Goal: Task Accomplishment & Management: Manage account settings

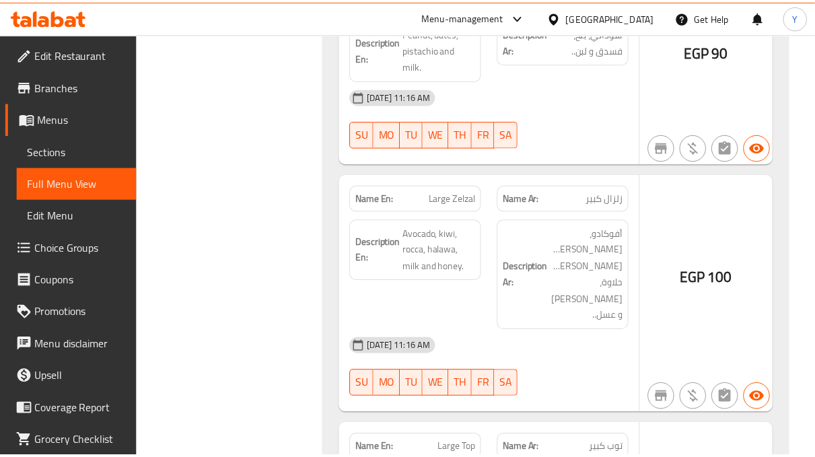
scroll to position [23425, 0]
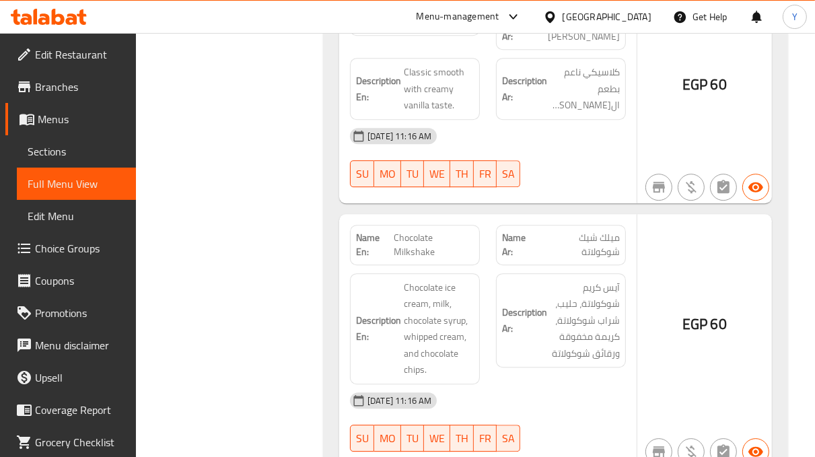
click at [88, 153] on span "Sections" at bounding box center [77, 151] width 98 height 16
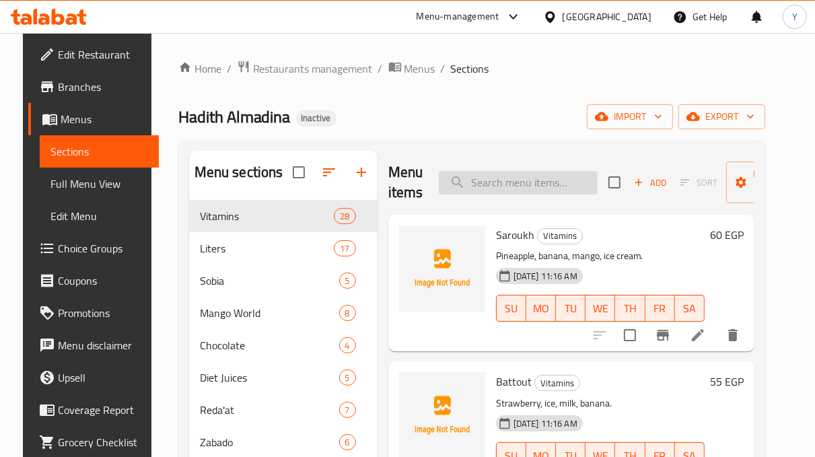
click at [514, 177] on input "search" at bounding box center [518, 183] width 159 height 24
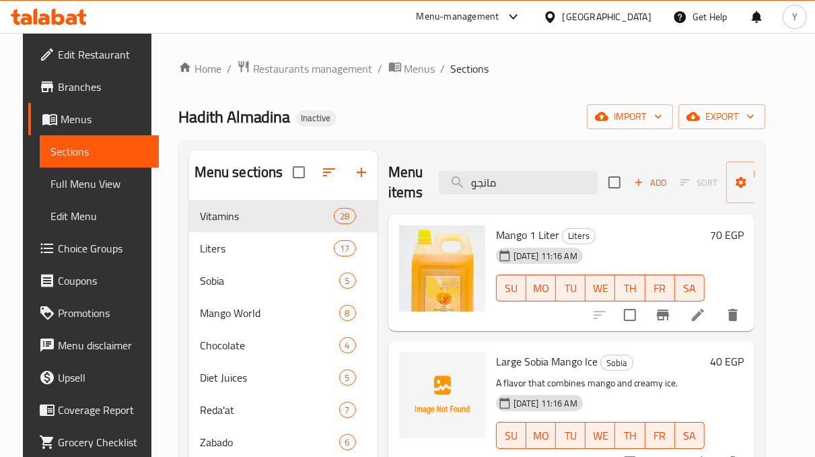
drag, startPoint x: 552, startPoint y: 173, endPoint x: 427, endPoint y: 188, distance: 125.4
click at [427, 188] on div "Menu items مانجو Add Sort Manage items" at bounding box center [571, 183] width 366 height 64
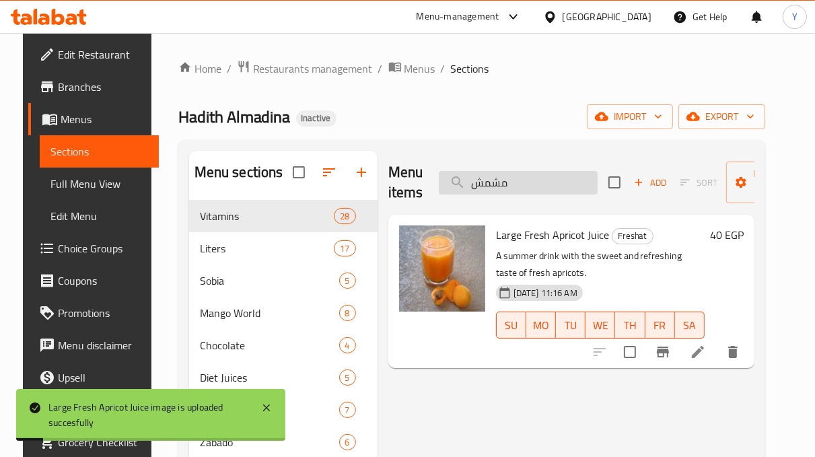
drag, startPoint x: 550, startPoint y: 181, endPoint x: 447, endPoint y: 182, distance: 103.0
click at [447, 182] on input "مشمش" at bounding box center [518, 183] width 159 height 24
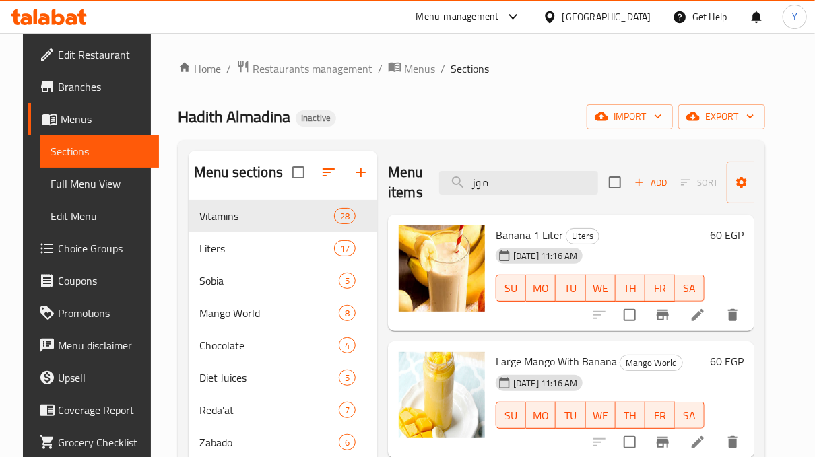
click at [407, 181] on div "Menu items موز Add Sort Manage items" at bounding box center [571, 183] width 366 height 64
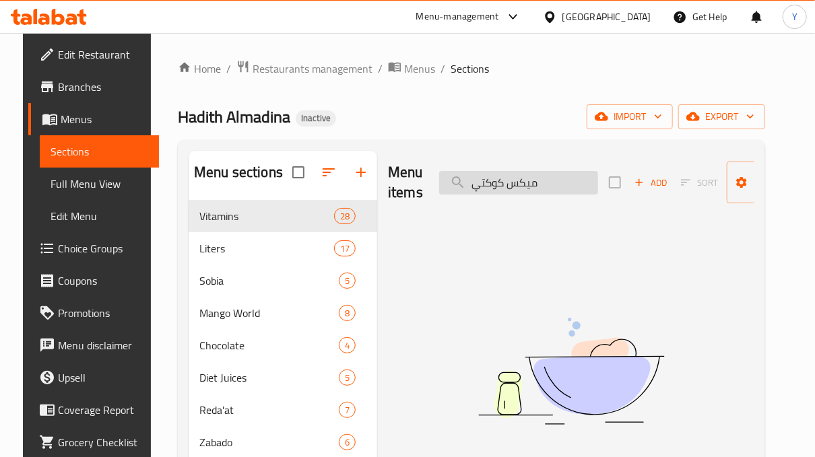
click at [491, 182] on input "ميكس كوكتي" at bounding box center [518, 183] width 159 height 24
drag, startPoint x: 551, startPoint y: 183, endPoint x: 391, endPoint y: 183, distance: 159.5
click at [392, 183] on div "Menu items ميكس كوكت Add Sort Manage items" at bounding box center [571, 183] width 366 height 64
click at [532, 169] on div "Menu items ميكس كوكت Add Sort Manage items" at bounding box center [571, 183] width 366 height 64
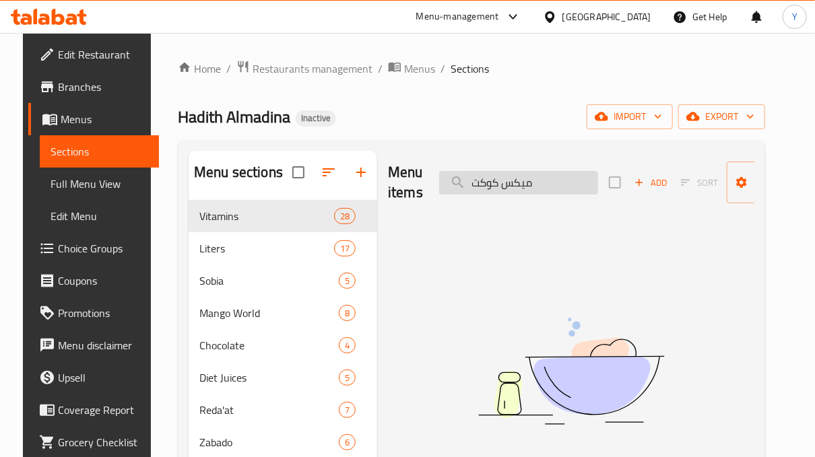
click at [540, 177] on input "ميكس كوكت" at bounding box center [518, 183] width 159 height 24
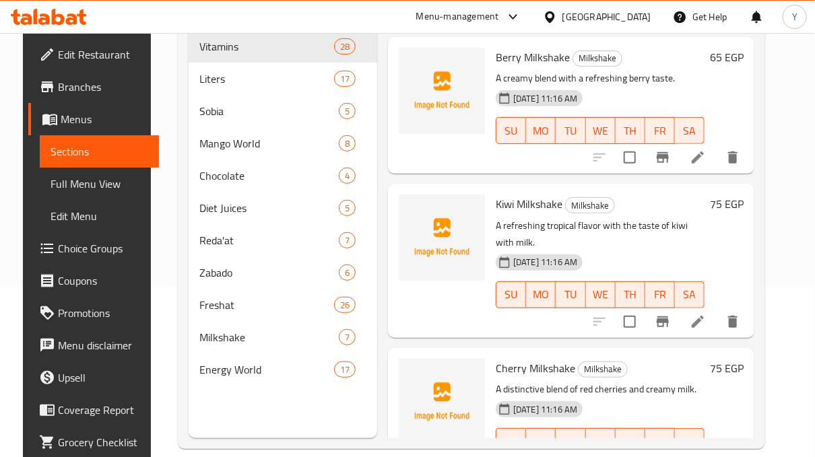
scroll to position [670, 0]
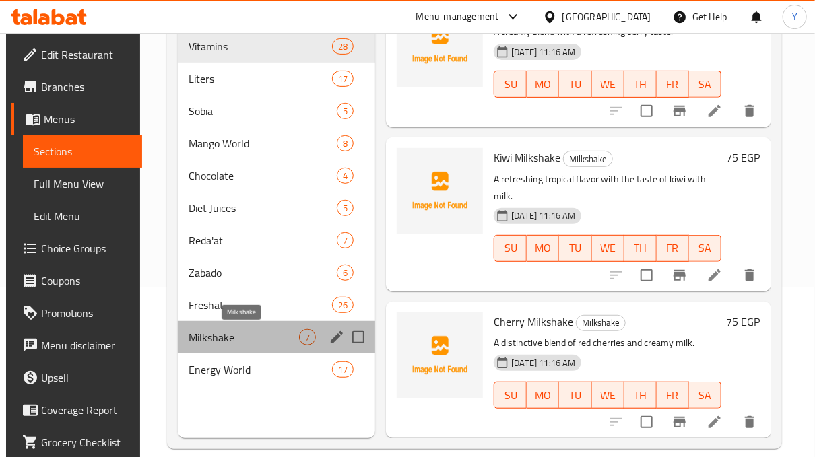
click at [228, 331] on span "Milkshake" at bounding box center [243, 337] width 111 height 16
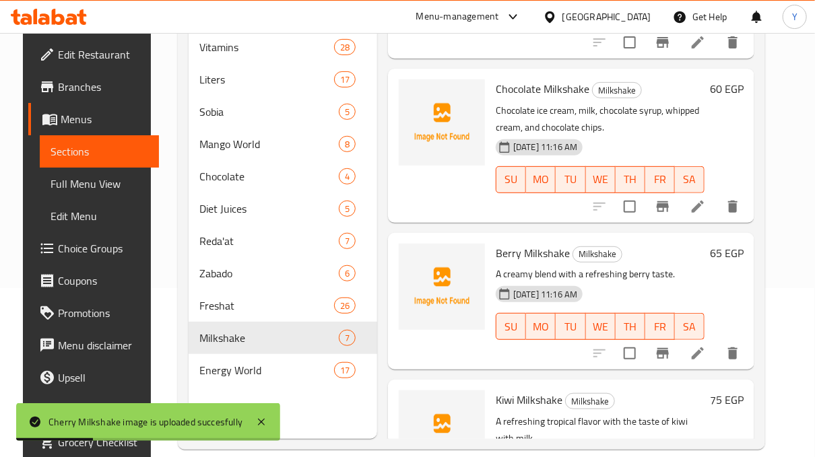
scroll to position [168, 0]
drag, startPoint x: 767, startPoint y: 301, endPoint x: 769, endPoint y: 318, distance: 17.0
click at [754, 318] on div "Menu items ميلك ش Add Sort Manage items Mango Milkshake Milkshake Sweet and cre…" at bounding box center [565, 210] width 377 height 457
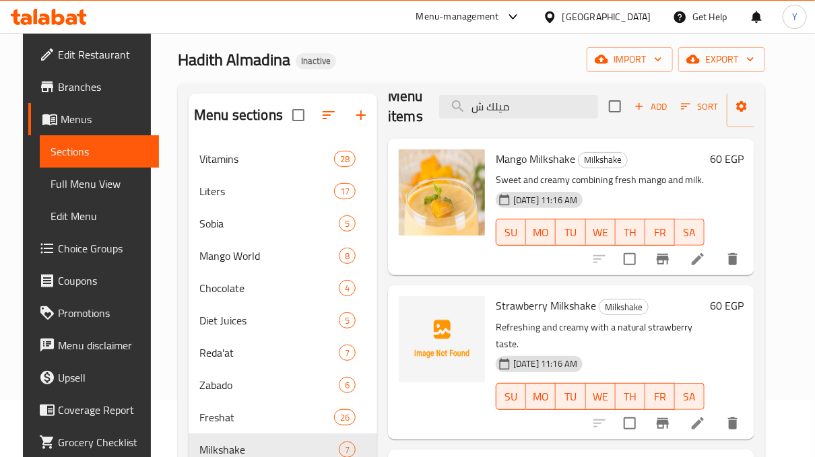
scroll to position [0, 0]
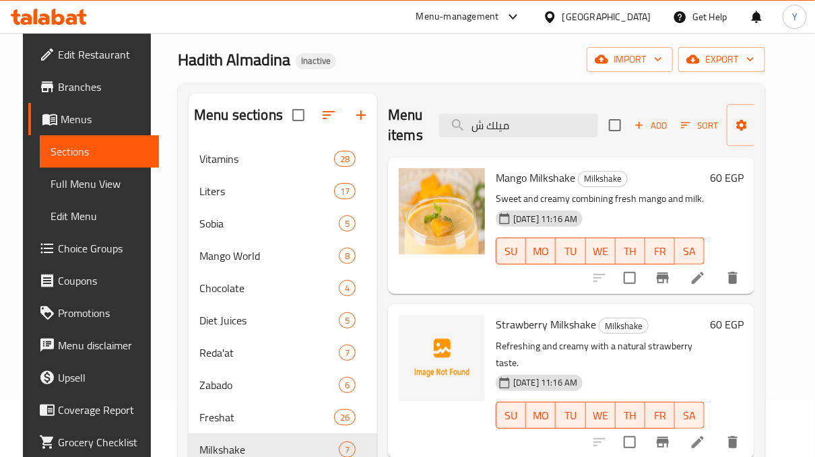
drag, startPoint x: 506, startPoint y: 132, endPoint x: 431, endPoint y: 129, distance: 75.5
click at [430, 128] on div "Menu items ميلك ش Add Sort Manage items" at bounding box center [571, 126] width 366 height 64
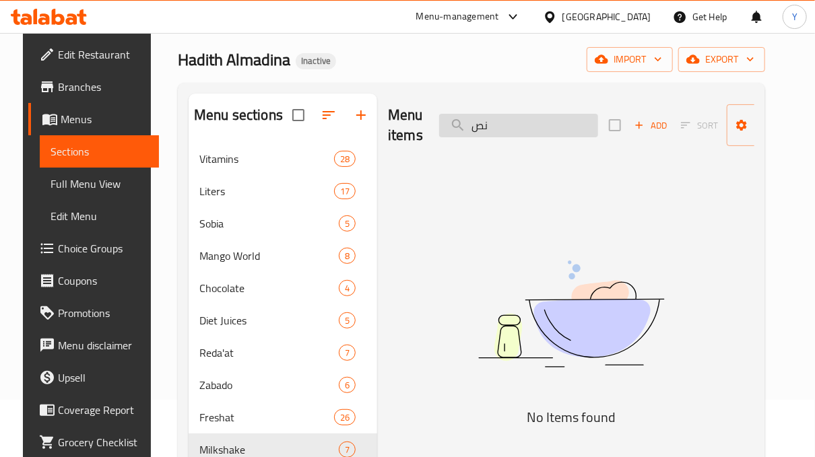
drag, startPoint x: 516, startPoint y: 123, endPoint x: 436, endPoint y: 120, distance: 79.5
click at [439, 120] on input "نص" at bounding box center [518, 126] width 159 height 24
type input "ضر"
drag, startPoint x: 425, startPoint y: 131, endPoint x: 374, endPoint y: 144, distance: 52.9
click at [377, 144] on div "Menu items ضر Add Sort Manage items No Items found" at bounding box center [565, 322] width 377 height 457
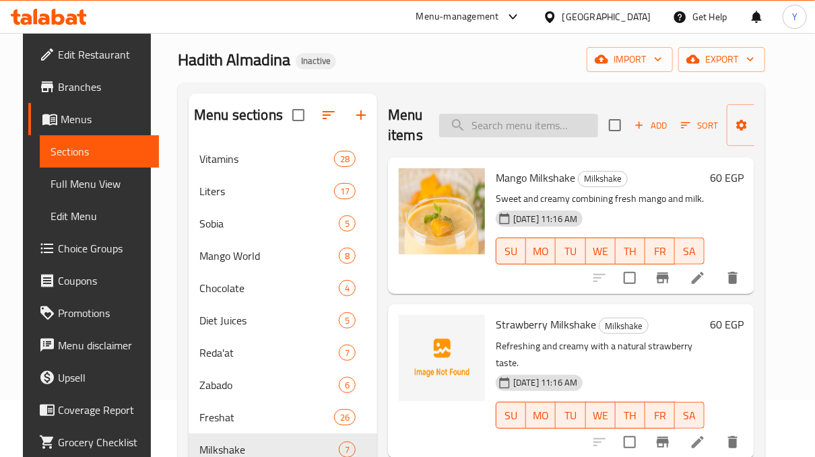
click at [536, 131] on input "search" at bounding box center [518, 126] width 159 height 24
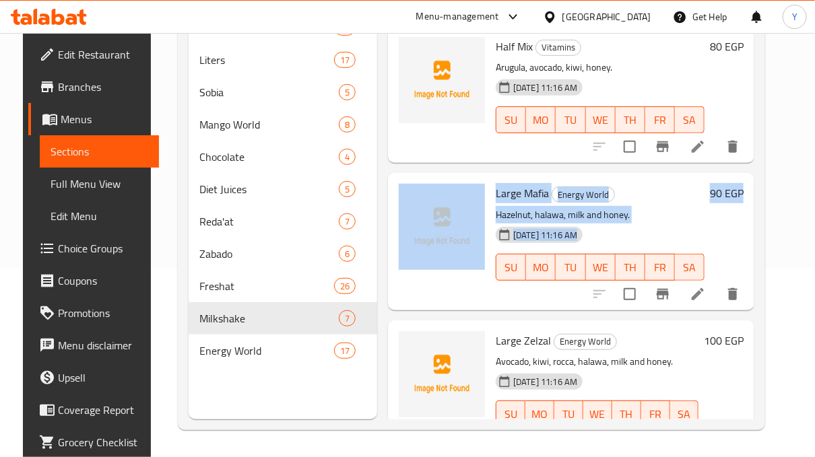
drag, startPoint x: 813, startPoint y: 295, endPoint x: 819, endPoint y: 151, distance: 143.5
click at [815, 151] on html "​ Menu-management [GEOGRAPHIC_DATA] Get Help Y Edit Restaurant Branches Menus S…" at bounding box center [407, 40] width 815 height 457
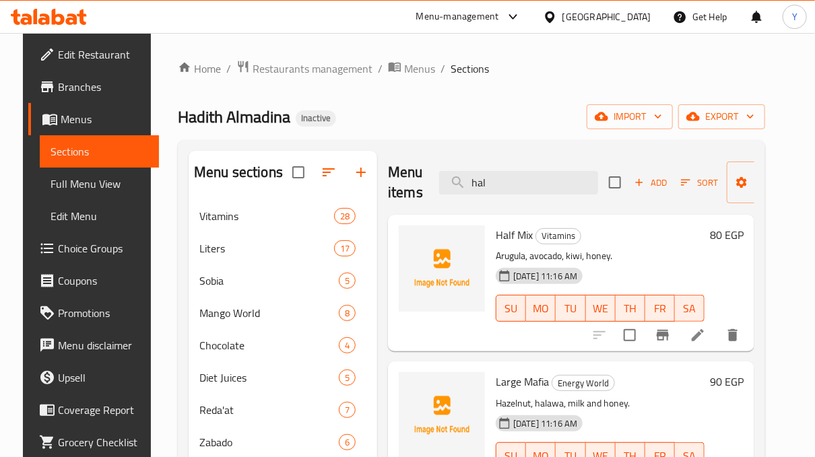
drag, startPoint x: 485, startPoint y: 167, endPoint x: 477, endPoint y: 169, distance: 7.7
click at [450, 168] on div "Menu items hal Add Sort Manage items" at bounding box center [571, 183] width 366 height 64
drag, startPoint x: 537, startPoint y: 169, endPoint x: 469, endPoint y: 188, distance: 70.6
click at [446, 186] on div "Menu items hal Add Sort Manage items" at bounding box center [571, 183] width 366 height 64
click at [479, 186] on input "hal" at bounding box center [518, 183] width 159 height 24
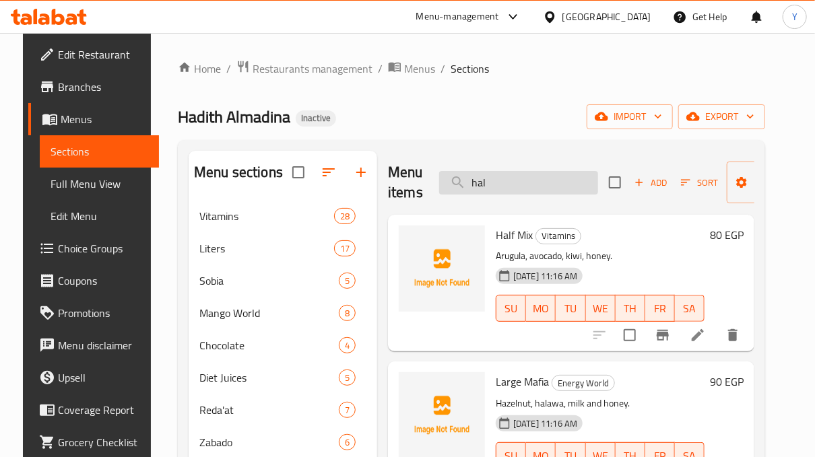
click at [479, 186] on input "hal" at bounding box center [518, 183] width 159 height 24
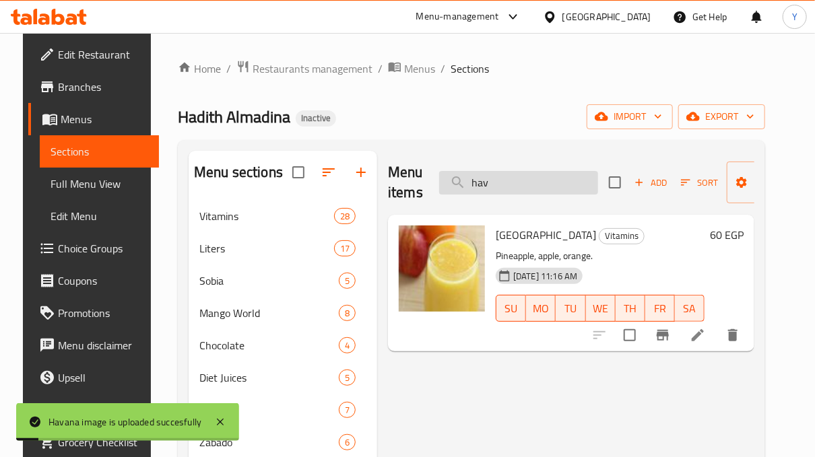
drag, startPoint x: 479, startPoint y: 185, endPoint x: 458, endPoint y: 187, distance: 21.0
click at [458, 187] on input "hav" at bounding box center [518, 183] width 159 height 24
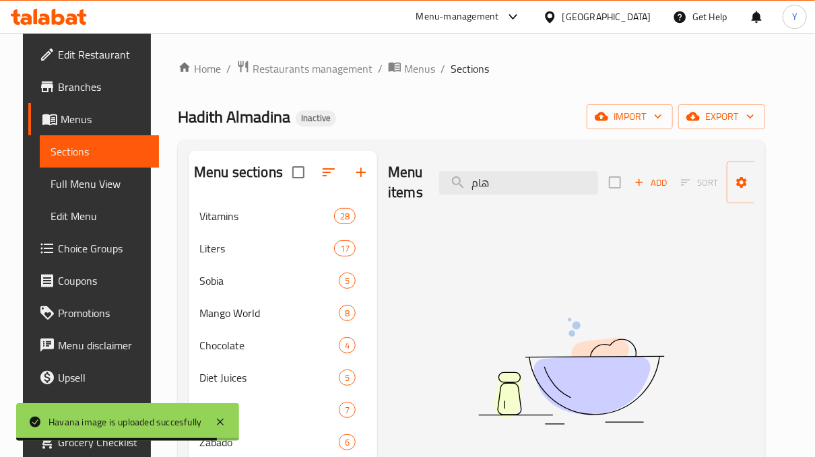
drag, startPoint x: 425, startPoint y: 192, endPoint x: 417, endPoint y: 193, distance: 7.5
click at [417, 193] on div "Menu items هام Add Sort Manage items" at bounding box center [571, 183] width 366 height 64
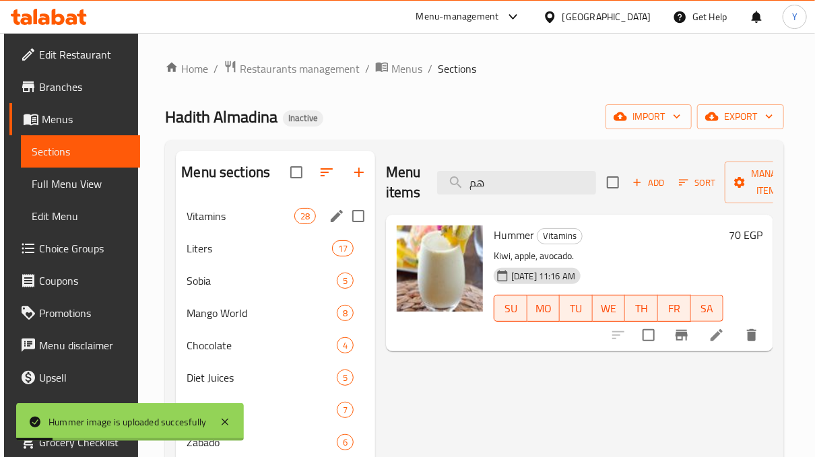
drag, startPoint x: 493, startPoint y: 187, endPoint x: 354, endPoint y: 210, distance: 141.2
click at [354, 210] on div "Menu sections Vitamins 28 Liters 17 Sobia 5 Mango World 8 Chocolate 4 Diet Juic…" at bounding box center [474, 379] width 597 height 457
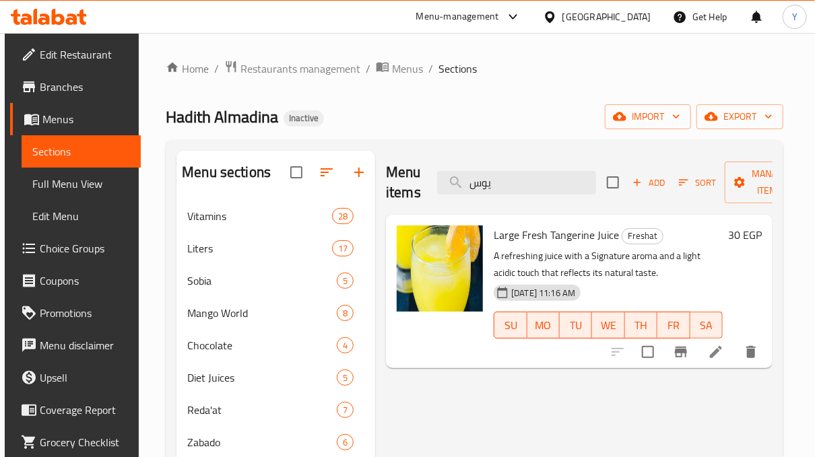
type input "يوس"
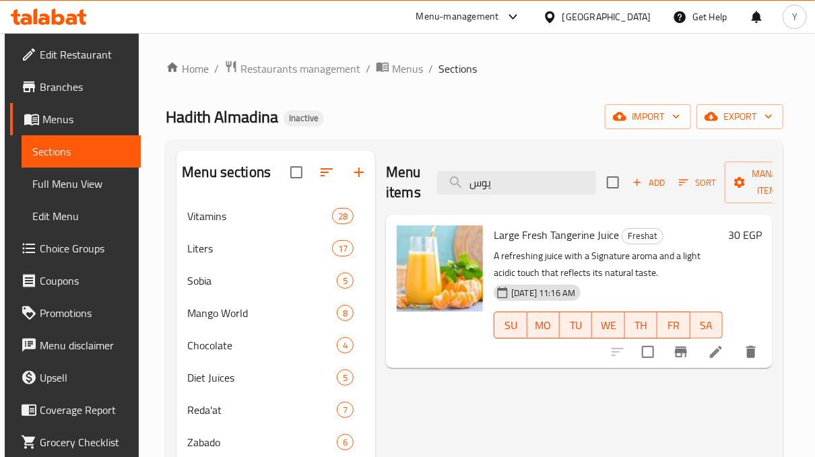
click at [474, 397] on div "Menu items يوس Add Sort Manage items Large Fresh Tangerine Juice Freshat A refr…" at bounding box center [573, 379] width 397 height 457
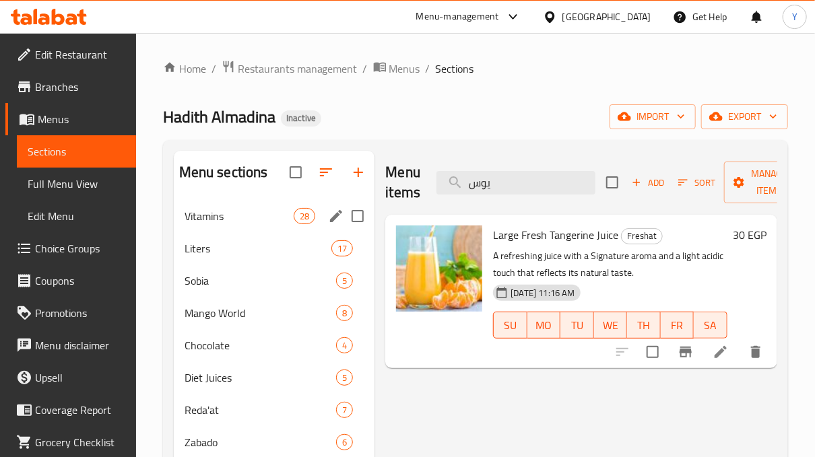
click at [239, 215] on span "Vitamins" at bounding box center [238, 216] width 109 height 16
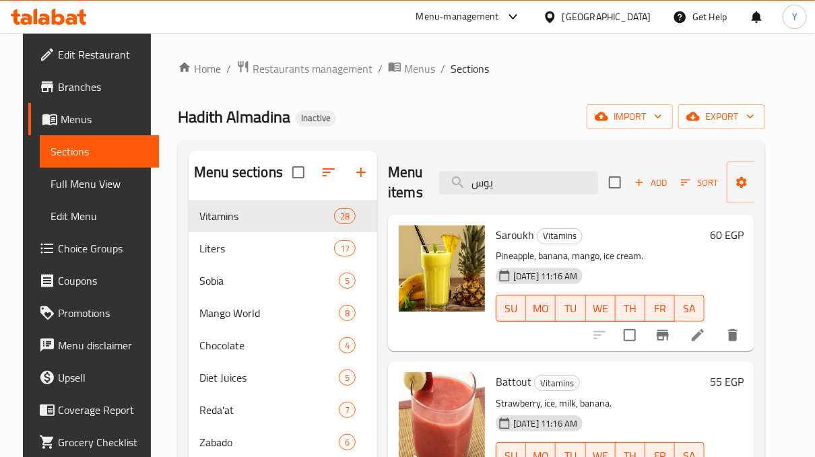
drag, startPoint x: 520, startPoint y: 184, endPoint x: 394, endPoint y: 182, distance: 125.2
click at [394, 182] on div "Menu items يوس Add Sort Manage items" at bounding box center [571, 183] width 366 height 64
click at [620, 248] on p "Pineapple, banana, mango, ice cream." at bounding box center [599, 256] width 209 height 17
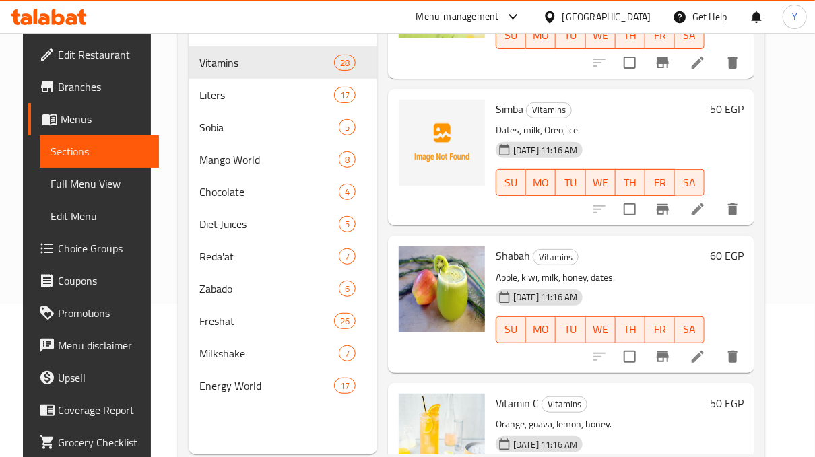
scroll to position [1155, 0]
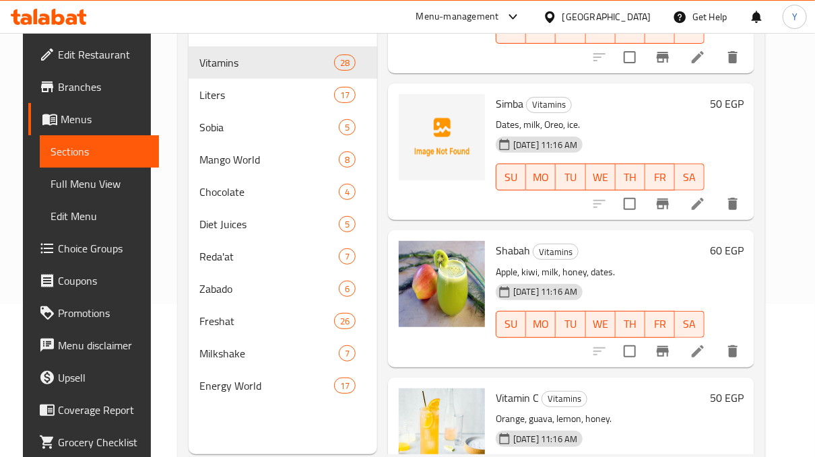
click at [692, 312] on button "SA" at bounding box center [690, 324] width 30 height 27
click at [652, 274] on p "Apple, kiwi, milk, honey, dates." at bounding box center [599, 272] width 209 height 17
drag, startPoint x: 777, startPoint y: 162, endPoint x: 776, endPoint y: 169, distance: 6.9
click at [765, 169] on div "Menu sections Vitamins 28 Liters 17 Sobia 5 Mango World 8 Chocolate 4 Diet Juic…" at bounding box center [471, 226] width 587 height 479
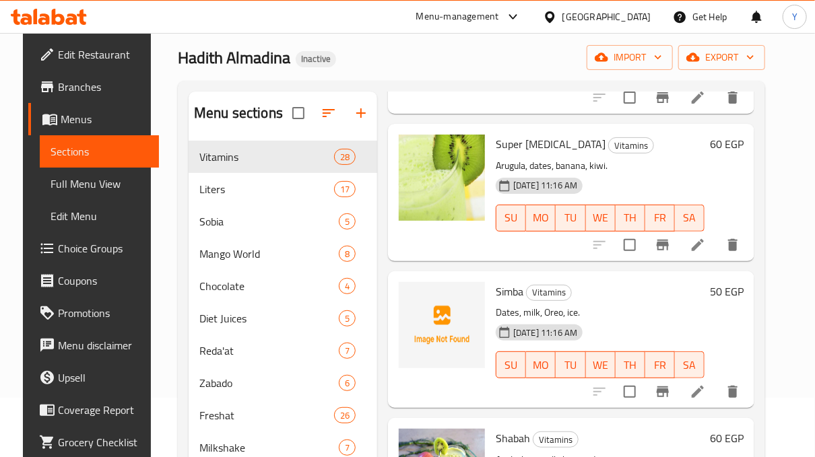
scroll to position [1056, 0]
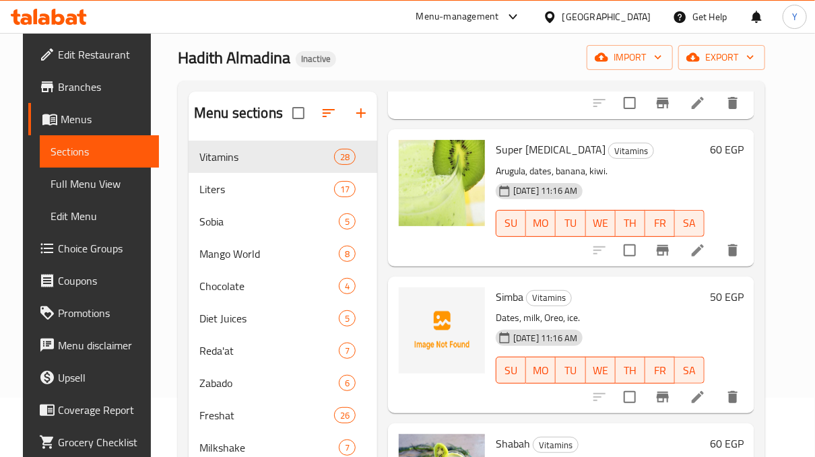
click at [505, 287] on span "Simba" at bounding box center [509, 297] width 28 height 20
click at [705, 397] on icon at bounding box center [697, 397] width 16 height 16
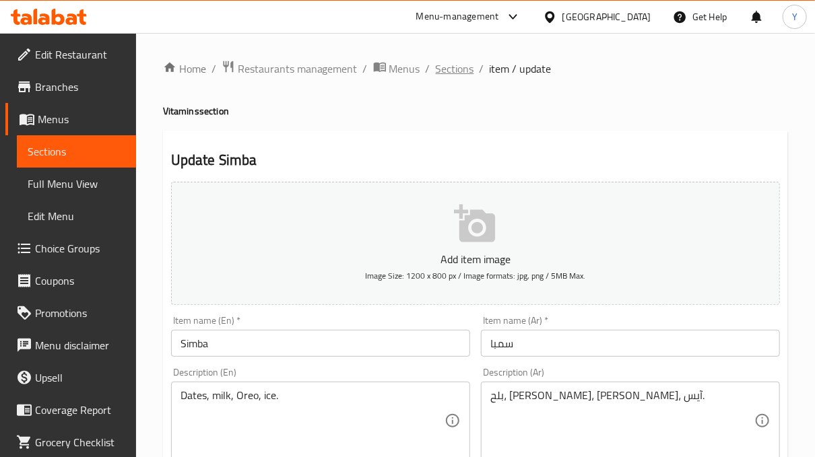
click at [460, 72] on span "Sections" at bounding box center [455, 69] width 38 height 16
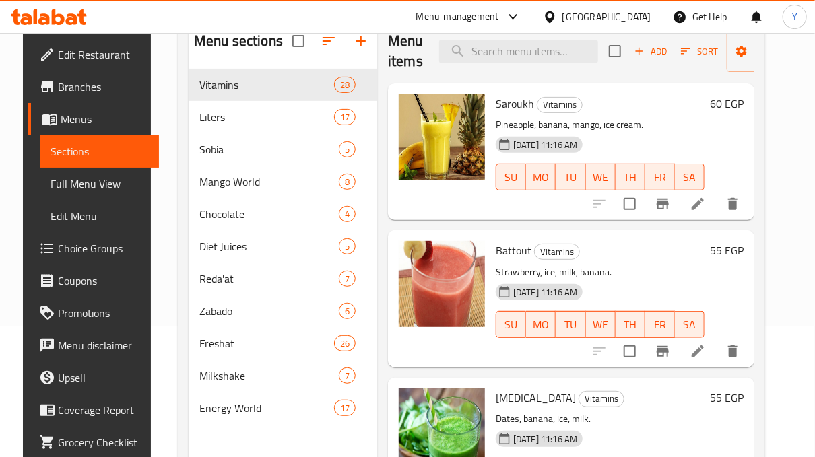
scroll to position [188, 0]
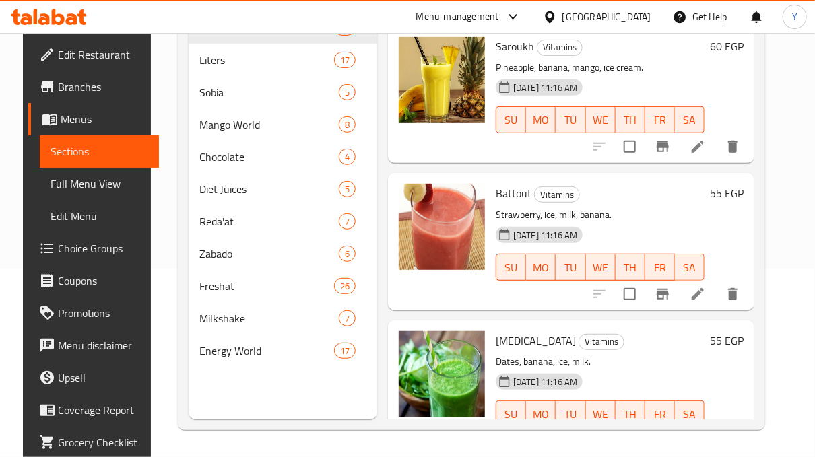
click at [765, 79] on div "Menu sections Vitamins 28 Liters 17 Sobia 5 Mango World 8 Chocolate 4 Diet Juic…" at bounding box center [471, 191] width 587 height 479
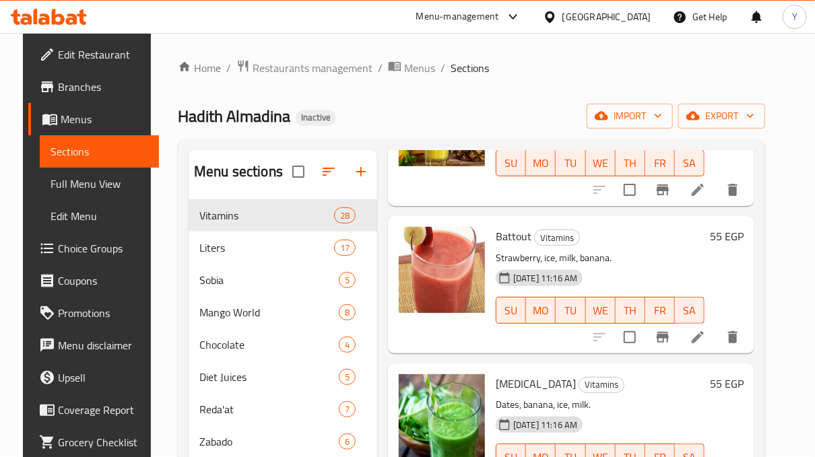
scroll to position [0, 0]
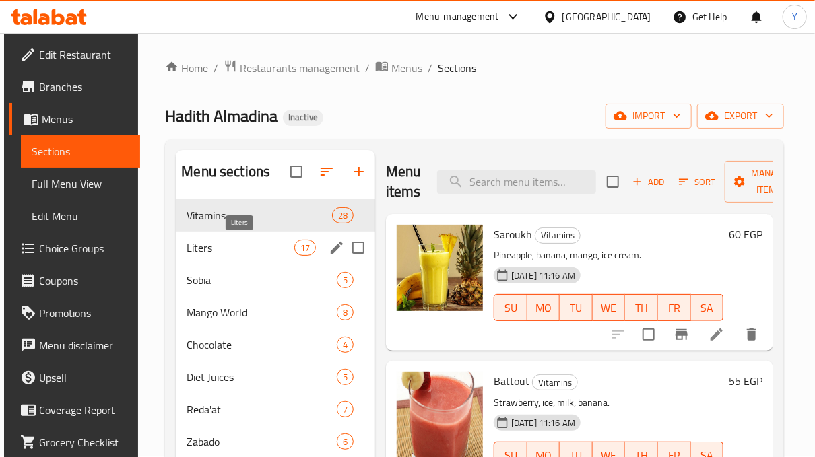
click at [210, 250] on span "Liters" at bounding box center [239, 248] width 107 height 16
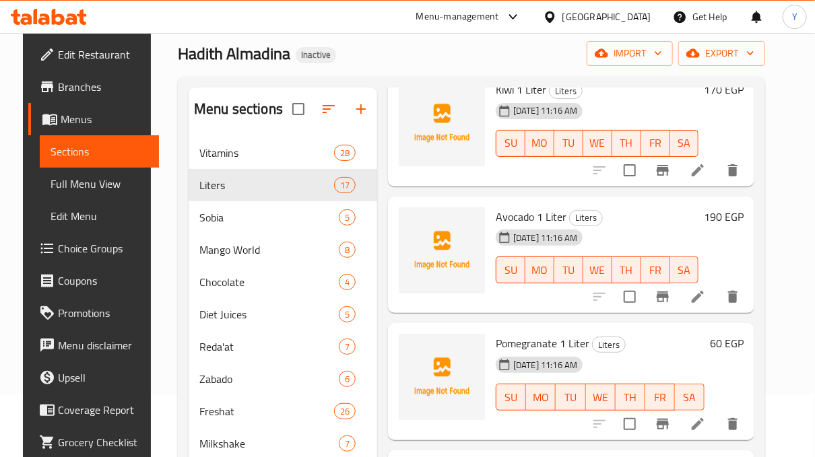
scroll to position [973, 0]
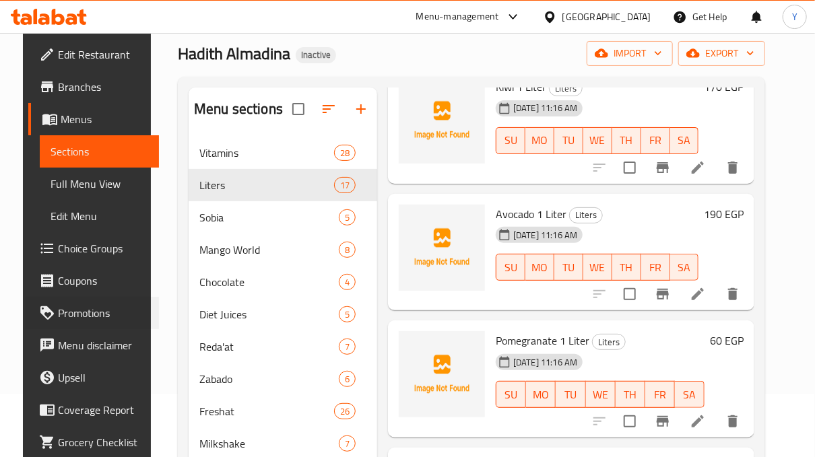
click at [26, 320] on div "Promotions" at bounding box center [92, 313] width 133 height 32
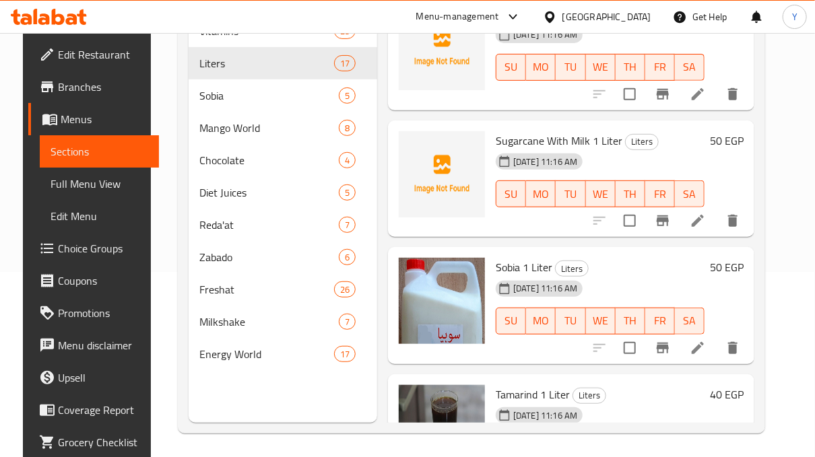
scroll to position [1012, 0]
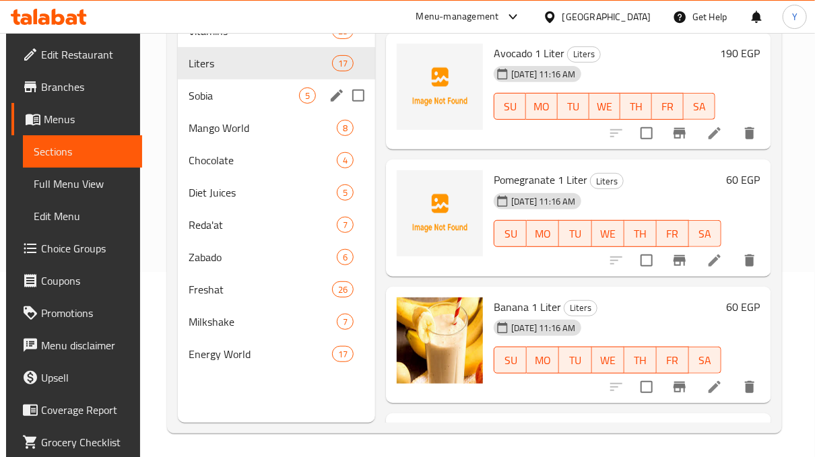
click at [237, 99] on span "Sobia" at bounding box center [243, 96] width 111 height 16
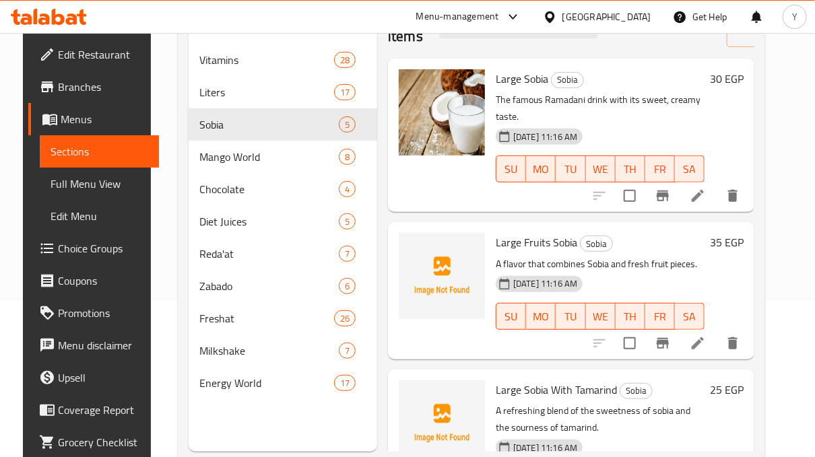
scroll to position [158, 0]
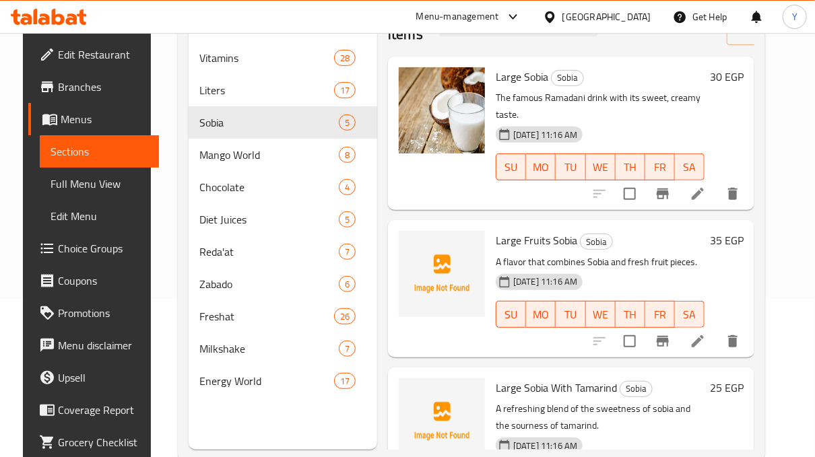
drag, startPoint x: 781, startPoint y: 217, endPoint x: 776, endPoint y: 244, distance: 28.1
click at [765, 298] on div "Menu sections Vitamins 28 Liters 17 Sobia 5 Mango World 8 Chocolate 4 Diet Juic…" at bounding box center [471, 221] width 587 height 479
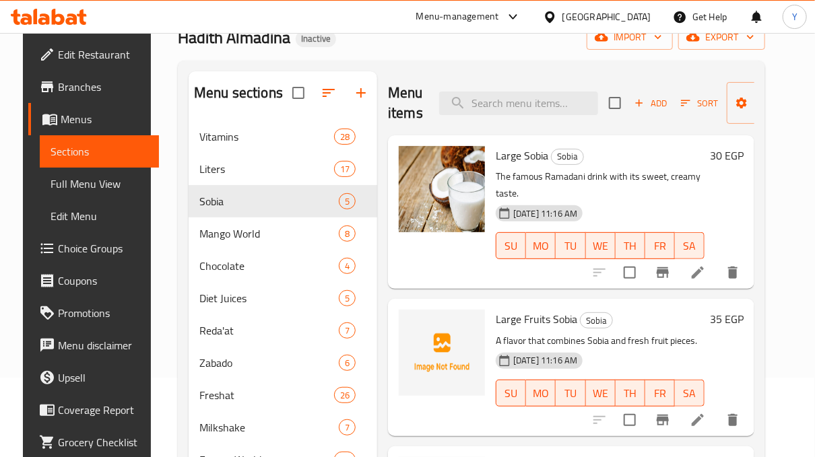
scroll to position [30, 0]
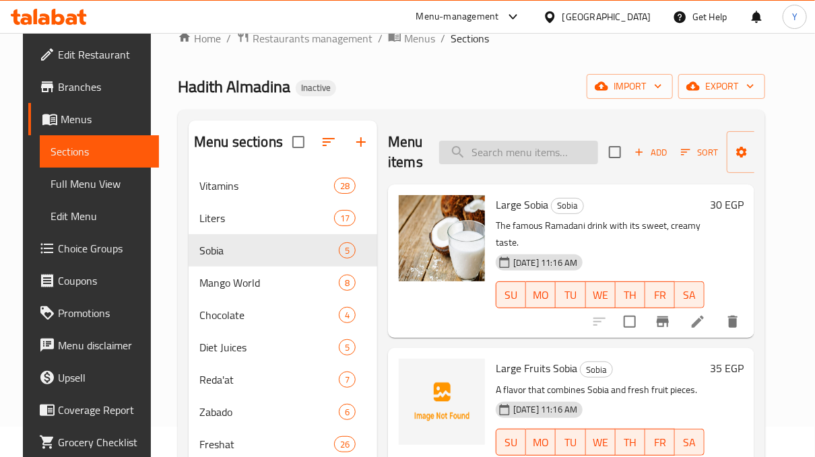
click at [495, 143] on input "search" at bounding box center [518, 153] width 159 height 24
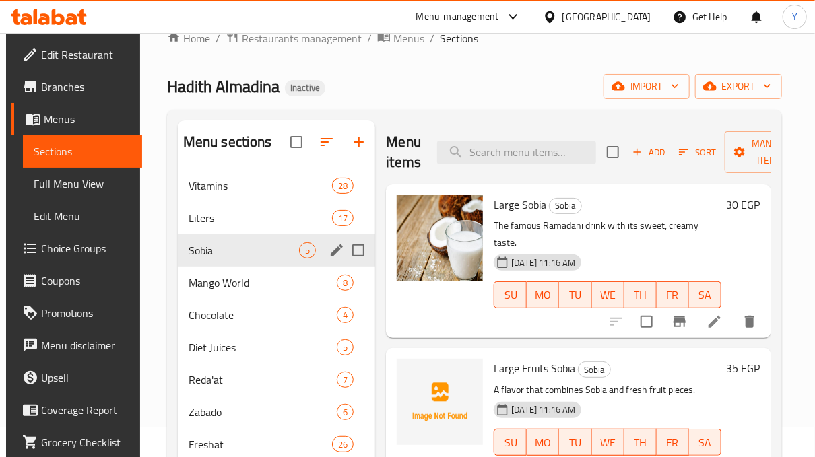
click at [277, 269] on div "Mango World 8" at bounding box center [277, 283] width 198 height 32
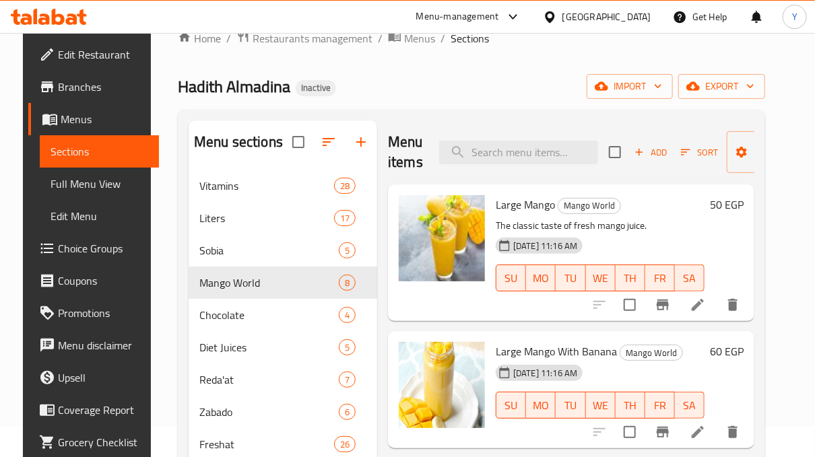
drag, startPoint x: 765, startPoint y: 212, endPoint x: 767, endPoint y: 250, distance: 37.7
click at [754, 249] on div "Menu items Add Sort Manage items Large Mango Mango World The classic taste of f…" at bounding box center [565, 348] width 377 height 457
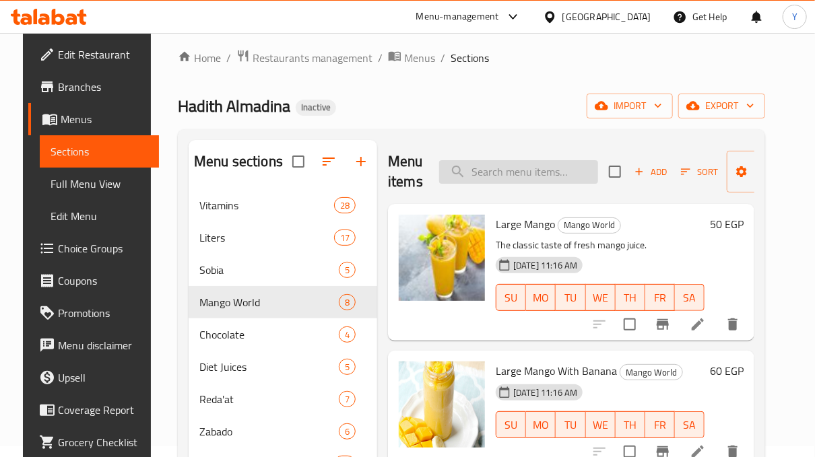
click at [491, 166] on input "search" at bounding box center [518, 172] width 159 height 24
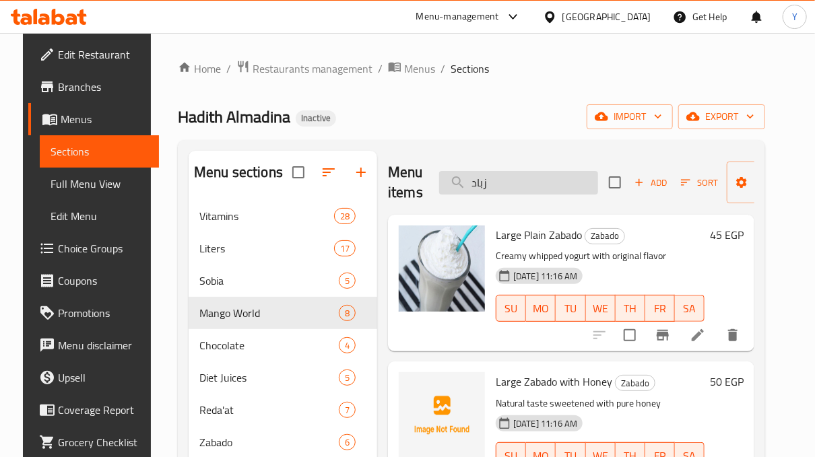
drag, startPoint x: 504, startPoint y: 186, endPoint x: 493, endPoint y: 183, distance: 11.3
click at [455, 184] on div "Menu items زباد Add Sort Manage items" at bounding box center [571, 183] width 366 height 64
drag, startPoint x: 503, startPoint y: 183, endPoint x: 431, endPoint y: 167, distance: 73.8
click at [431, 169] on div "Menu items زباد Add Sort Manage items" at bounding box center [571, 183] width 366 height 64
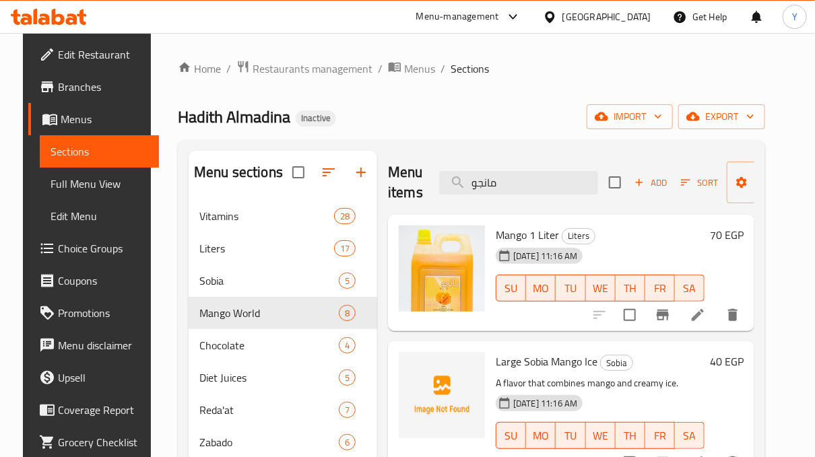
type input "مانجو"
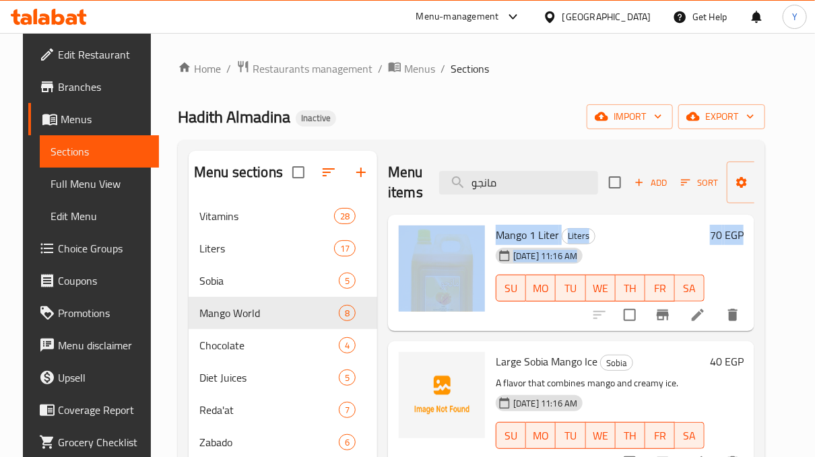
drag, startPoint x: 811, startPoint y: 178, endPoint x: 788, endPoint y: 204, distance: 34.8
click at [815, 234] on html "​ Menu-management [GEOGRAPHIC_DATA] Get Help Y Edit Restaurant Branches Menus S…" at bounding box center [407, 228] width 815 height 457
drag, startPoint x: 766, startPoint y: 191, endPoint x: 768, endPoint y: 242, distance: 51.2
click at [754, 248] on div "Menu items مانجو Add Sort Manage items Mango 1 Liter Liters [DATE] 11:16 AM SU …" at bounding box center [565, 379] width 377 height 457
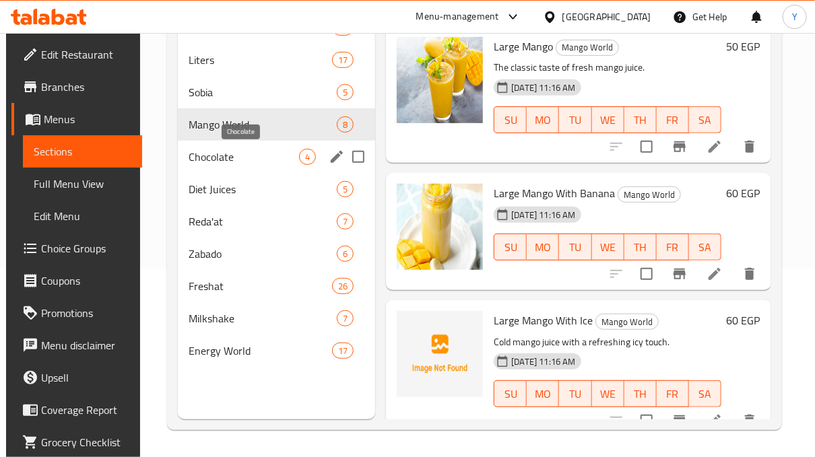
click at [294, 160] on span "Chocolate" at bounding box center [243, 157] width 111 height 16
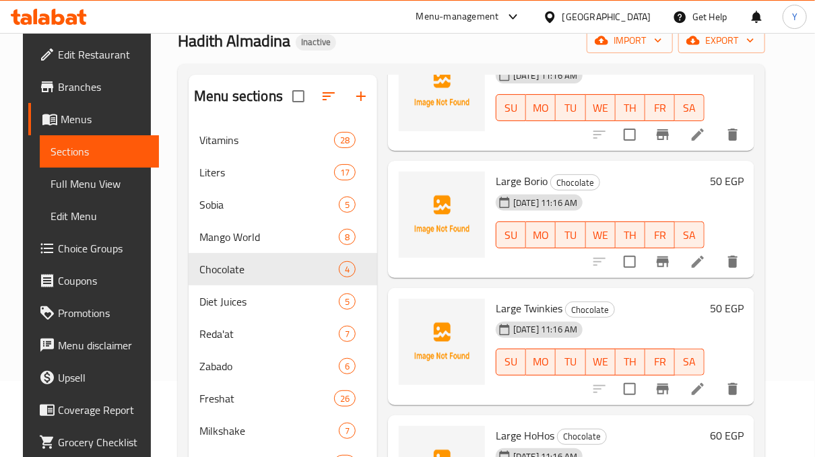
scroll to position [75, 0]
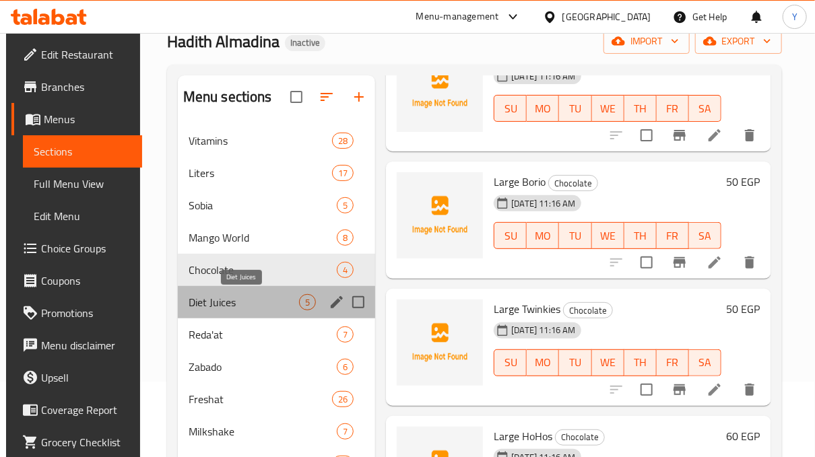
click at [265, 308] on span "Diet Juices" at bounding box center [243, 302] width 111 height 16
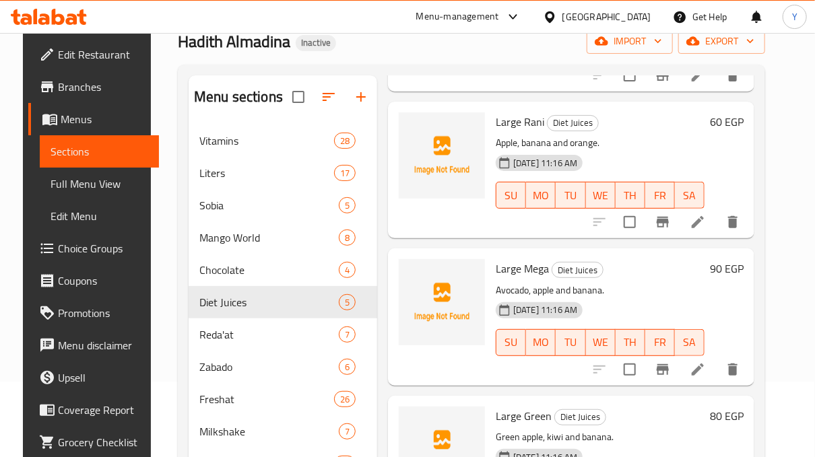
scroll to position [188, 0]
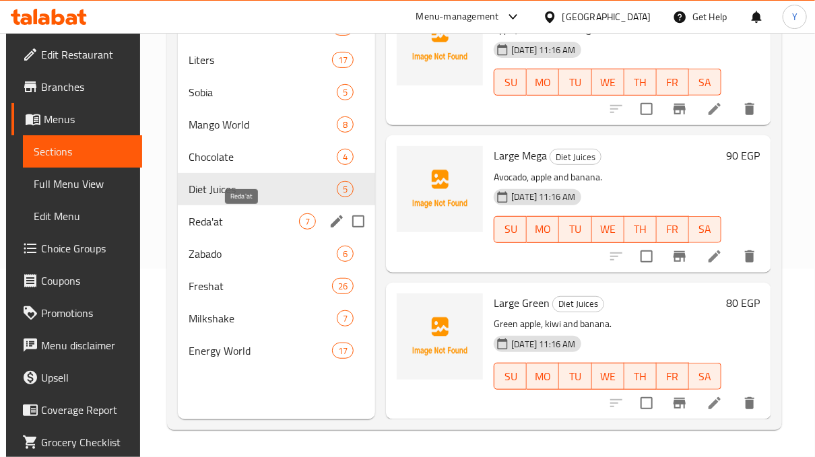
click at [232, 228] on span "Reda'at" at bounding box center [243, 221] width 111 height 16
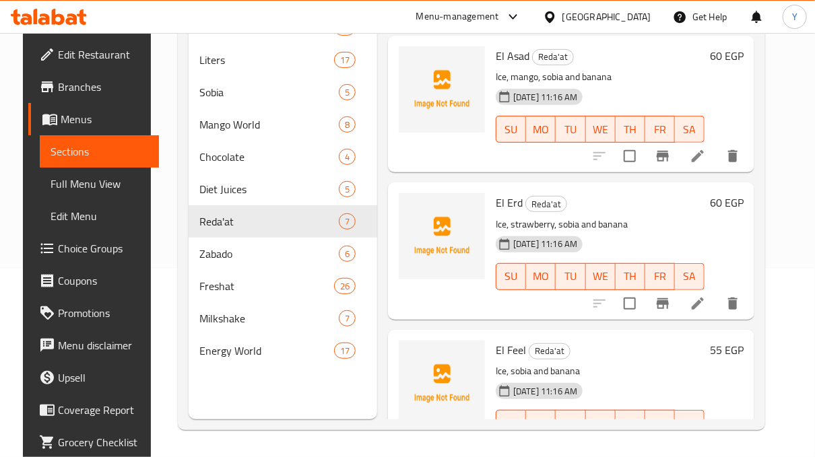
scroll to position [636, 0]
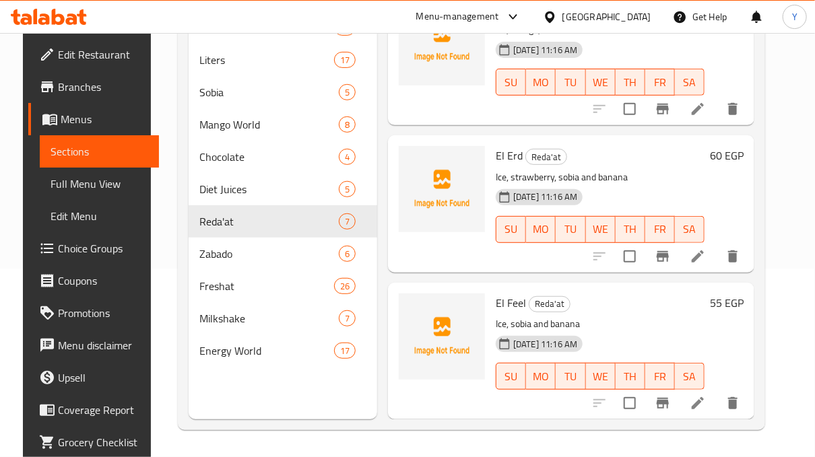
drag, startPoint x: 762, startPoint y: 296, endPoint x: 641, endPoint y: 301, distance: 121.3
click at [754, 310] on div "El Feel Reda'at Ice, sobia and banana [DATE] 11:16 AM SU MO TU WE TH FR SA 55 E…" at bounding box center [571, 351] width 366 height 137
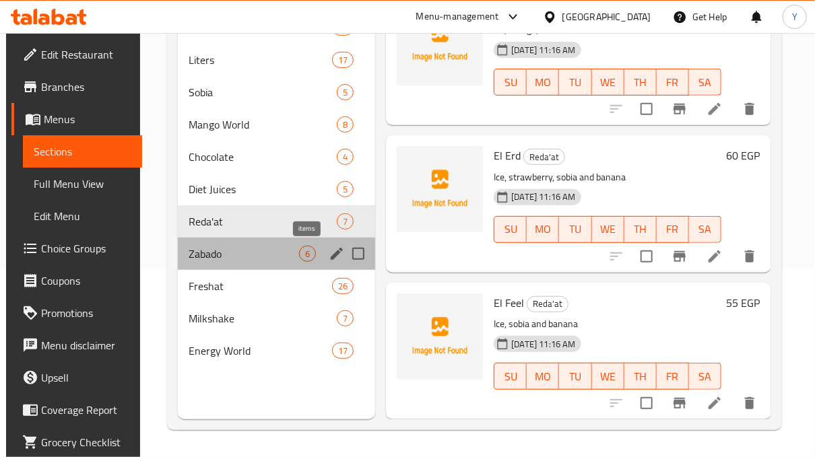
click at [306, 249] on span "6" at bounding box center [307, 254] width 15 height 13
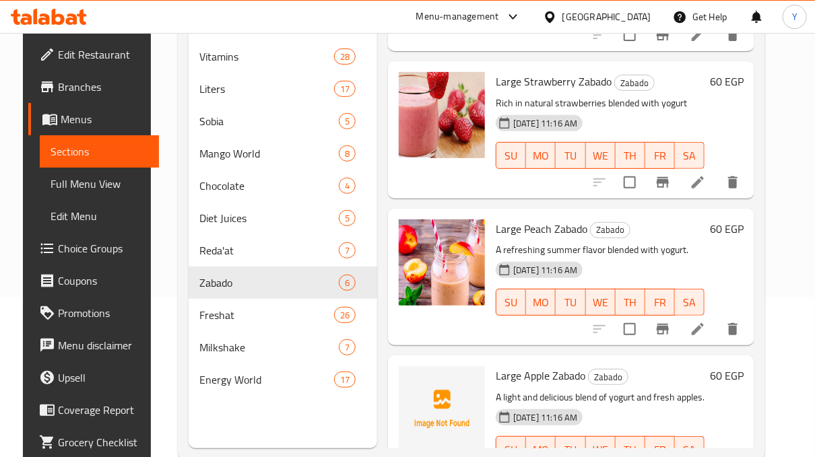
scroll to position [419, 0]
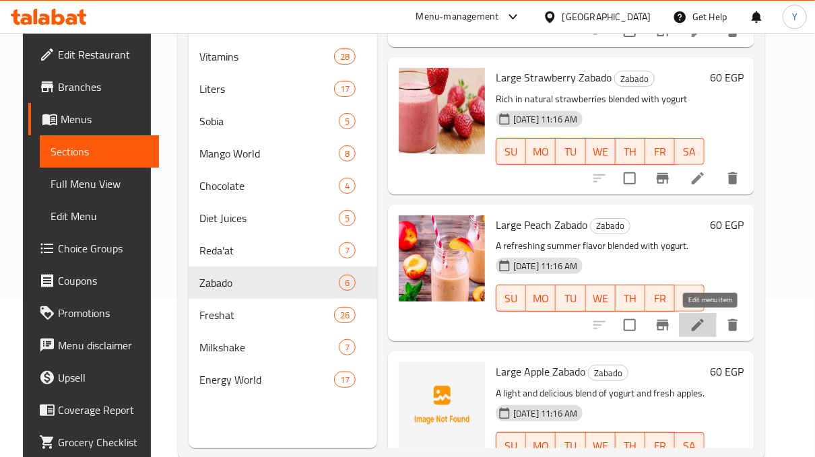
click at [702, 320] on icon at bounding box center [697, 325] width 16 height 16
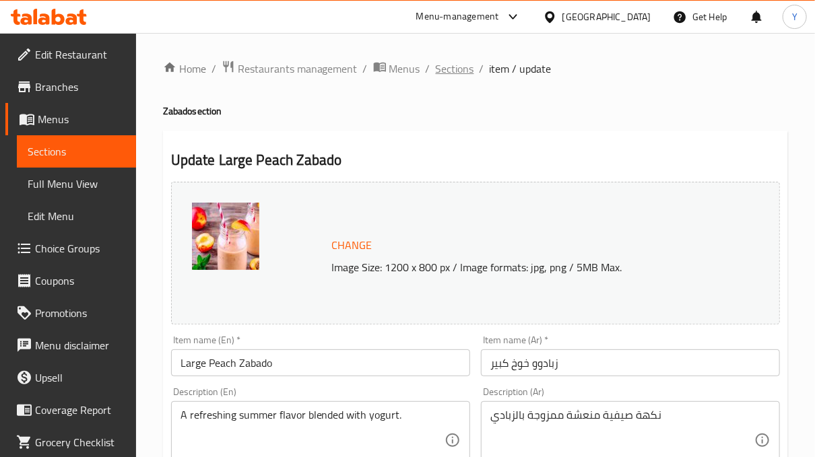
click at [458, 70] on span "Sections" at bounding box center [455, 69] width 38 height 16
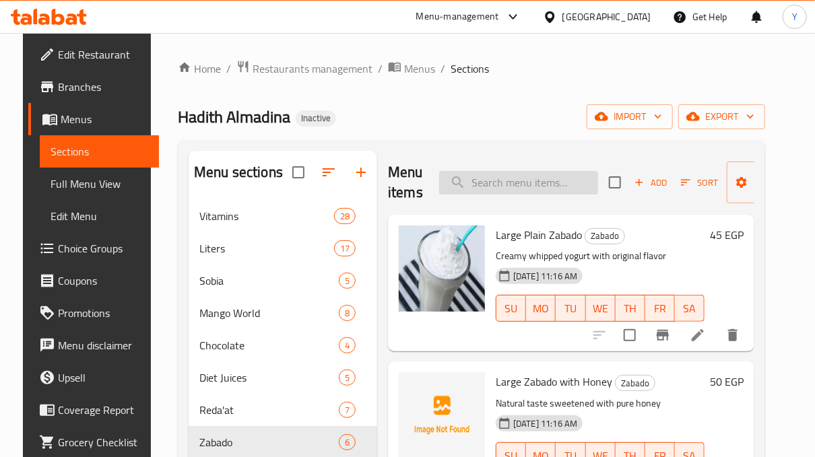
click at [550, 171] on input "search" at bounding box center [518, 183] width 159 height 24
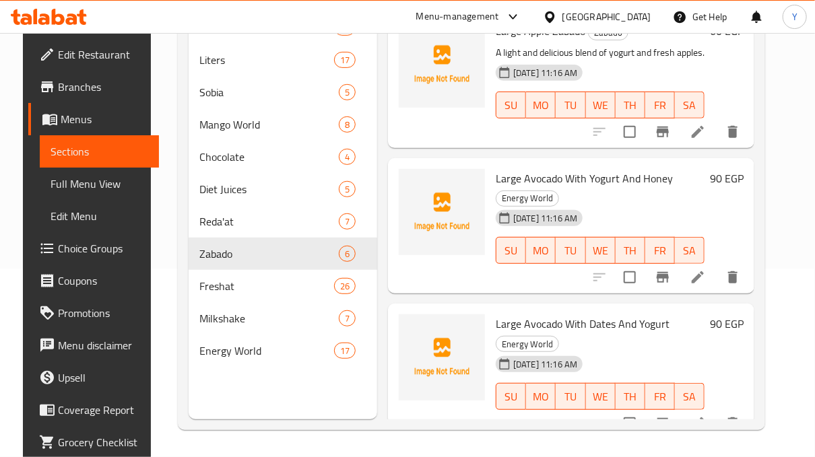
scroll to position [761, 0]
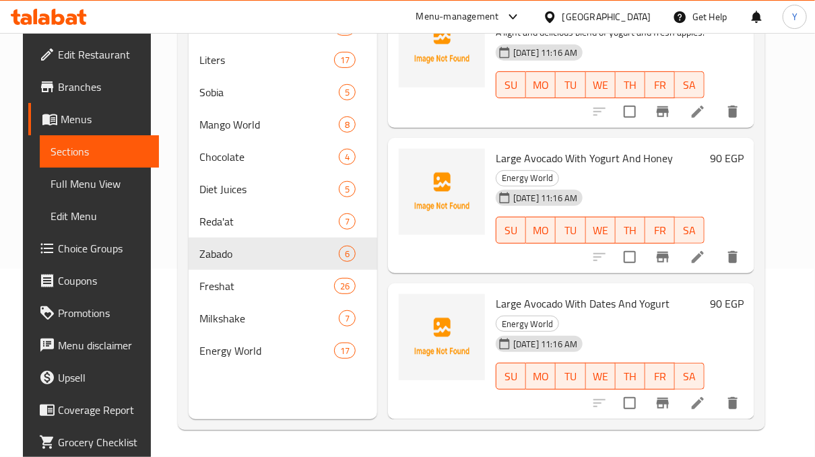
type input "زباد"
click at [539, 299] on span "Large Avocado With Dates And Yogurt" at bounding box center [582, 304] width 174 height 20
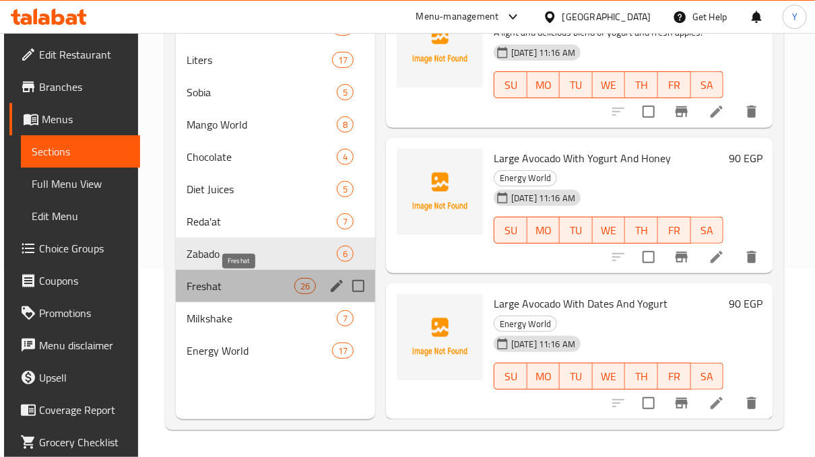
drag, startPoint x: 271, startPoint y: 283, endPoint x: 807, endPoint y: 274, distance: 536.6
click at [269, 283] on span "Freshat" at bounding box center [239, 286] width 107 height 16
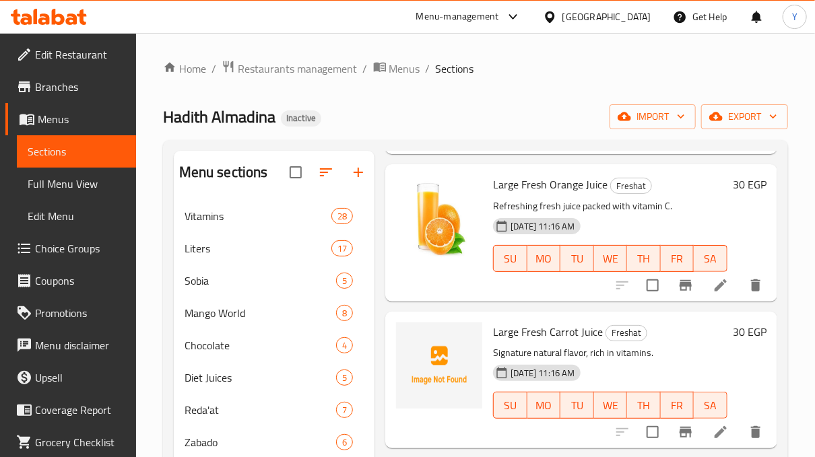
scroll to position [234, 0]
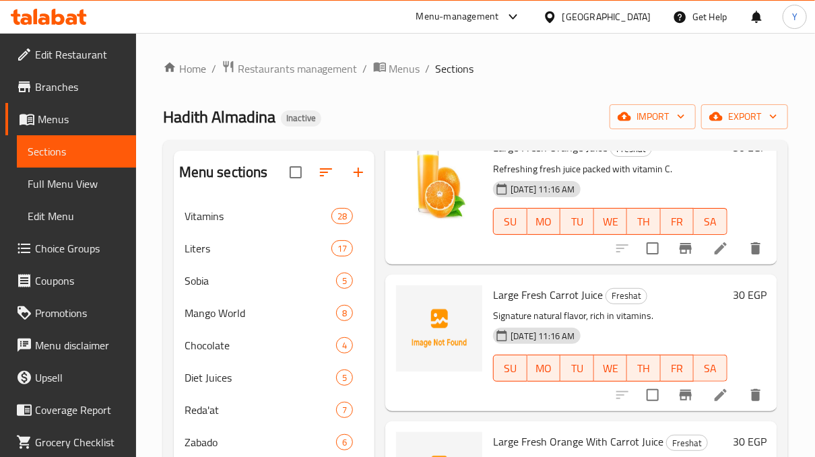
click at [597, 177] on p "Refreshing fresh juice packed with vitamin C." at bounding box center [610, 169] width 234 height 17
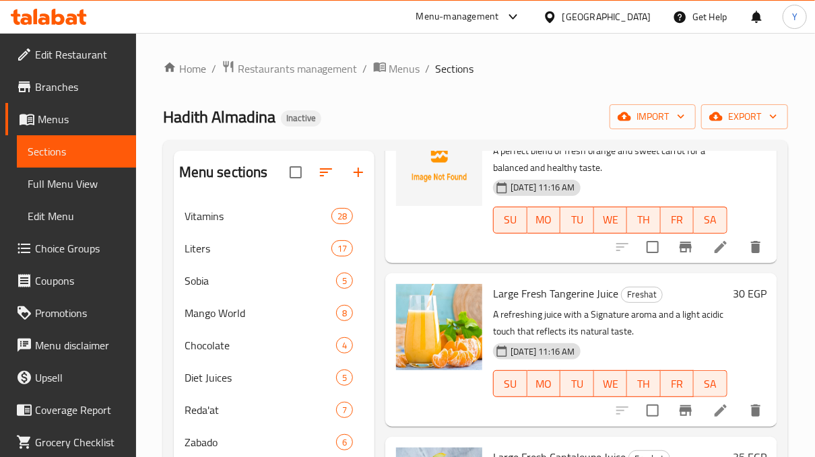
scroll to position [615, 0]
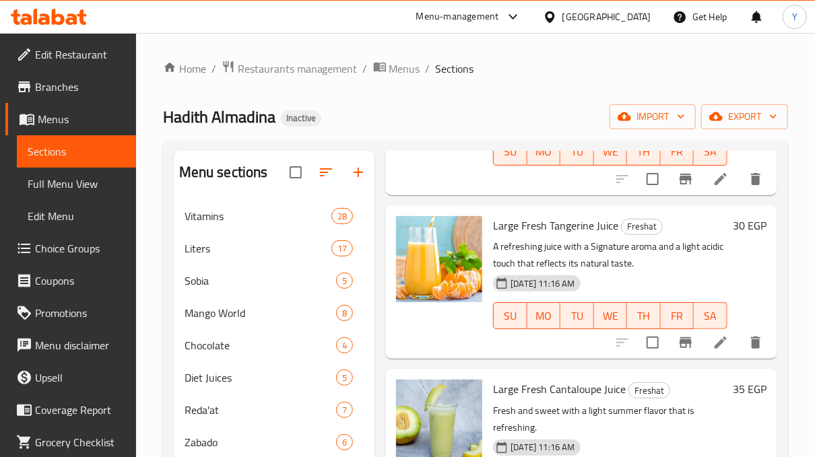
click at [727, 278] on div "30 EGP" at bounding box center [746, 282] width 39 height 132
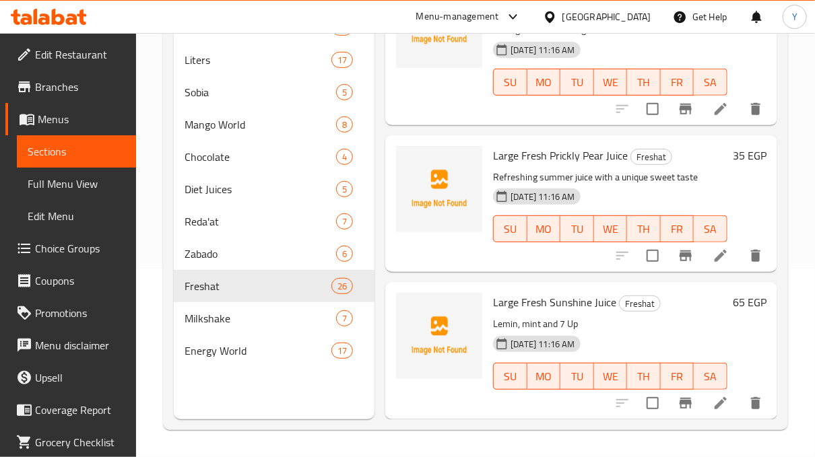
scroll to position [3679, 0]
drag, startPoint x: 693, startPoint y: 312, endPoint x: 719, endPoint y: 320, distance: 26.6
click at [693, 316] on p "Lemin, mint and 7 Up" at bounding box center [610, 324] width 234 height 17
drag, startPoint x: 246, startPoint y: 326, endPoint x: 167, endPoint y: 312, distance: 80.7
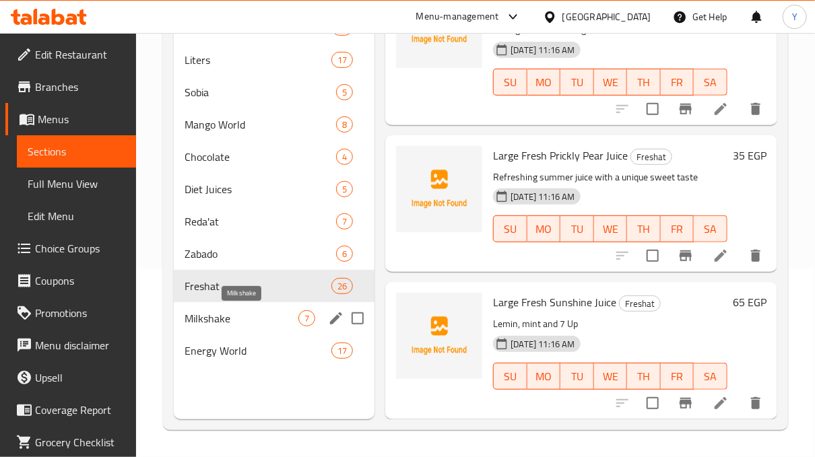
click at [248, 326] on div "Milkshake 7" at bounding box center [274, 318] width 201 height 32
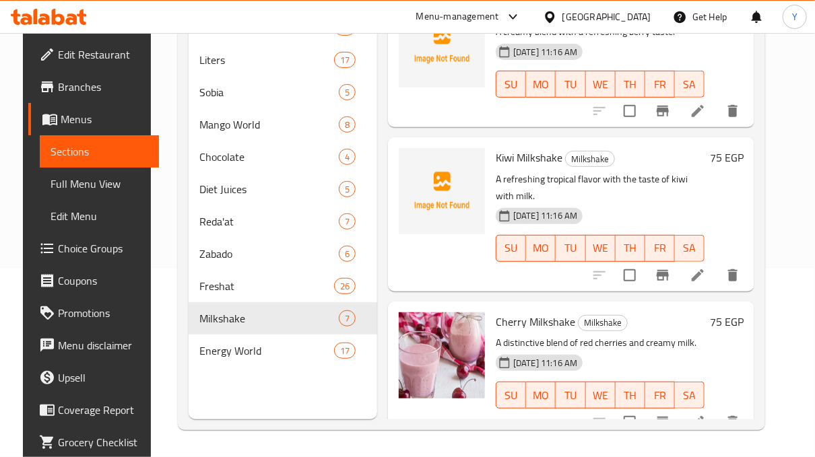
scroll to position [670, 0]
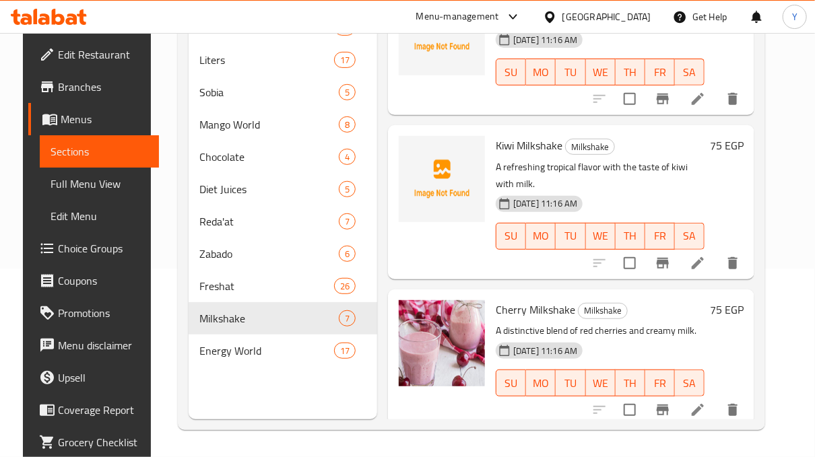
click at [652, 295] on div "Cherry Milkshake Milkshake A distinctive blend of red cherries and creamy milk.…" at bounding box center [599, 358] width 219 height 126
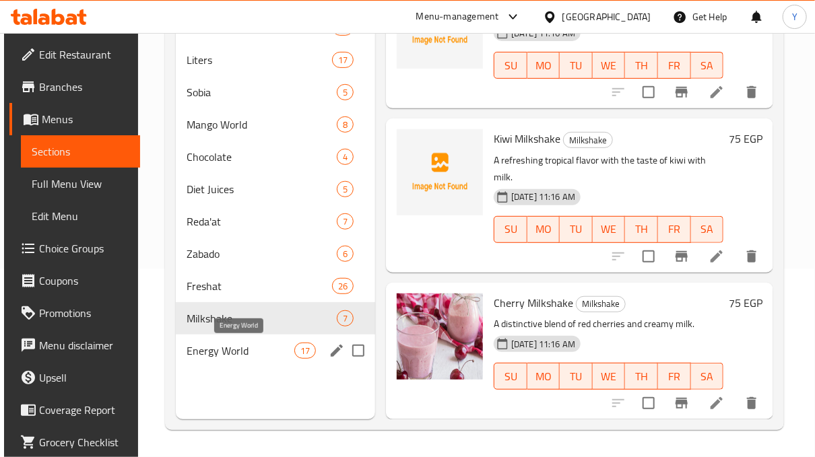
click at [266, 351] on span "Energy World" at bounding box center [239, 351] width 107 height 16
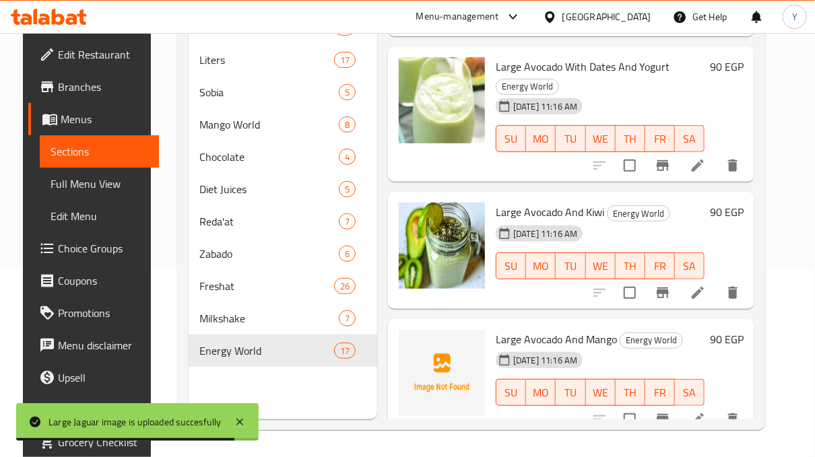
scroll to position [374, 0]
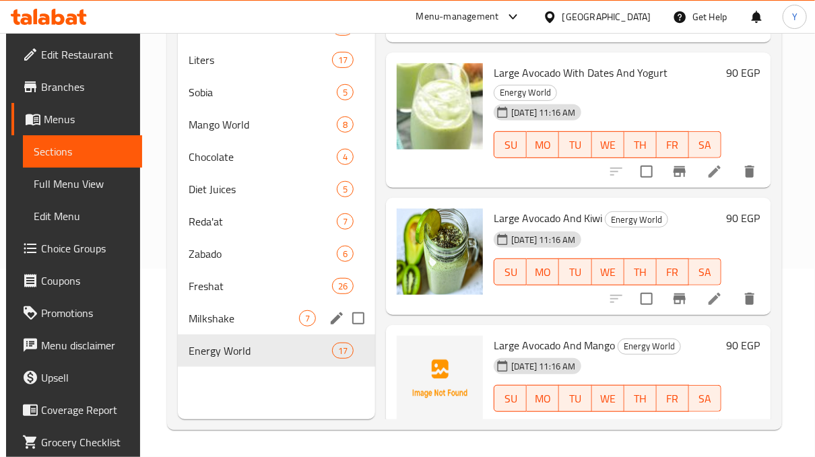
click at [267, 329] on div "Milkshake 7" at bounding box center [277, 318] width 198 height 32
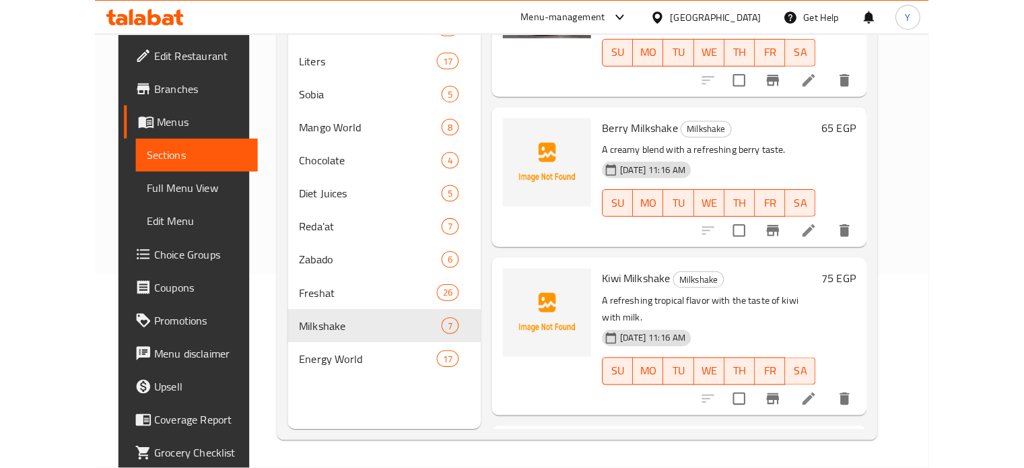
scroll to position [547, 0]
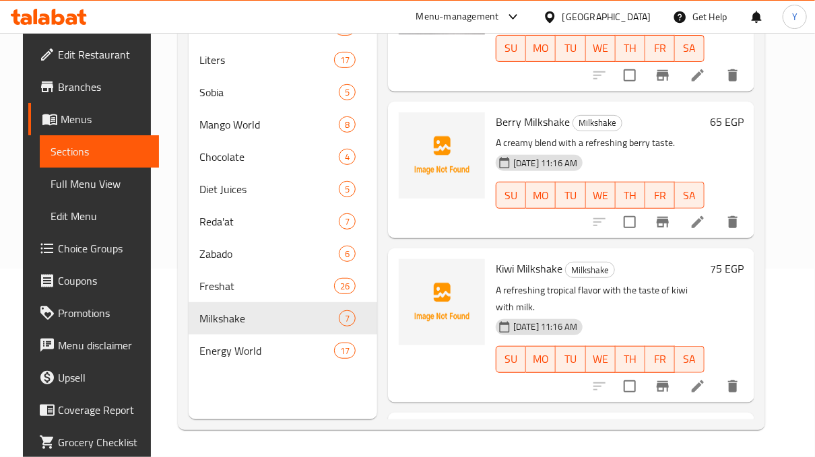
drag, startPoint x: 764, startPoint y: 283, endPoint x: 764, endPoint y: 305, distance: 21.5
click at [754, 305] on div "Kiwi Milkshake Milkshake A refreshing tropical flavor with the taste of kiwi wi…" at bounding box center [571, 324] width 366 height 153
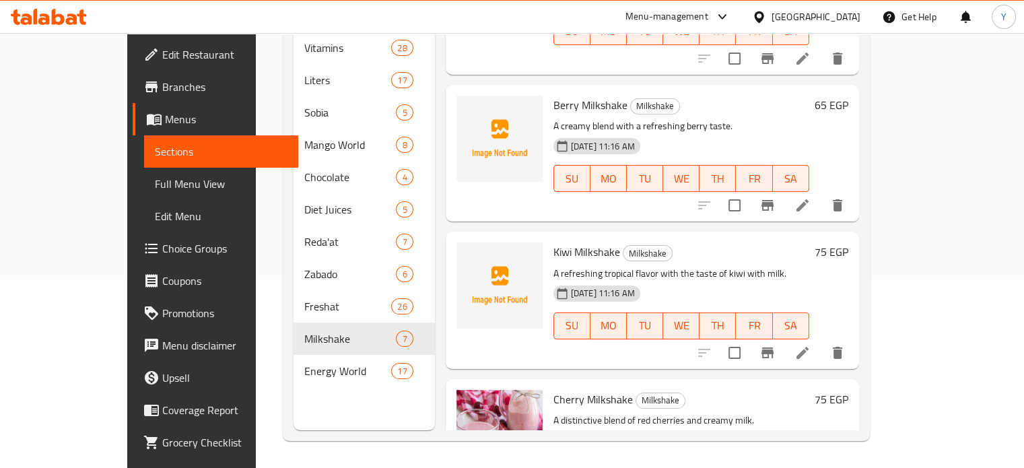
click at [155, 178] on span "Full Menu View" at bounding box center [221, 184] width 133 height 16
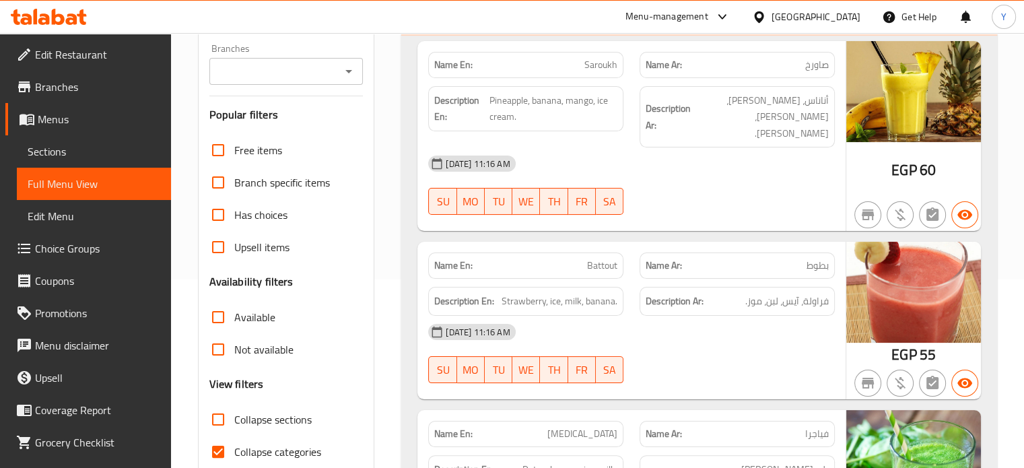
scroll to position [598, 0]
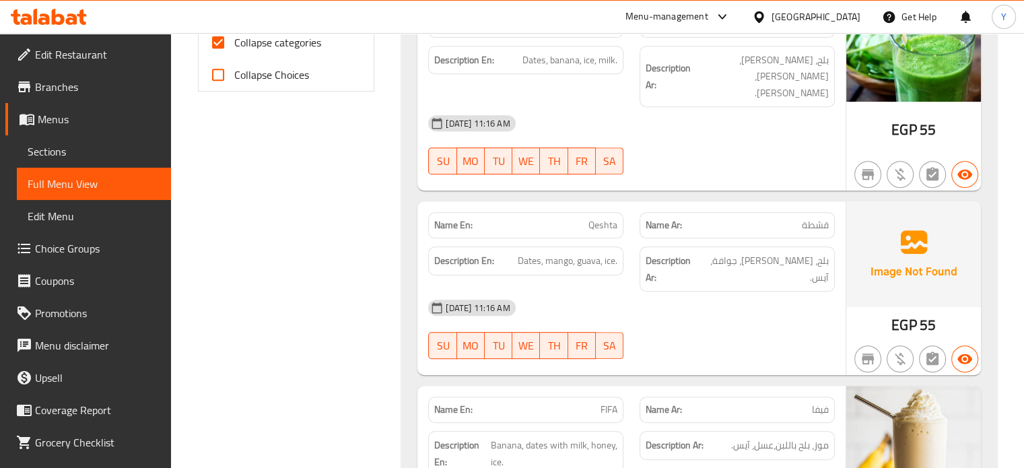
click at [242, 44] on span "Collapse categories" at bounding box center [277, 42] width 87 height 16
click at [234, 44] on input "Collapse categories" at bounding box center [218, 42] width 32 height 32
checkbox input "false"
click at [60, 164] on link "Sections" at bounding box center [94, 151] width 154 height 32
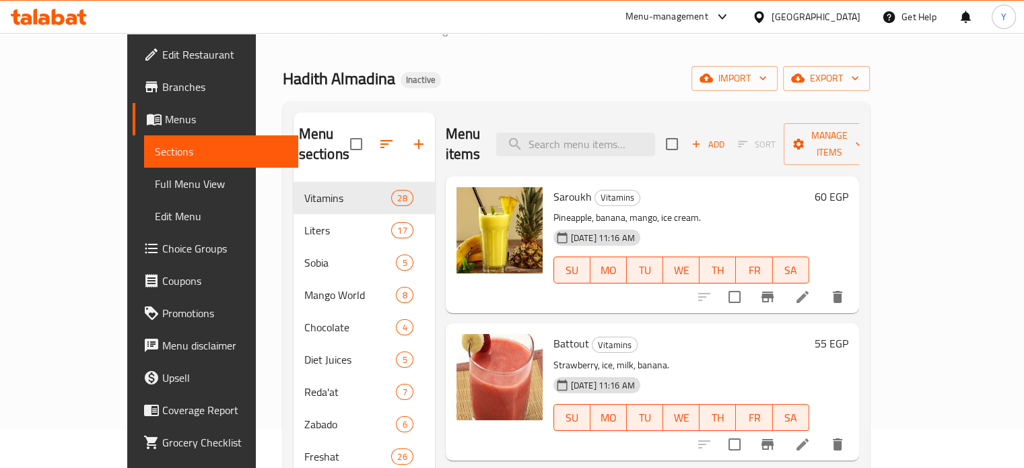
scroll to position [32, 0]
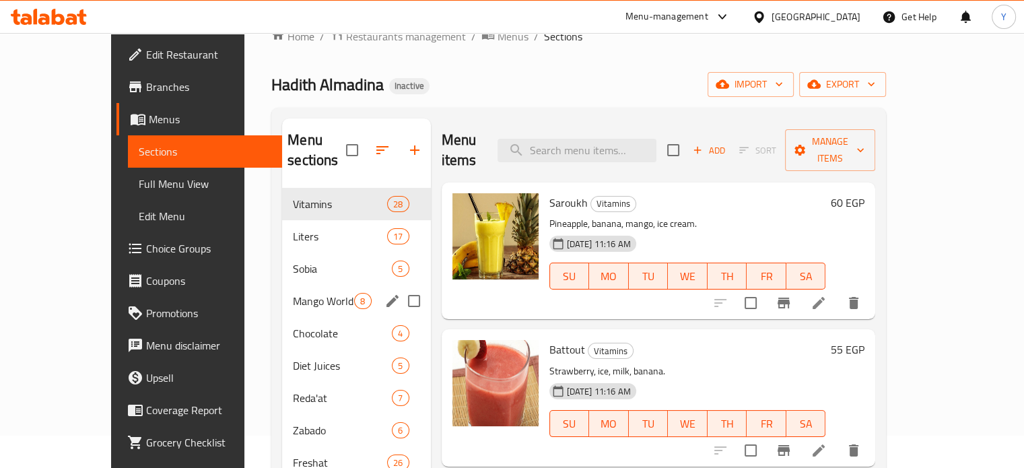
click at [291, 295] on div "Mango World 8" at bounding box center [356, 301] width 148 height 32
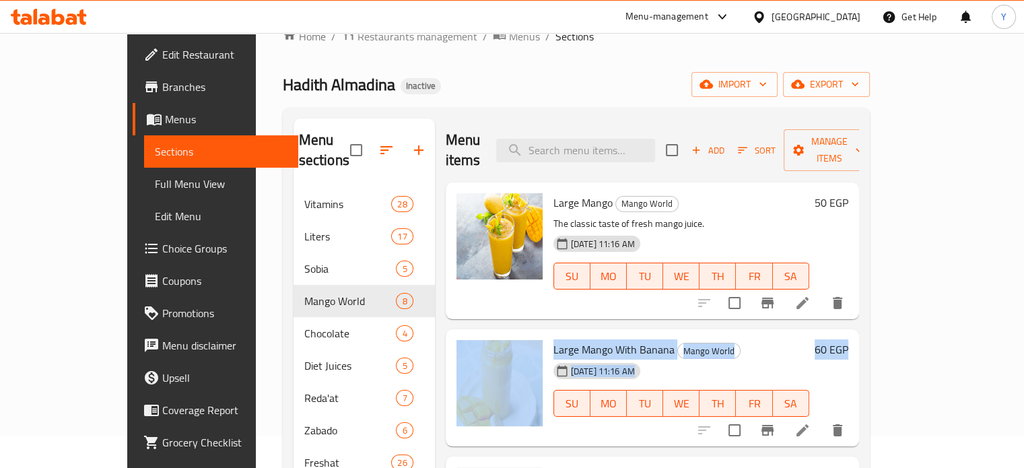
drag, startPoint x: 1026, startPoint y: 263, endPoint x: 1026, endPoint y: 326, distance: 63.3
click at [825, 333] on html "​ Menu-management [GEOGRAPHIC_DATA] Get Help Y Edit Restaurant Branches Menus S…" at bounding box center [512, 202] width 1024 height 468
click at [825, 319] on div "Home / Restaurants management / Menus / Sections Hadith Almadina Inactive impor…" at bounding box center [576, 312] width 641 height 623
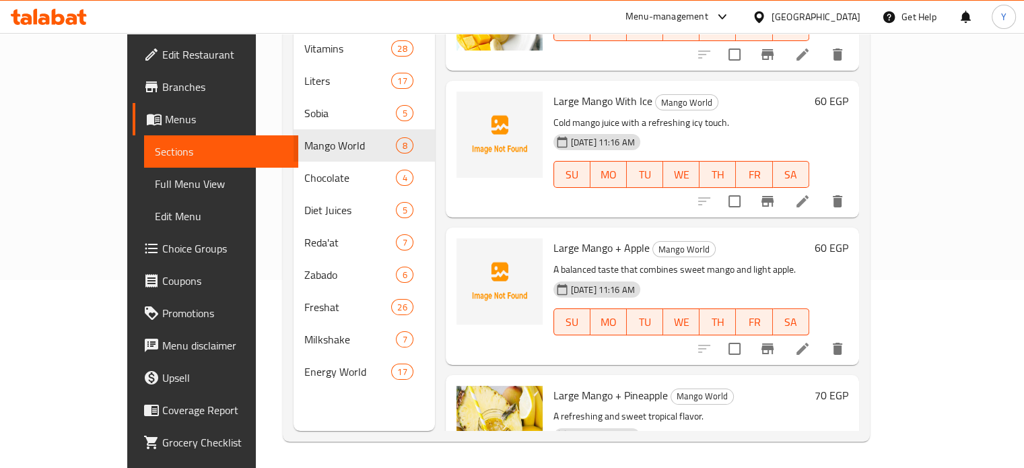
scroll to position [224, 0]
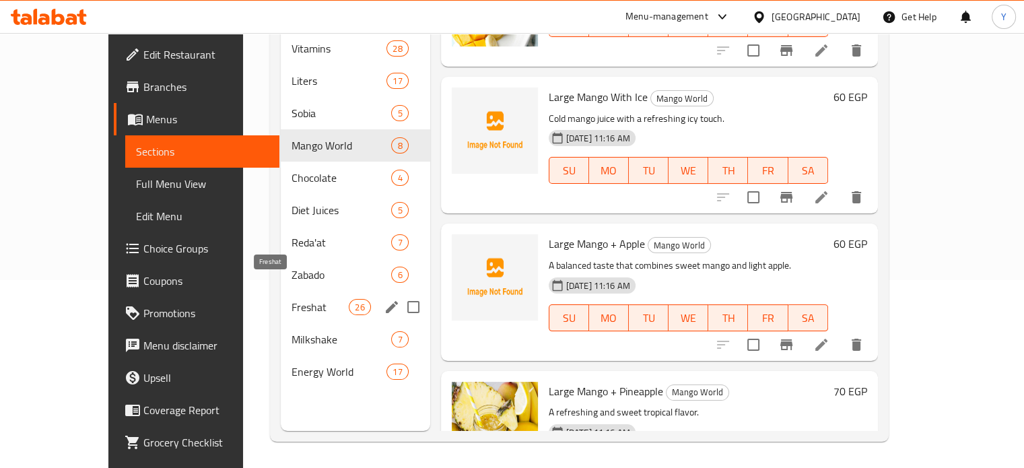
click at [291, 299] on span "Freshat" at bounding box center [319, 307] width 57 height 16
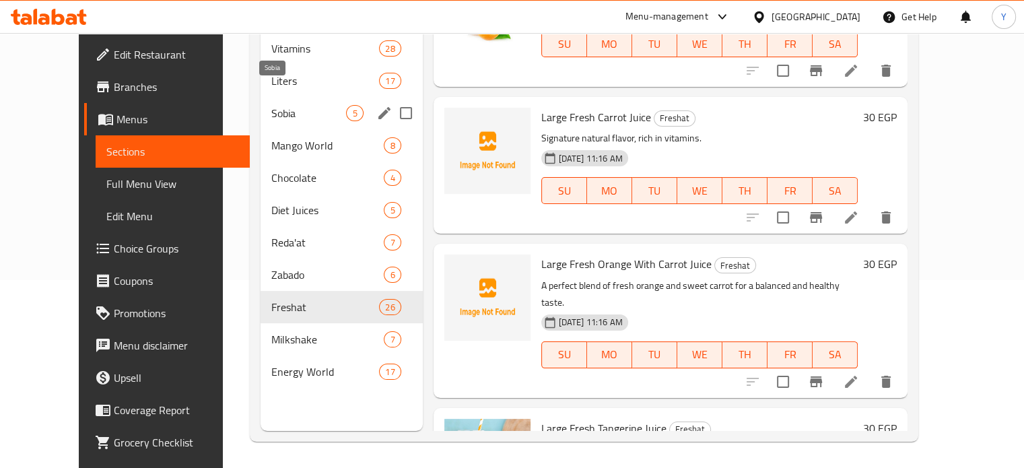
click at [280, 105] on span "Sobia" at bounding box center [308, 113] width 75 height 16
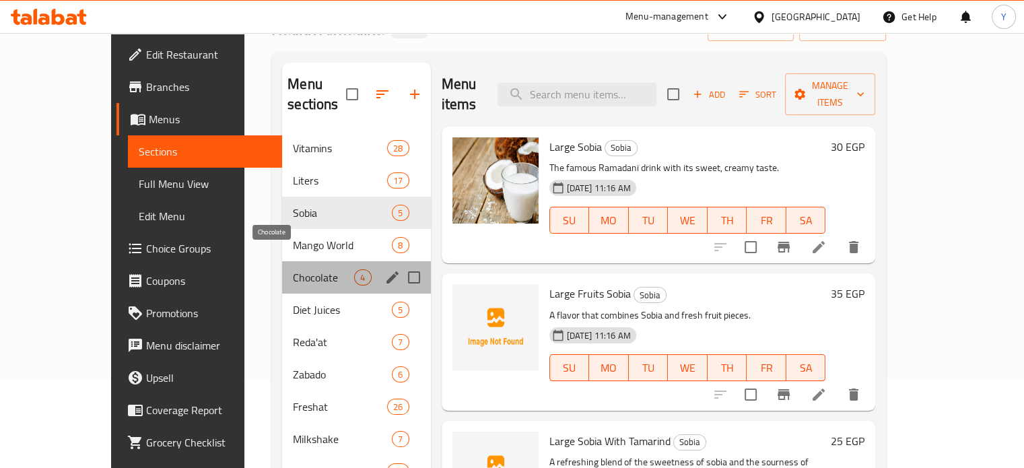
click at [293, 269] on span "Chocolate" at bounding box center [323, 277] width 61 height 16
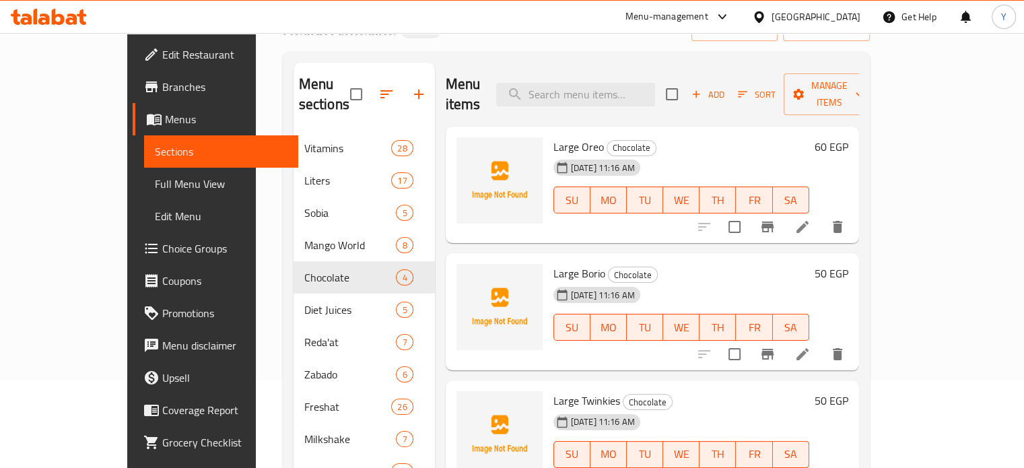
click at [677, 264] on h6 "Large Borio Chocolate" at bounding box center [681, 273] width 256 height 19
drag, startPoint x: 1021, startPoint y: 174, endPoint x: 1023, endPoint y: 182, distance: 7.7
click at [825, 182] on html "​ Menu-management [GEOGRAPHIC_DATA] Get Help Y Edit Restaurant Branches Menus S…" at bounding box center [512, 146] width 1024 height 468
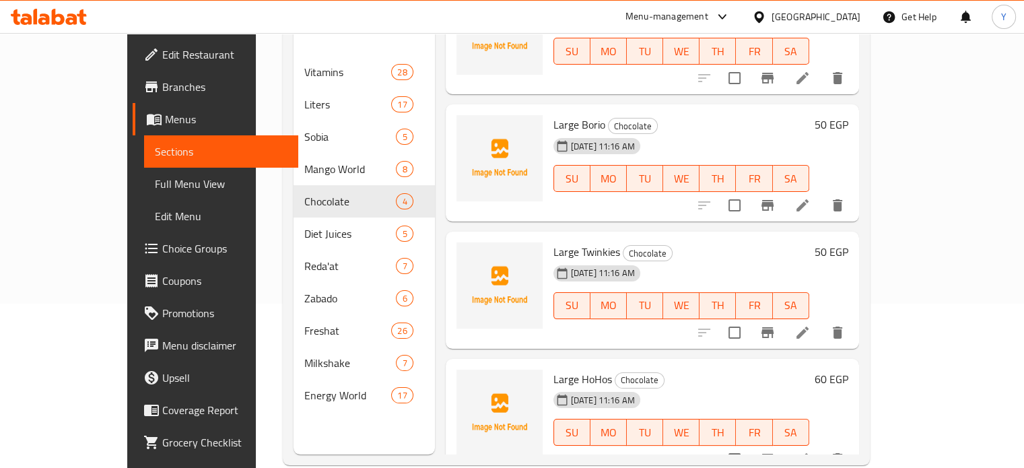
scroll to position [165, 0]
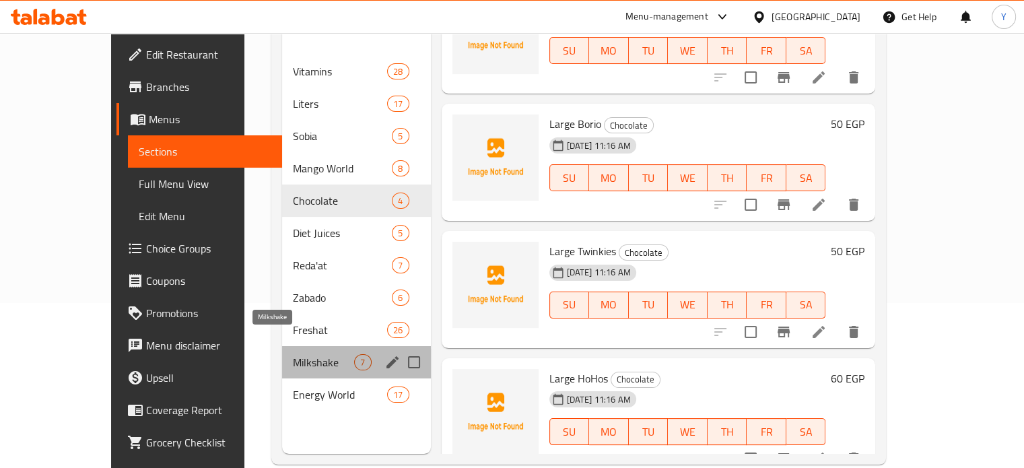
click at [293, 354] on span "Milkshake" at bounding box center [323, 362] width 61 height 16
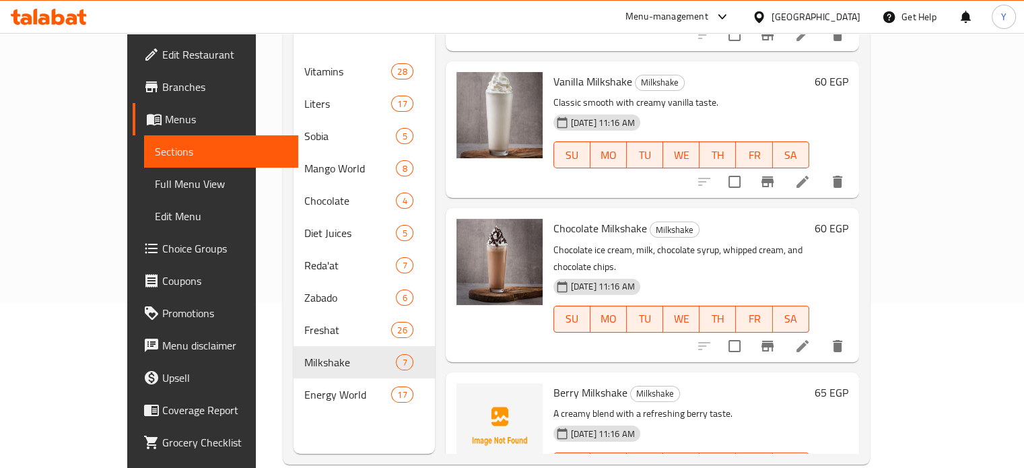
scroll to position [345, 0]
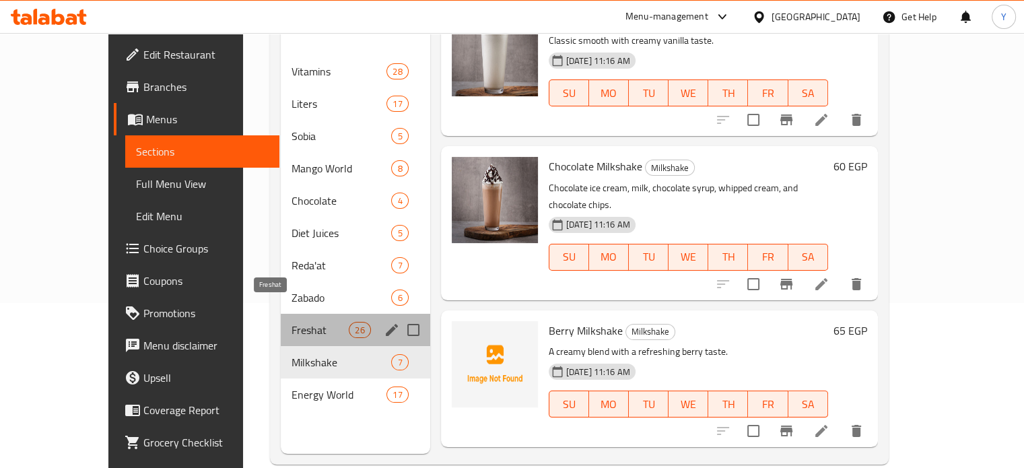
click at [291, 322] on span "Freshat" at bounding box center [319, 330] width 57 height 16
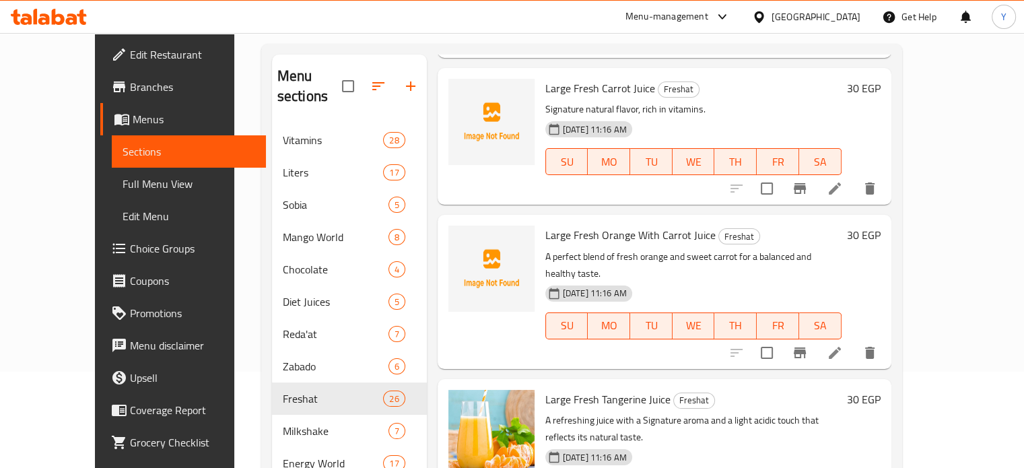
scroll to position [93, 0]
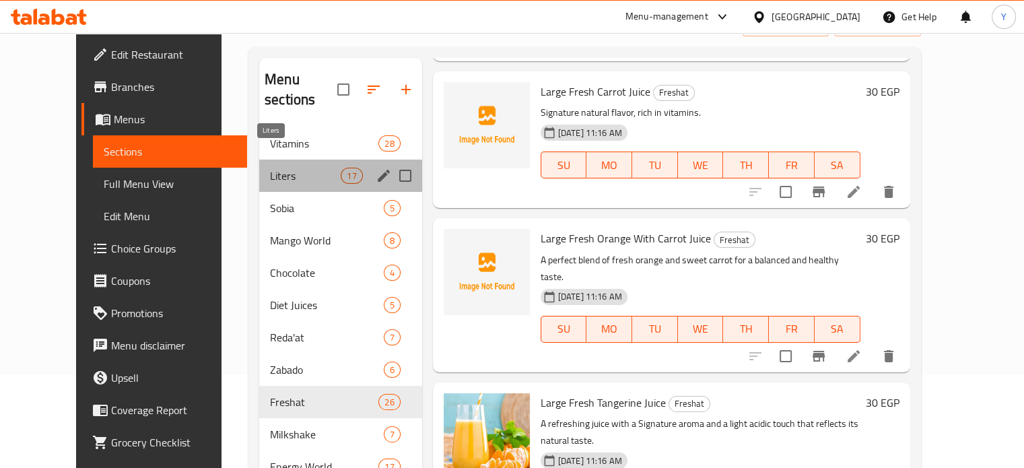
click at [296, 168] on span "Liters" at bounding box center [305, 176] width 71 height 16
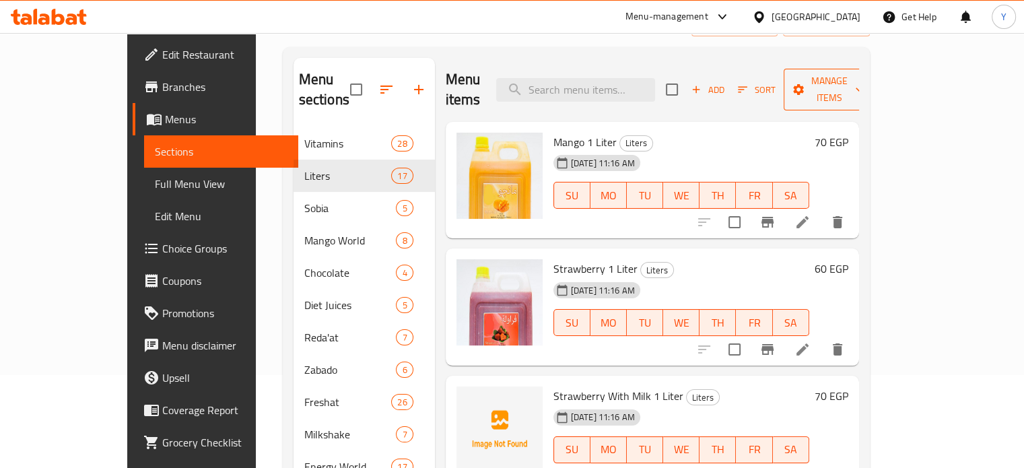
click at [825, 81] on span "Manage items" at bounding box center [828, 90] width 69 height 34
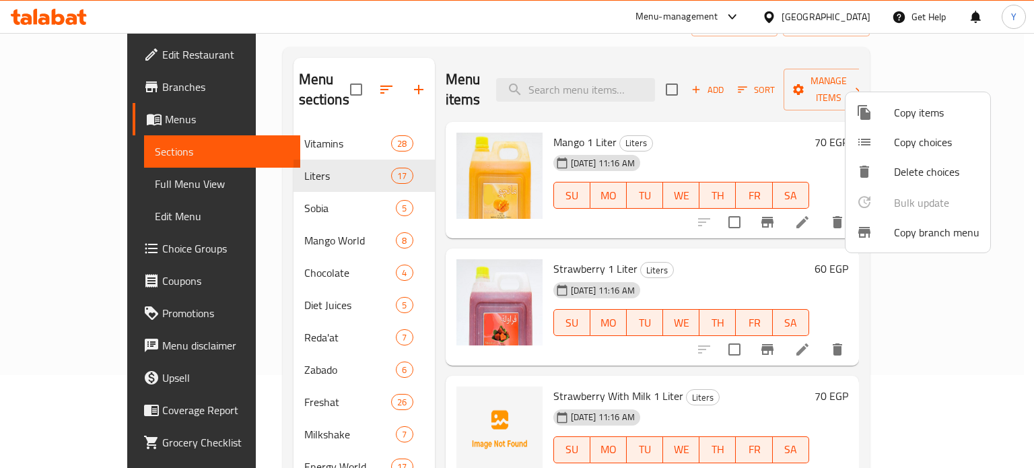
click at [825, 111] on span "Copy items" at bounding box center [936, 112] width 85 height 16
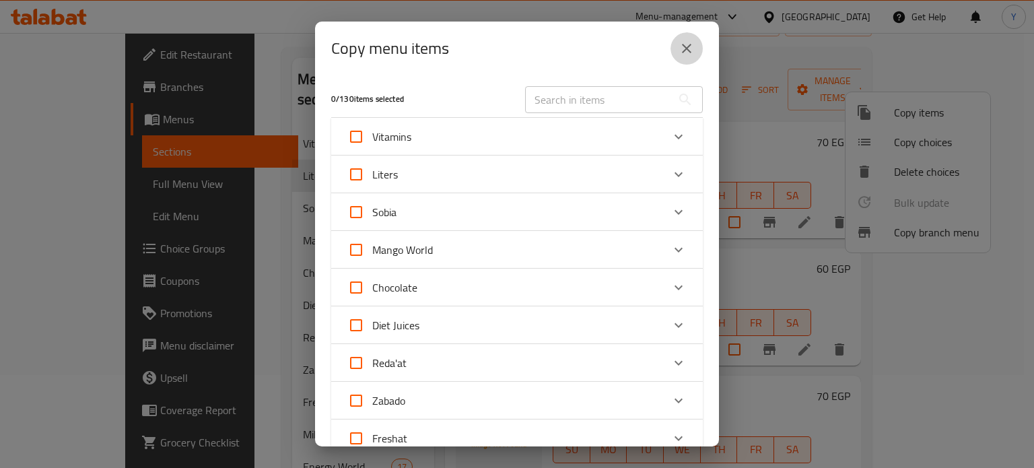
click at [678, 50] on button "close" at bounding box center [686, 48] width 32 height 32
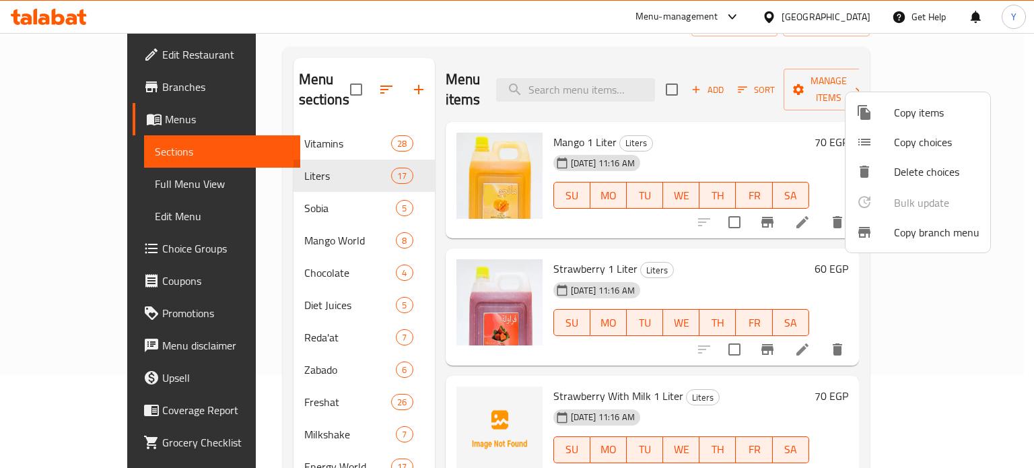
click at [825, 42] on div at bounding box center [517, 234] width 1034 height 468
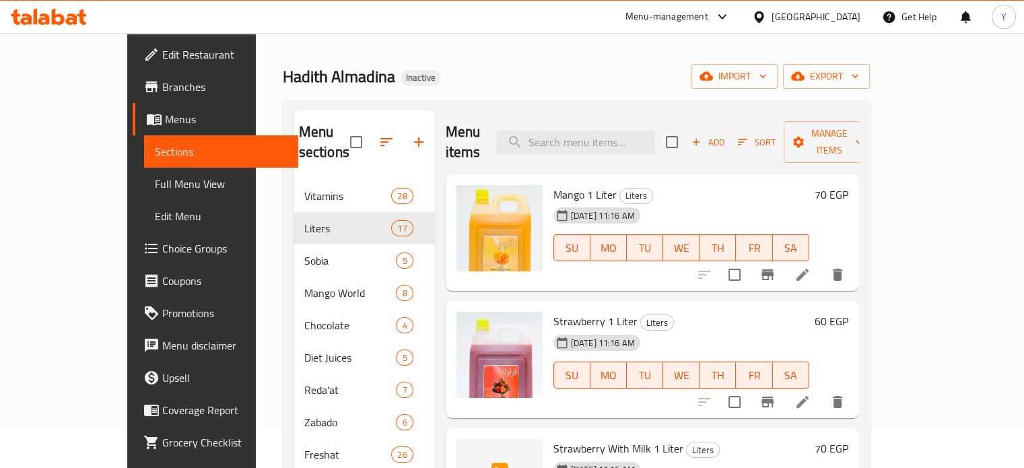
scroll to position [40, 0]
click at [825, 80] on span "export" at bounding box center [826, 77] width 65 height 17
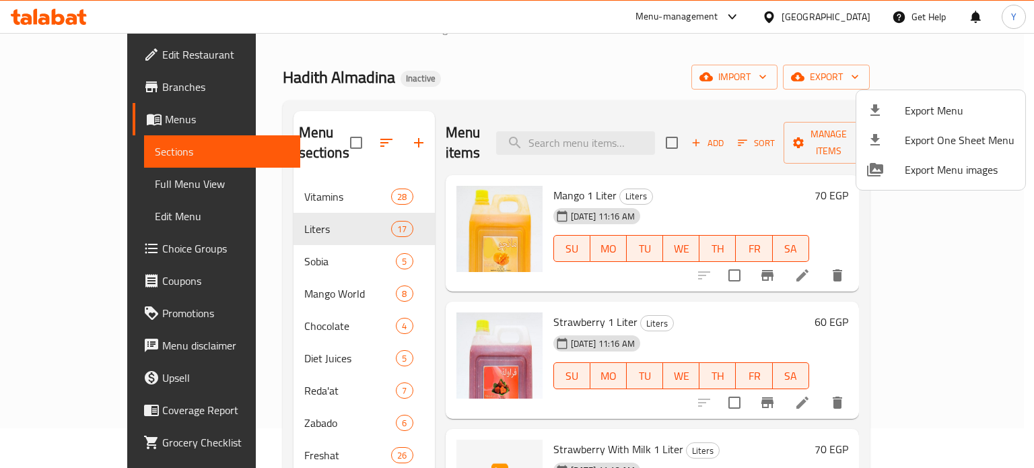
click at [784, 99] on div at bounding box center [517, 234] width 1034 height 468
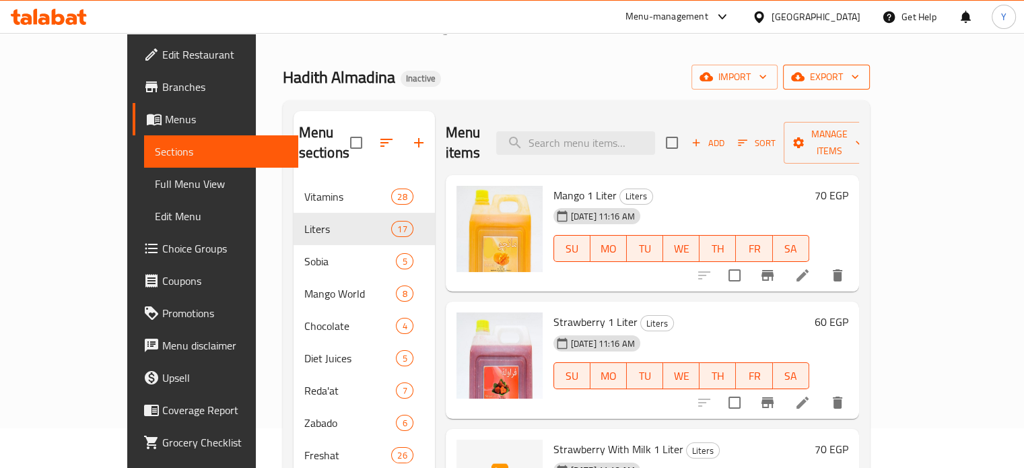
click at [825, 79] on span "export" at bounding box center [826, 77] width 65 height 17
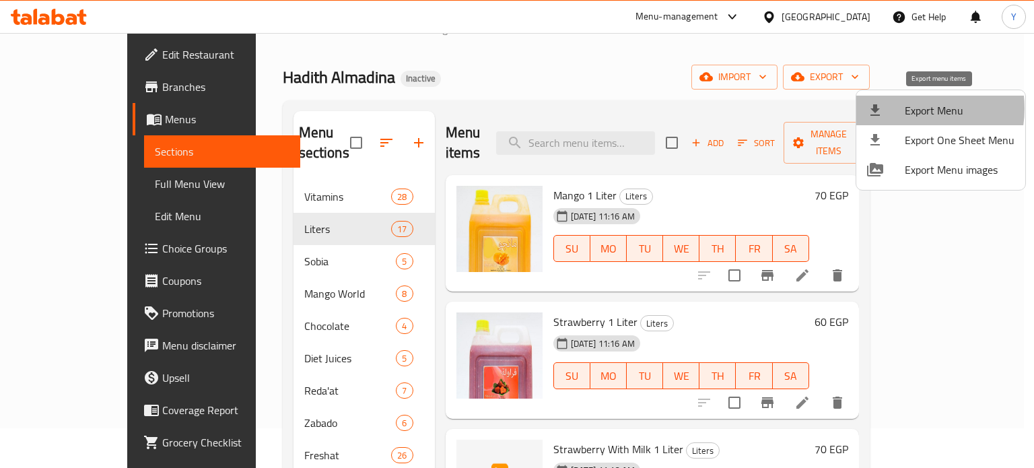
click at [825, 108] on span "Export Menu" at bounding box center [960, 110] width 110 height 16
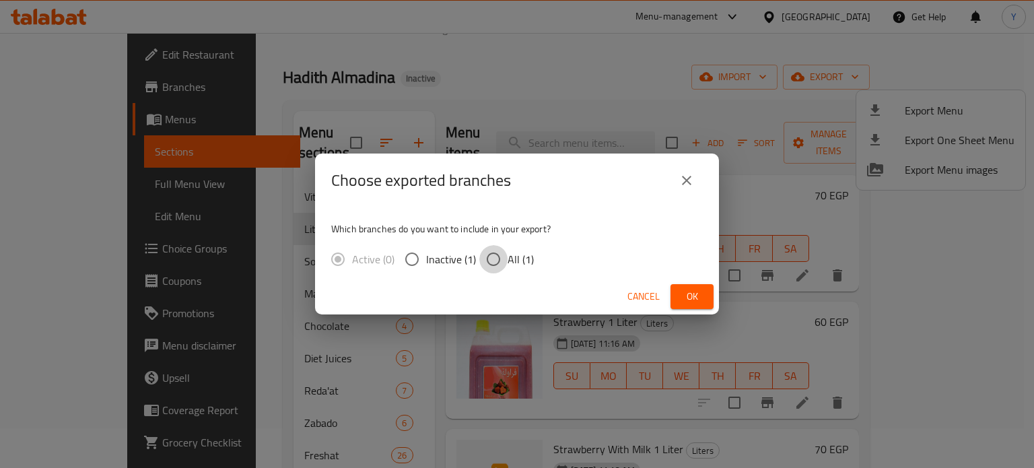
click at [485, 265] on input "All (1)" at bounding box center [493, 259] width 28 height 28
radio input "true"
click at [679, 296] on button "Ok" at bounding box center [691, 296] width 43 height 25
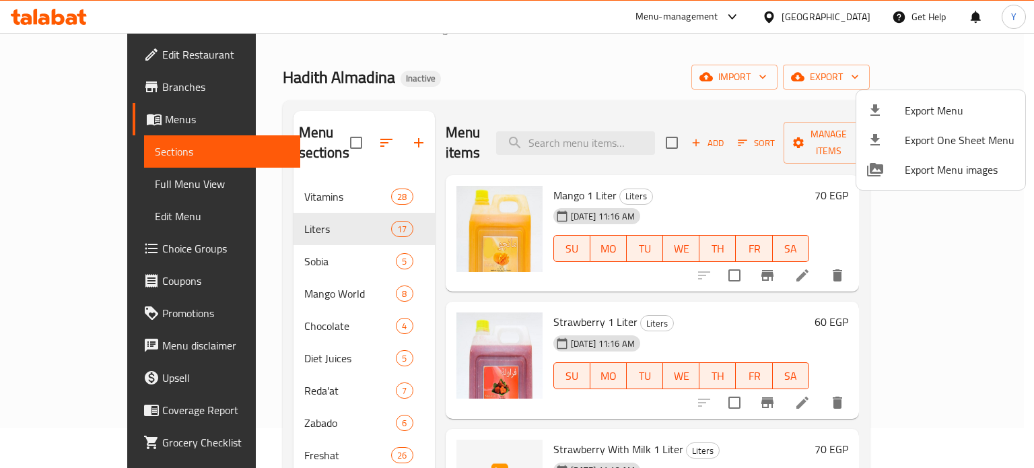
click at [802, 312] on div at bounding box center [517, 234] width 1034 height 468
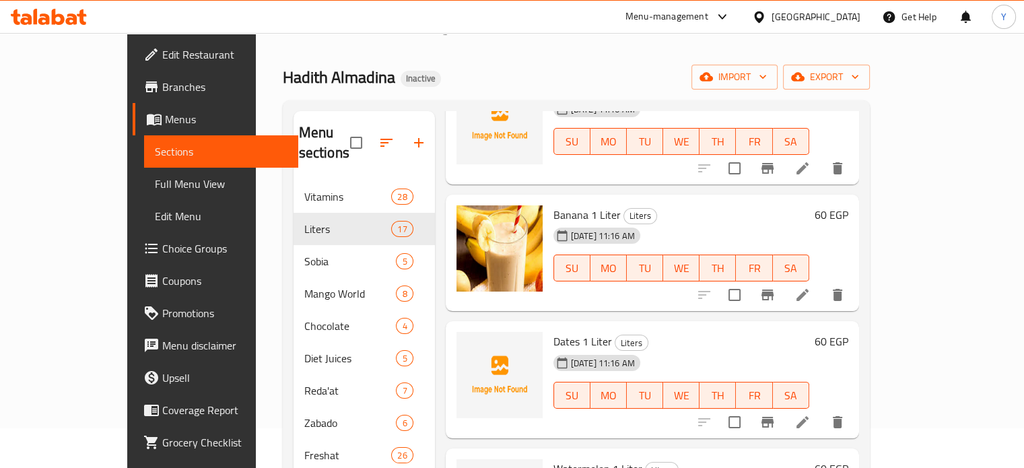
scroll to position [1253, 0]
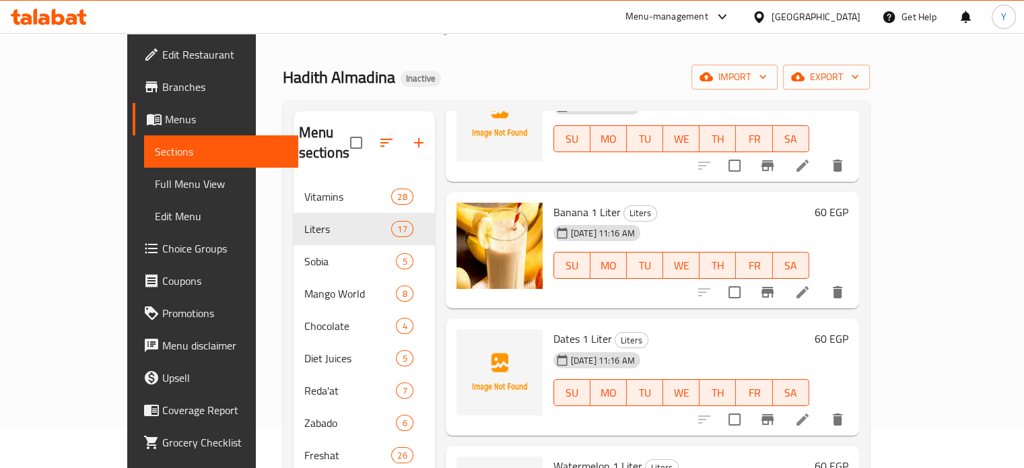
click at [553, 202] on span "Banana 1 Liter" at bounding box center [586, 212] width 67 height 20
copy h6 "Banana 1 Liter"
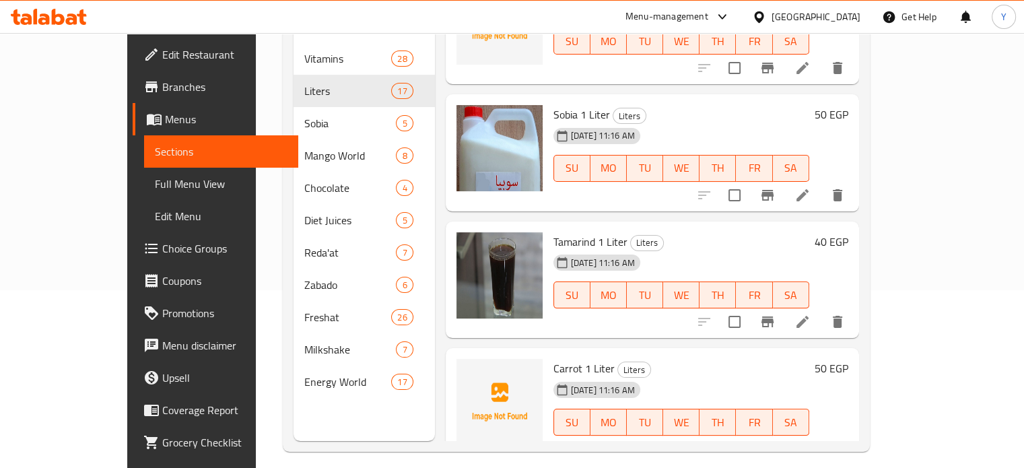
scroll to position [1723, 0]
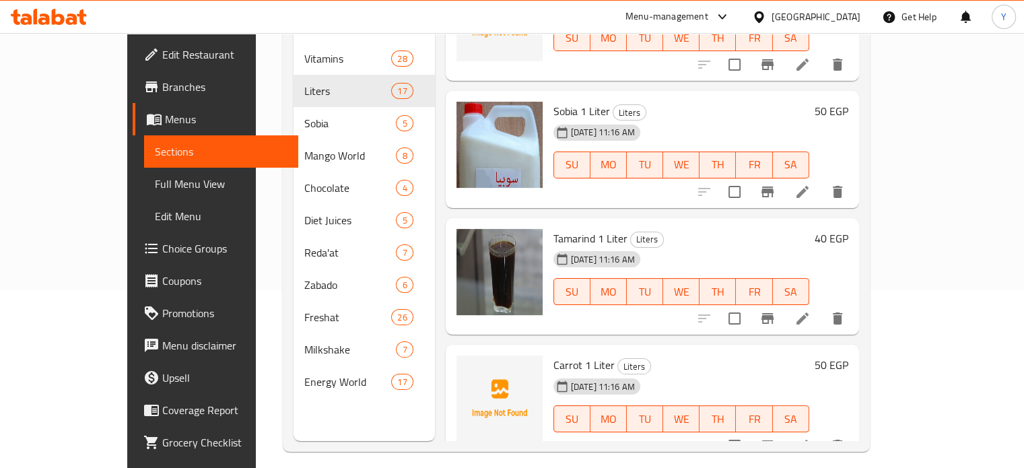
click at [570, 228] on span "Tamarind 1 Liter" at bounding box center [590, 238] width 74 height 20
copy h6 "Tamarind 1 Liter"
click at [825, 374] on div "Carrot 1 Liter Liters [DATE] 11:16 AM SU MO TU WE TH FR SA 50 EGP" at bounding box center [701, 403] width 306 height 106
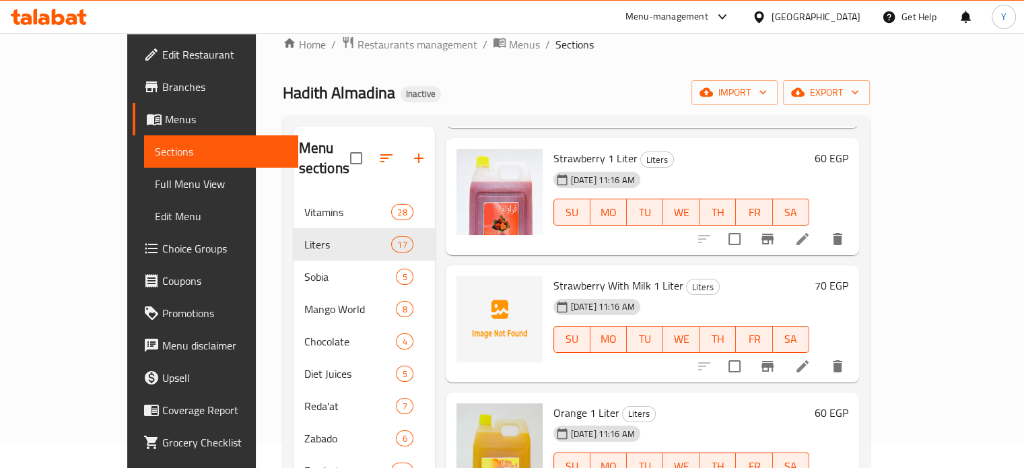
scroll to position [0, 0]
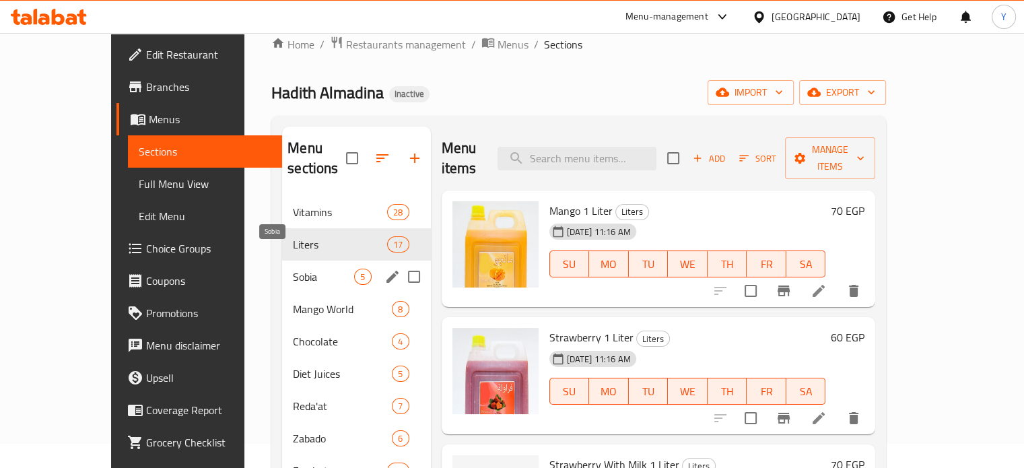
click at [293, 269] on span "Sobia" at bounding box center [323, 277] width 61 height 16
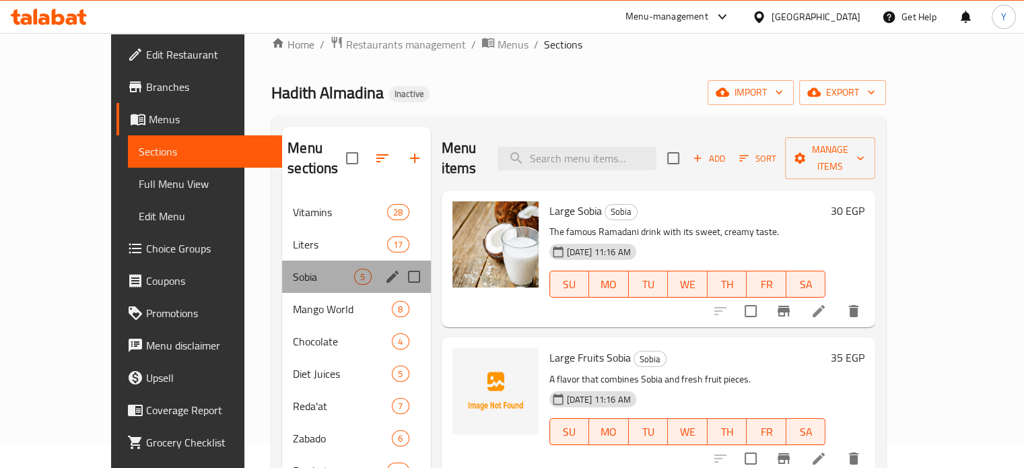
click at [282, 265] on div "Sobia 5" at bounding box center [356, 277] width 148 height 32
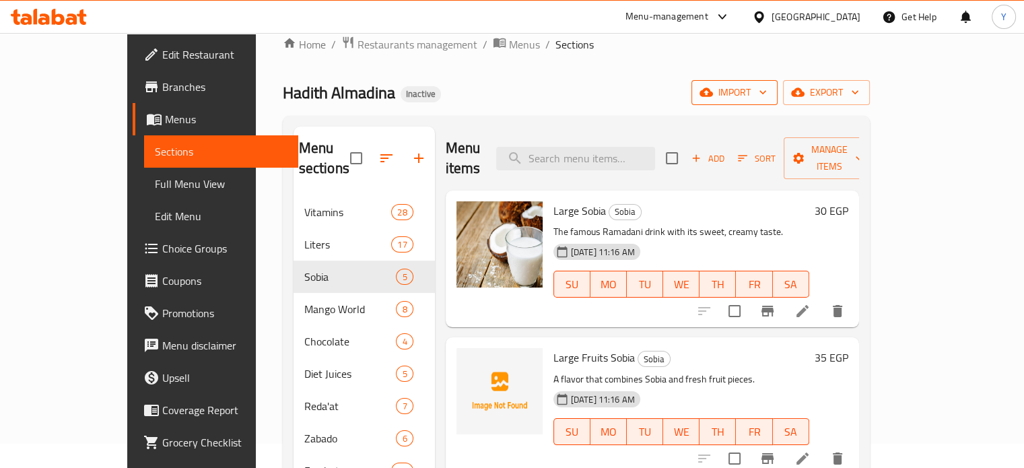
click at [767, 93] on span "import" at bounding box center [734, 92] width 65 height 17
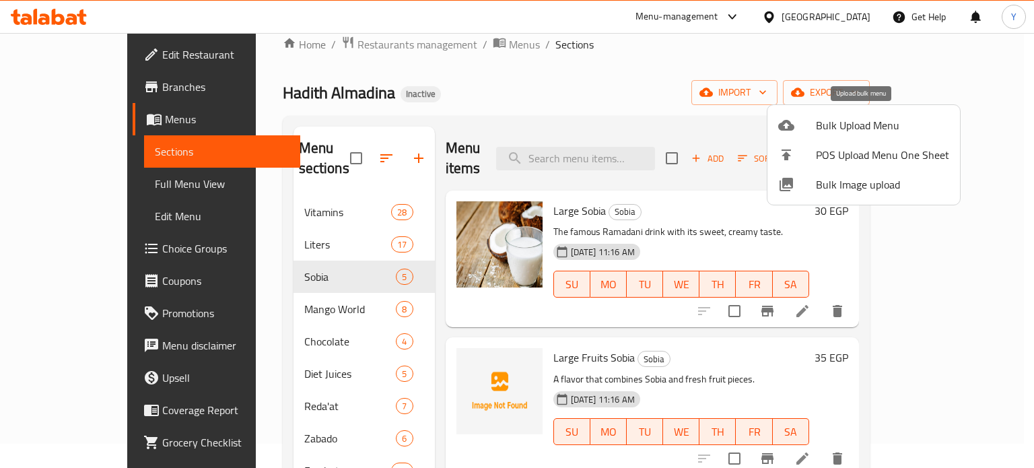
click at [825, 120] on span "Bulk Upload Menu" at bounding box center [882, 125] width 133 height 16
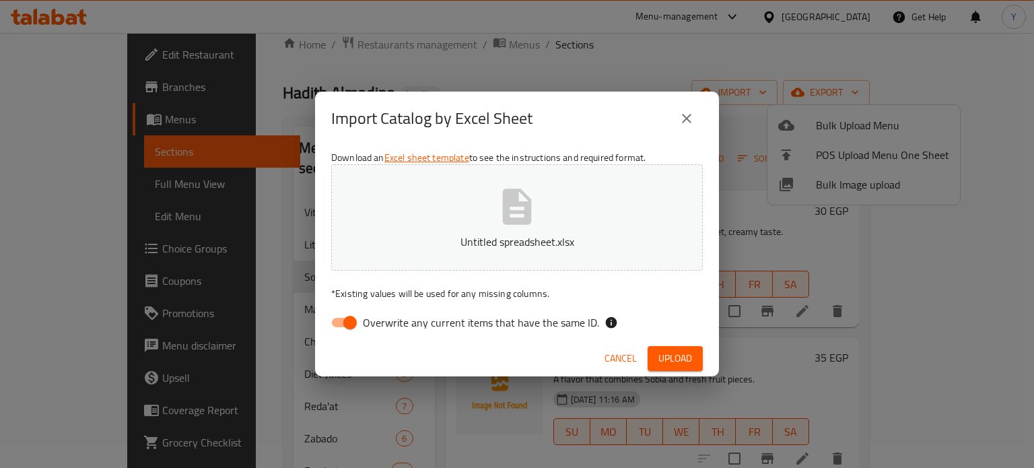
drag, startPoint x: 347, startPoint y: 328, endPoint x: 374, endPoint y: 328, distance: 26.9
click at [347, 328] on input "Overwrite any current items that have the same ID." at bounding box center [350, 323] width 77 height 26
checkbox input "false"
click at [680, 342] on div "Cancel Upload" at bounding box center [517, 359] width 404 height 36
click at [679, 344] on div "Cancel Upload" at bounding box center [517, 359] width 404 height 36
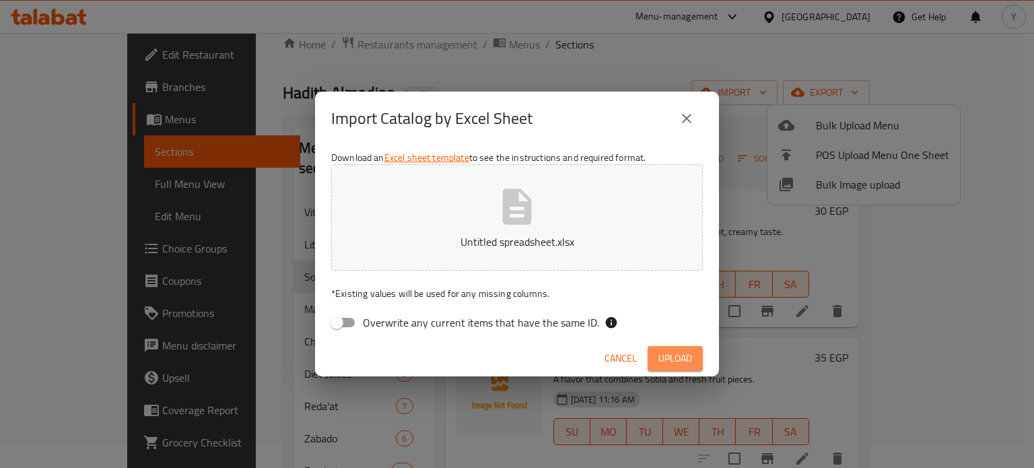
click at [679, 350] on span "Upload" at bounding box center [675, 358] width 34 height 17
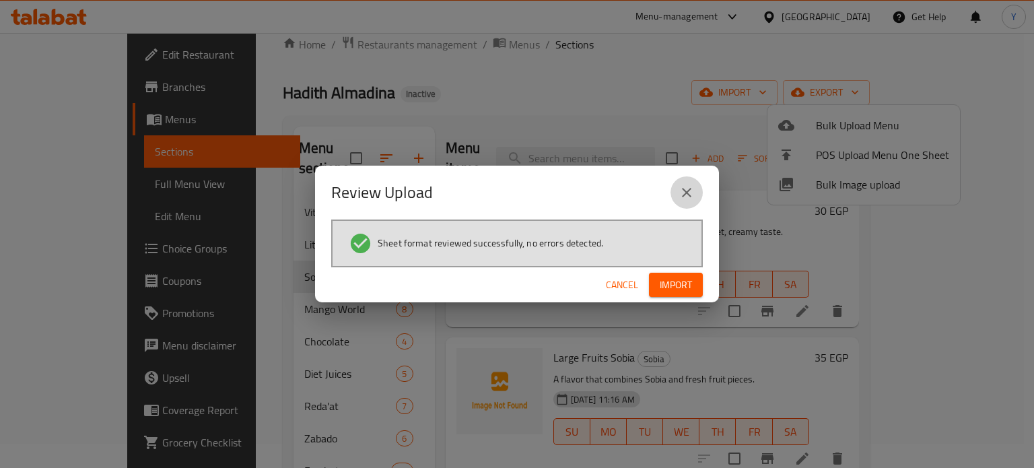
click at [683, 192] on icon "close" at bounding box center [687, 192] width 16 height 16
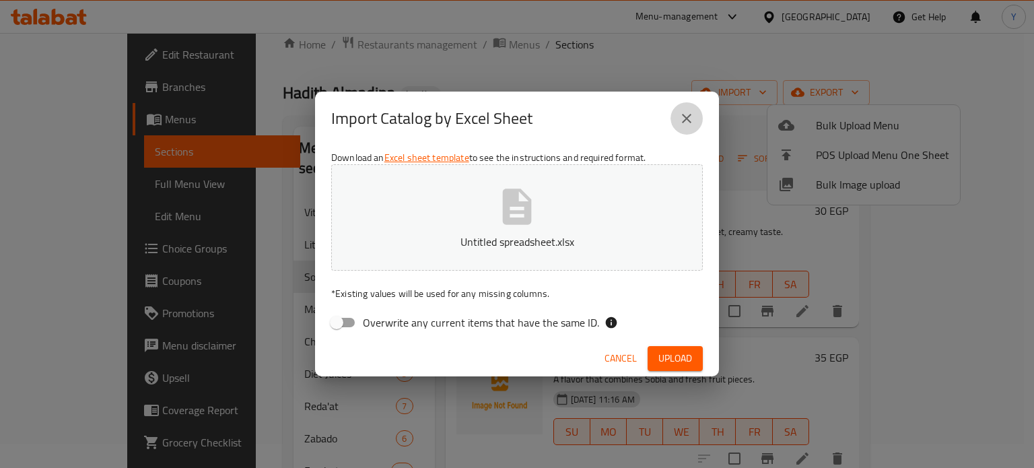
click at [683, 127] on button "close" at bounding box center [686, 118] width 32 height 32
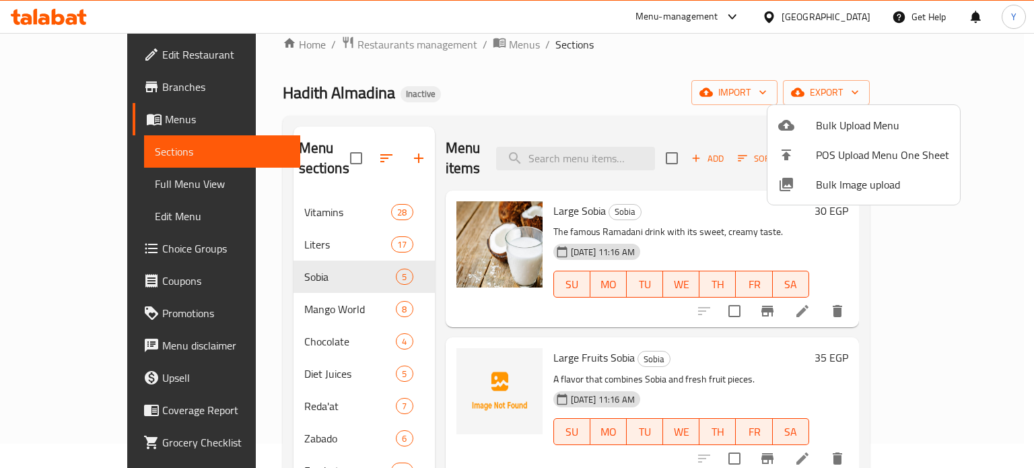
click at [323, 147] on div at bounding box center [517, 234] width 1034 height 468
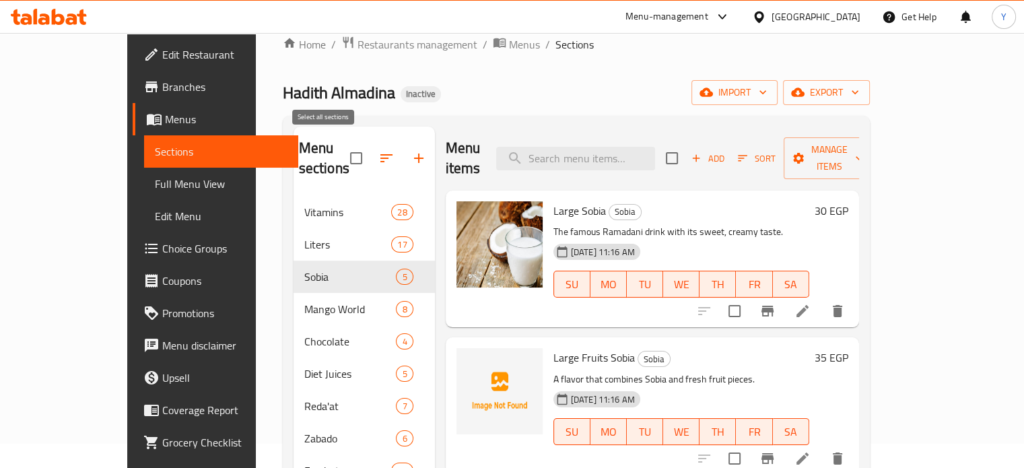
click at [342, 149] on input "checkbox" at bounding box center [356, 158] width 28 height 28
checkbox input "true"
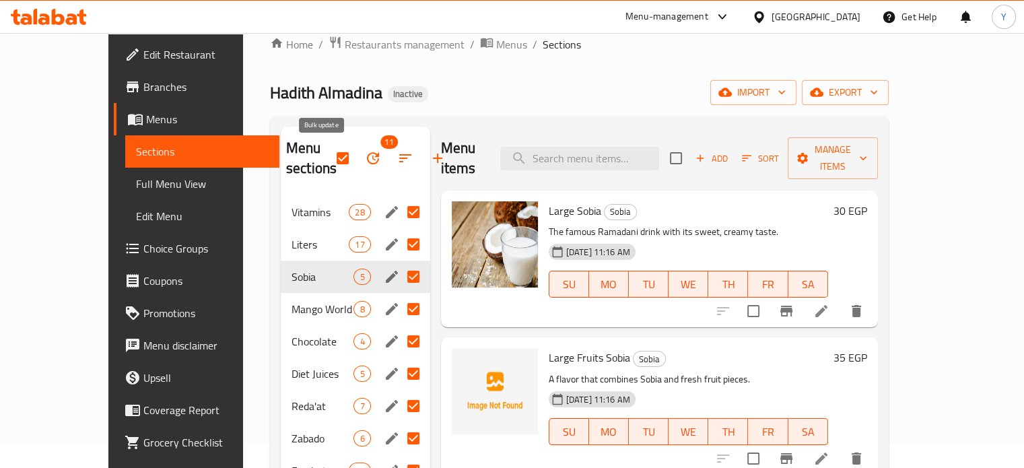
click at [367, 161] on icon "button" at bounding box center [373, 158] width 12 height 12
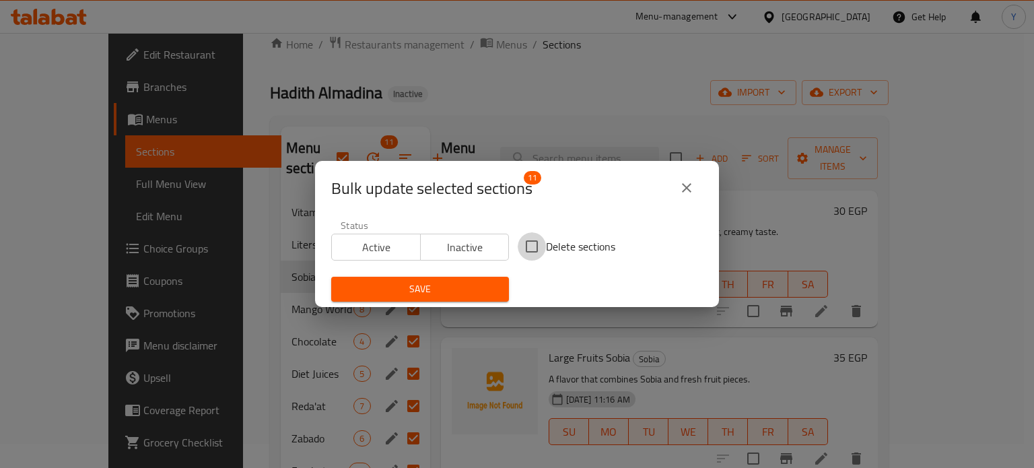
click at [537, 247] on input "Delete sections" at bounding box center [532, 246] width 28 height 28
checkbox input "true"
click at [447, 281] on span "Save" at bounding box center [420, 289] width 156 height 17
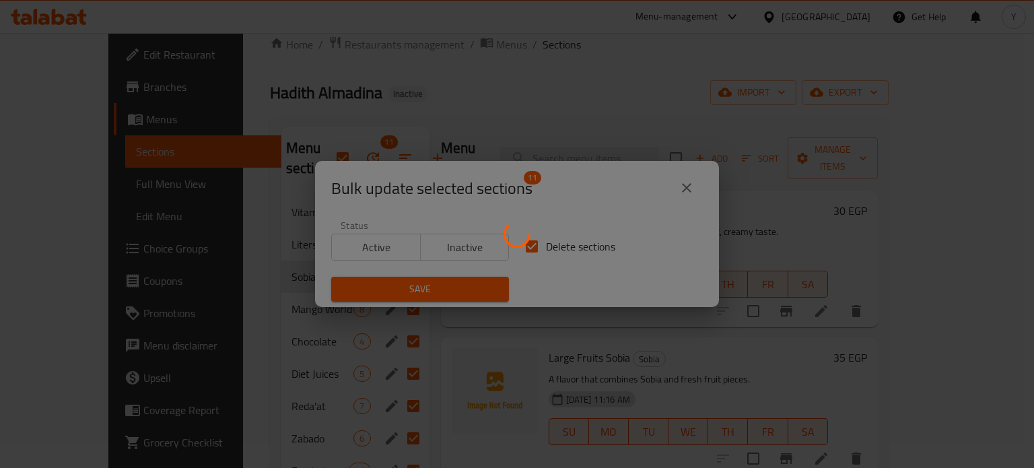
checkbox input "false"
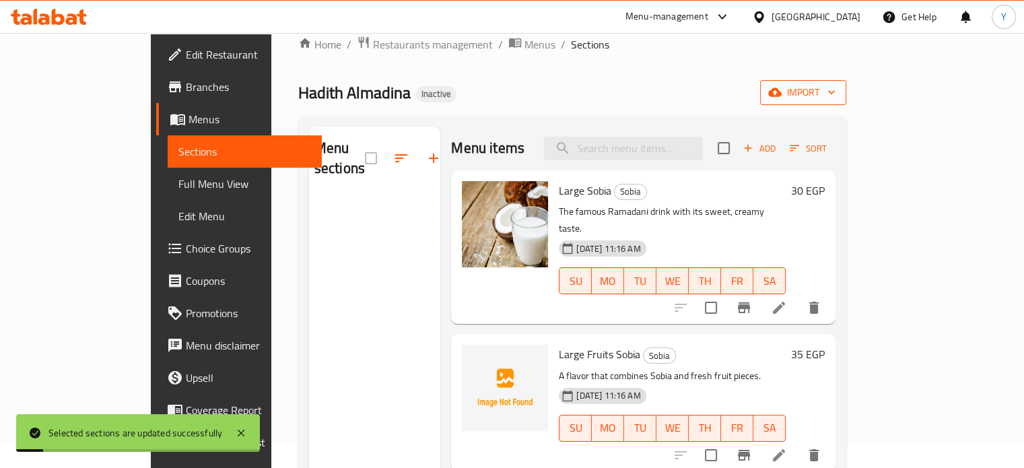
click at [825, 94] on span "import" at bounding box center [803, 92] width 65 height 17
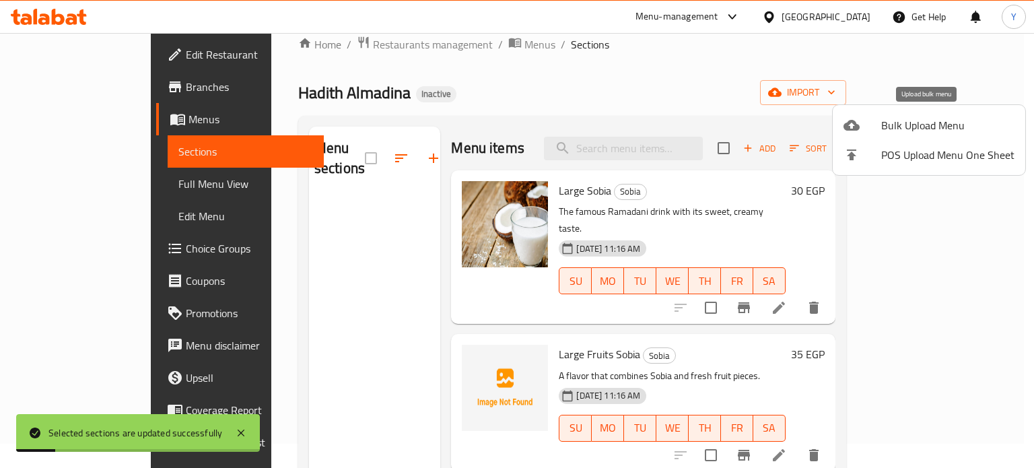
click at [825, 130] on span "Bulk Upload Menu" at bounding box center [947, 125] width 133 height 16
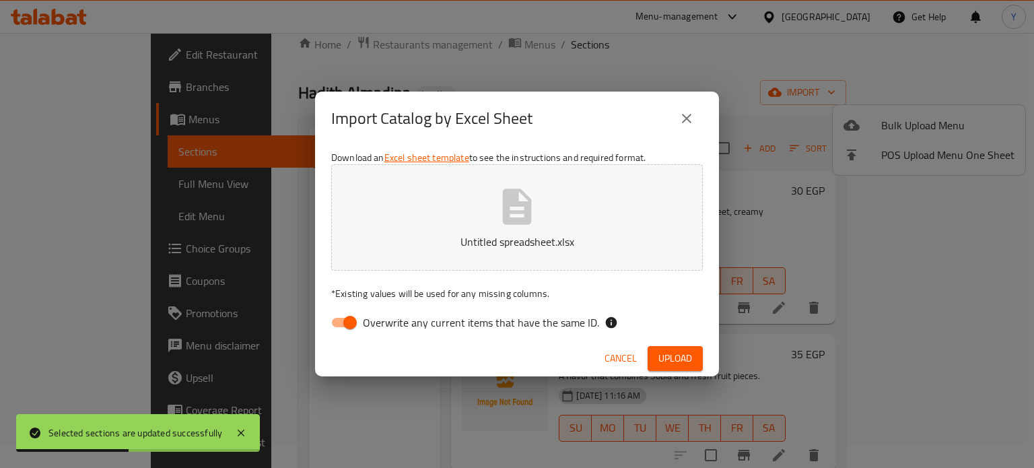
click at [351, 325] on input "Overwrite any current items that have the same ID." at bounding box center [350, 323] width 77 height 26
checkbox input "false"
click at [659, 359] on span "Upload" at bounding box center [675, 358] width 34 height 17
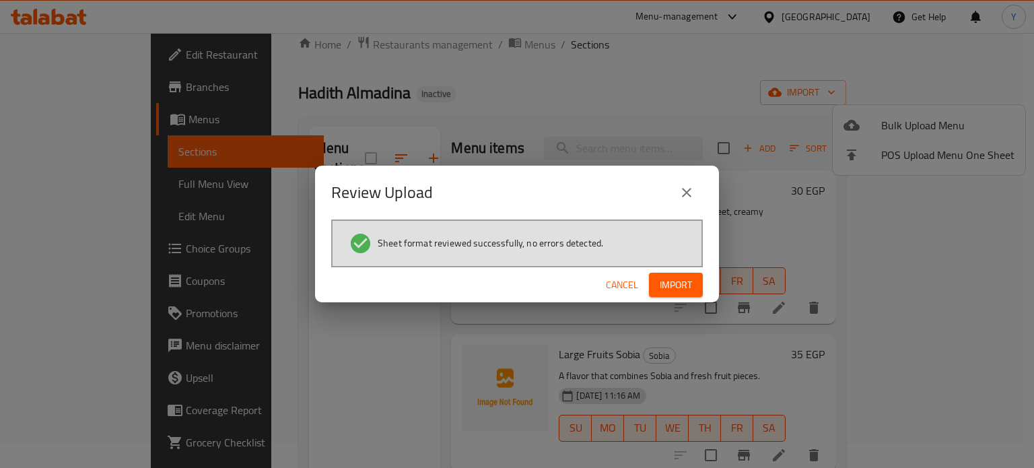
click at [687, 287] on span "Import" at bounding box center [676, 285] width 32 height 17
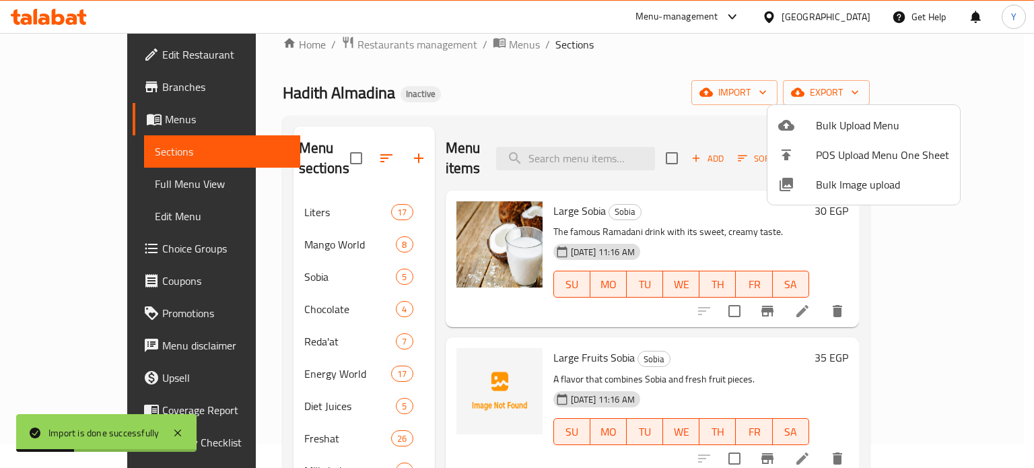
click at [825, 355] on div at bounding box center [517, 234] width 1034 height 468
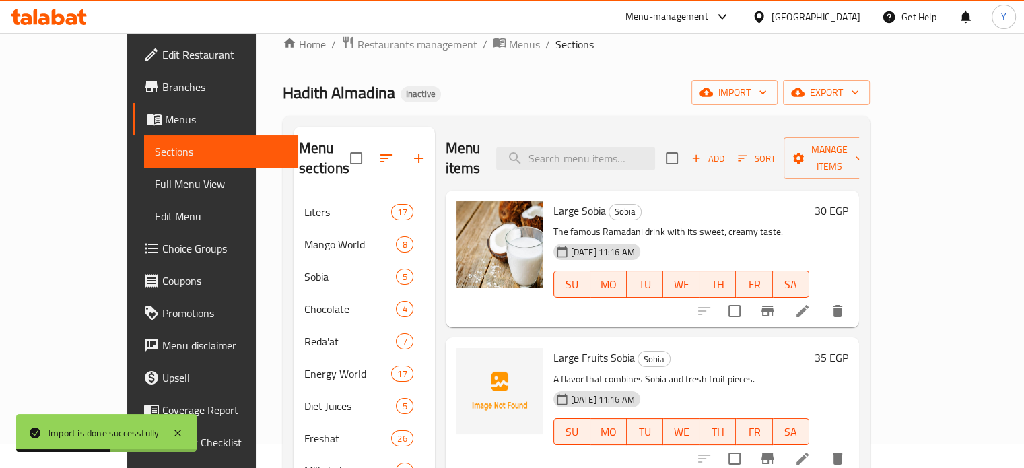
scroll to position [138, 0]
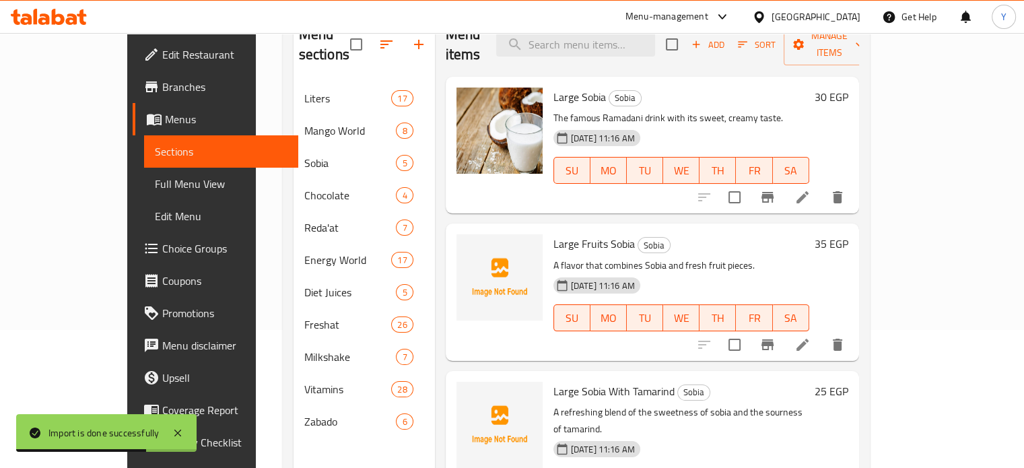
click at [155, 180] on span "Full Menu View" at bounding box center [221, 184] width 133 height 16
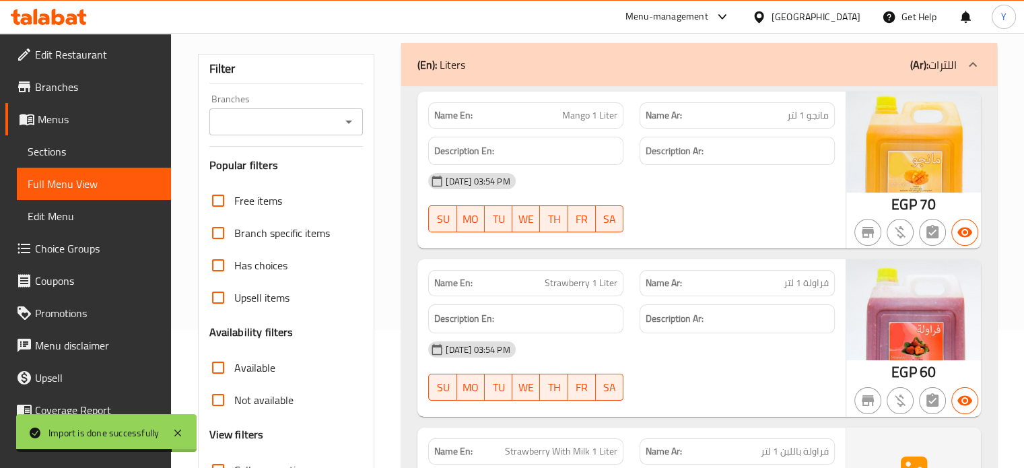
scroll to position [547, 0]
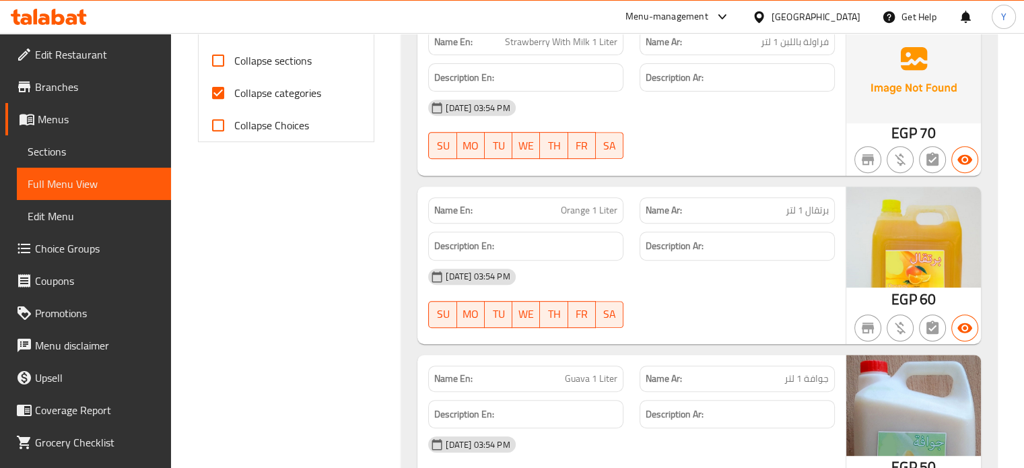
click at [210, 94] on input "Collapse categories" at bounding box center [218, 93] width 32 height 32
checkbox input "false"
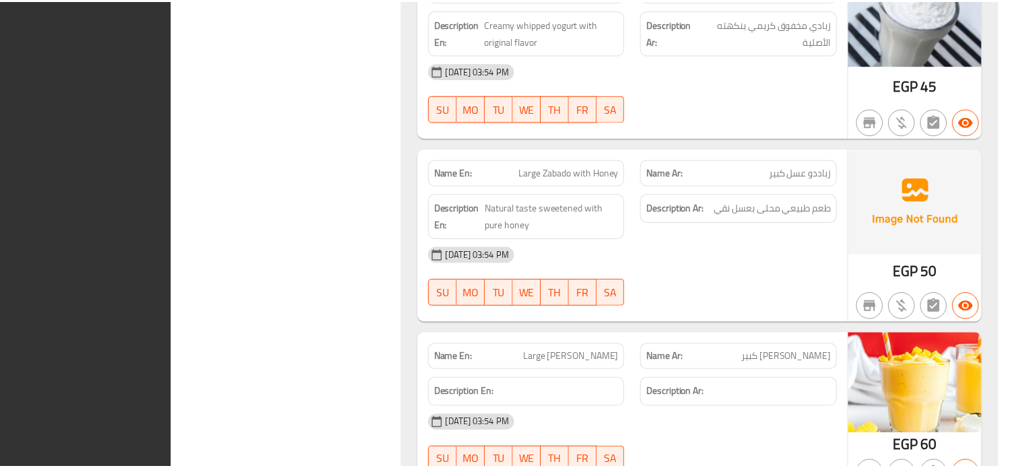
scroll to position [23661, 0]
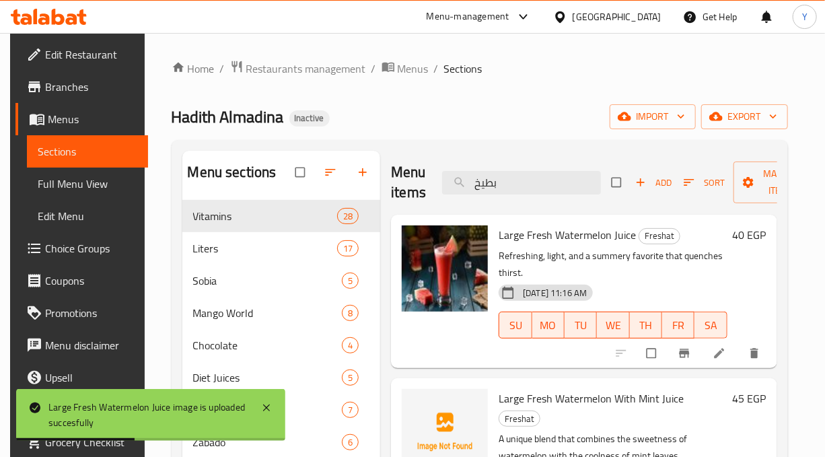
drag, startPoint x: 506, startPoint y: 182, endPoint x: 409, endPoint y: 182, distance: 96.9
click at [409, 182] on div "Menu items بطيخ Add Sort Manage items" at bounding box center [584, 183] width 386 height 64
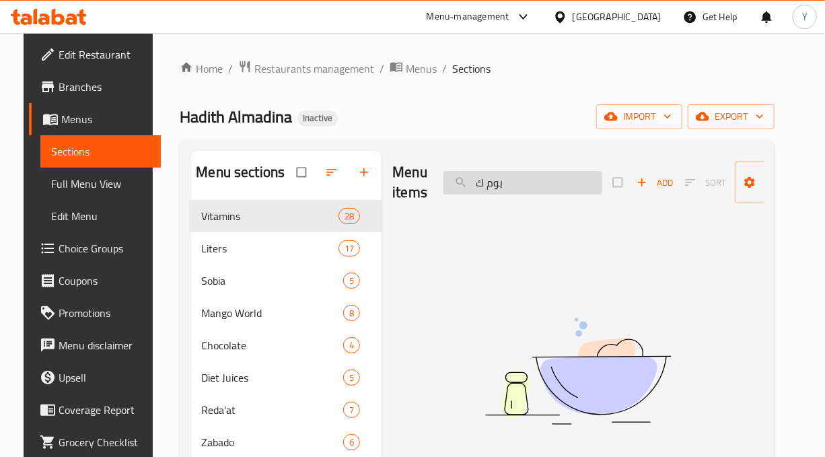
drag, startPoint x: 498, startPoint y: 188, endPoint x: 446, endPoint y: 182, distance: 52.9
click at [446, 182] on input "بوم ك" at bounding box center [523, 183] width 159 height 24
type input "ب"
drag, startPoint x: 458, startPoint y: 175, endPoint x: 431, endPoint y: 174, distance: 26.9
click at [431, 174] on div "Menu items كوكت Add Sort Manage items" at bounding box center [578, 183] width 372 height 64
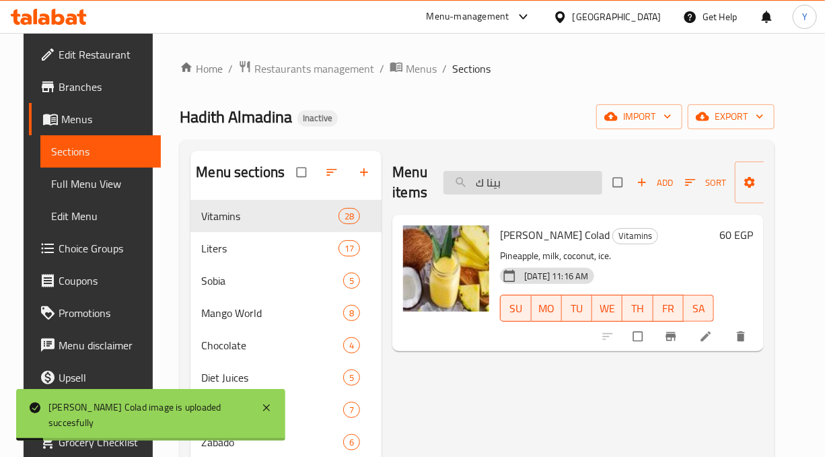
drag, startPoint x: 533, startPoint y: 176, endPoint x: 442, endPoint y: 182, distance: 91.8
click at [444, 182] on input "بينا ك" at bounding box center [523, 183] width 159 height 24
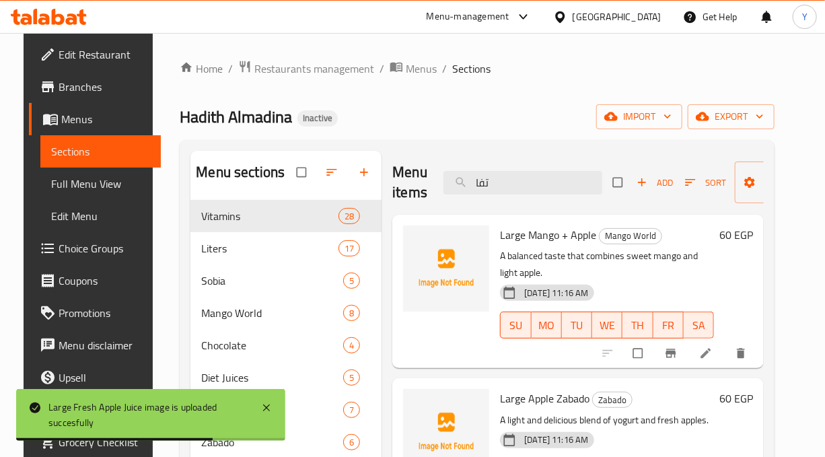
drag, startPoint x: 465, startPoint y: 179, endPoint x: 434, endPoint y: 179, distance: 31.0
click at [434, 179] on div "Menu items تفا Add Sort Manage items" at bounding box center [578, 183] width 372 height 64
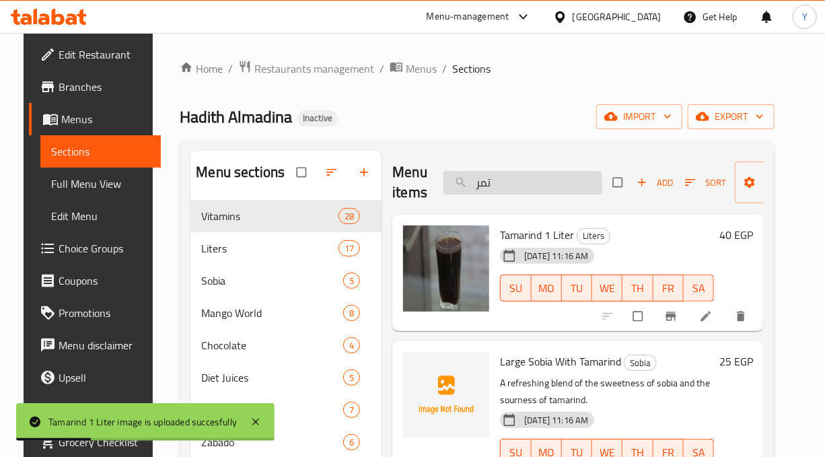
drag, startPoint x: 487, startPoint y: 184, endPoint x: 458, endPoint y: 178, distance: 29.4
click at [458, 179] on input "تمر" at bounding box center [523, 183] width 159 height 24
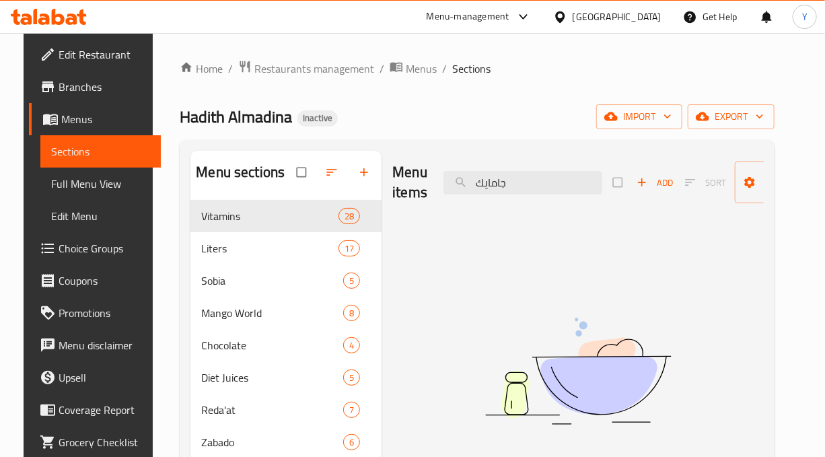
drag, startPoint x: 504, startPoint y: 184, endPoint x: 423, endPoint y: 186, distance: 80.8
click at [423, 186] on div "Menu items جامايك Add Sort Manage items" at bounding box center [578, 183] width 372 height 64
click at [506, 172] on input "جامايك" at bounding box center [523, 183] width 159 height 24
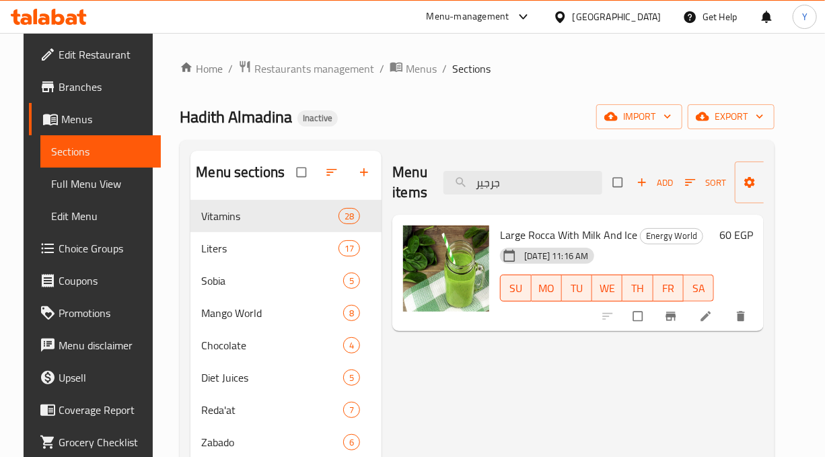
drag, startPoint x: 542, startPoint y: 184, endPoint x: 419, endPoint y: 182, distance: 123.2
click at [419, 183] on div "Menu items جرجير Add Sort Manage items" at bounding box center [578, 183] width 372 height 64
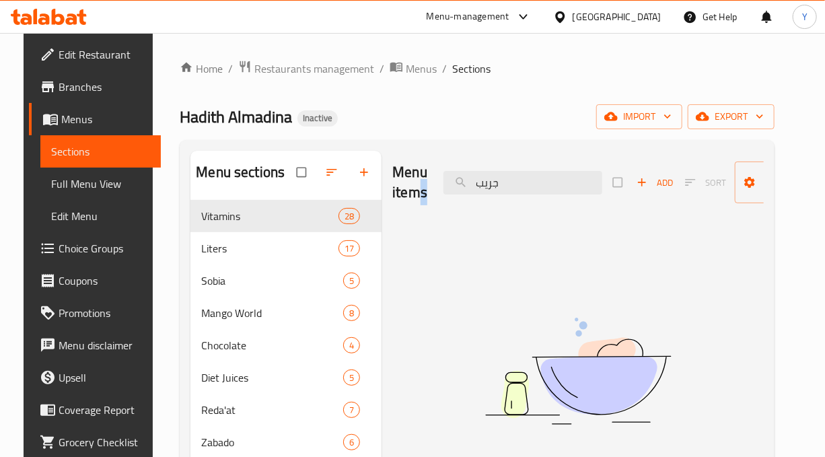
drag, startPoint x: 496, startPoint y: 183, endPoint x: 412, endPoint y: 183, distance: 84.1
click at [415, 185] on div "Menu items جريب Add Sort Manage items" at bounding box center [578, 183] width 372 height 64
click at [525, 182] on input "جريب" at bounding box center [523, 183] width 159 height 24
click at [526, 185] on input "جريب" at bounding box center [523, 183] width 159 height 24
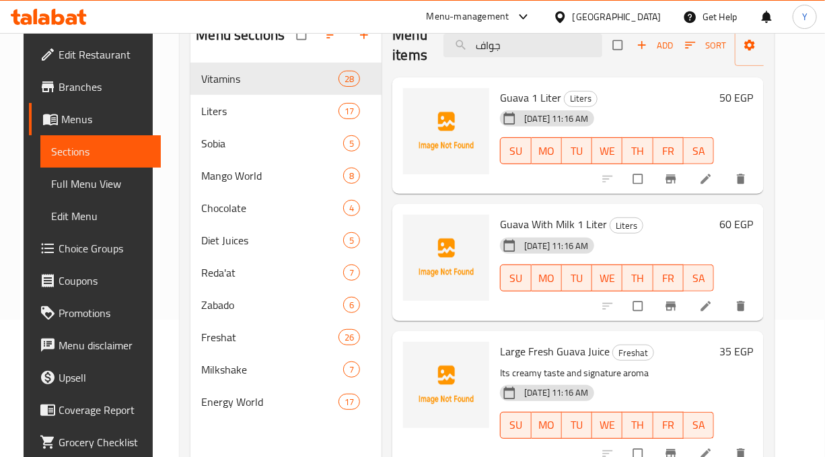
scroll to position [188, 0]
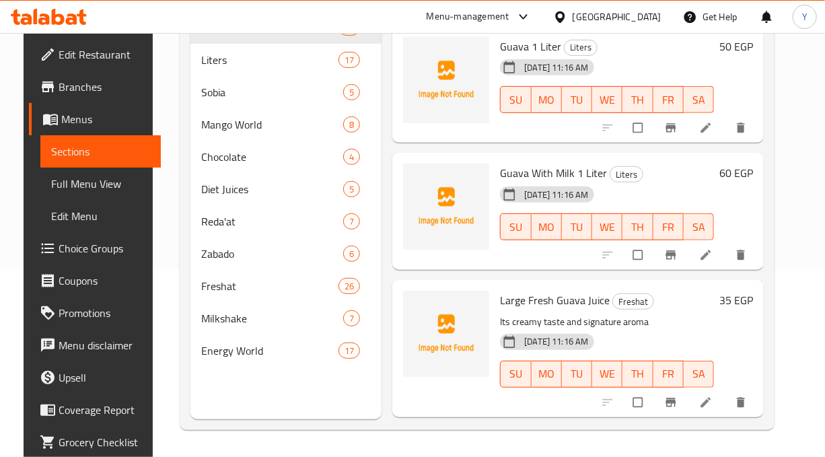
click at [764, 200] on div "Menu items جواف Add Sort Manage items Guava 1 Liter Liters 30-08-2025 11:16 AM …" at bounding box center [573, 190] width 382 height 457
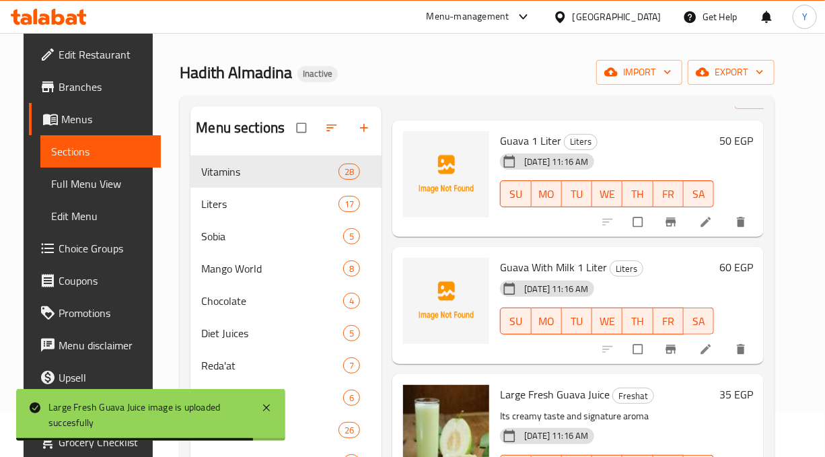
scroll to position [0, 0]
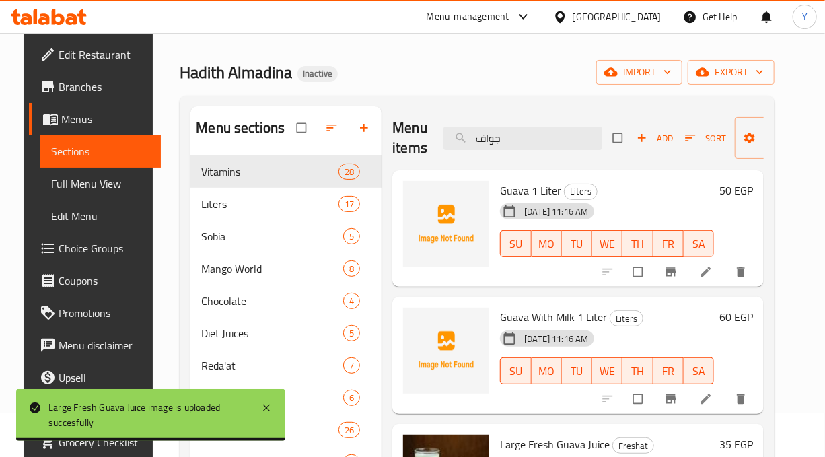
drag, startPoint x: 522, startPoint y: 147, endPoint x: 396, endPoint y: 139, distance: 126.8
click at [396, 139] on div "Menu items جواف Add Sort Manage items" at bounding box center [578, 138] width 372 height 64
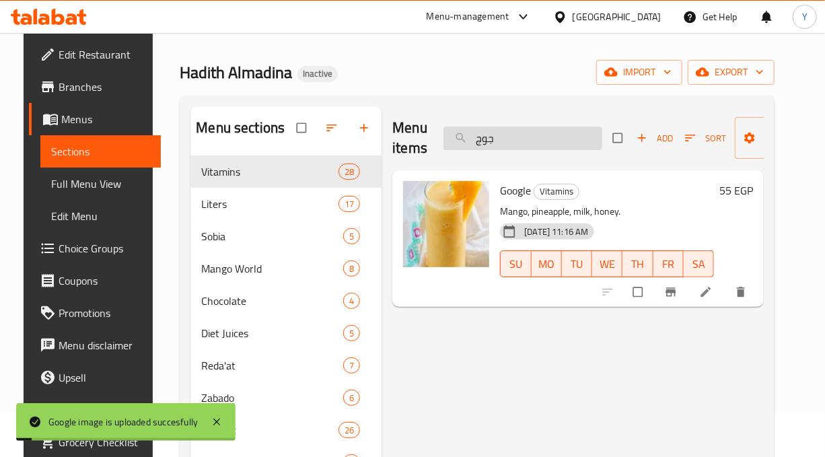
drag, startPoint x: 506, startPoint y: 142, endPoint x: 451, endPoint y: 132, distance: 55.5
click at [451, 132] on input "جوج" at bounding box center [523, 139] width 159 height 24
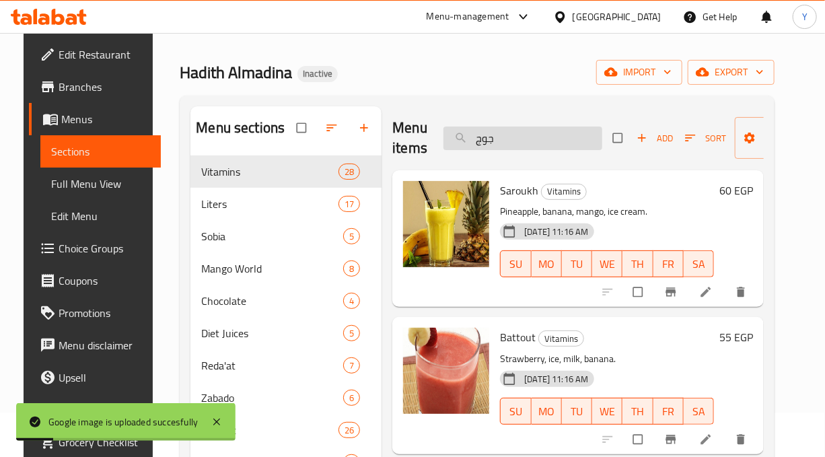
type input "ج"
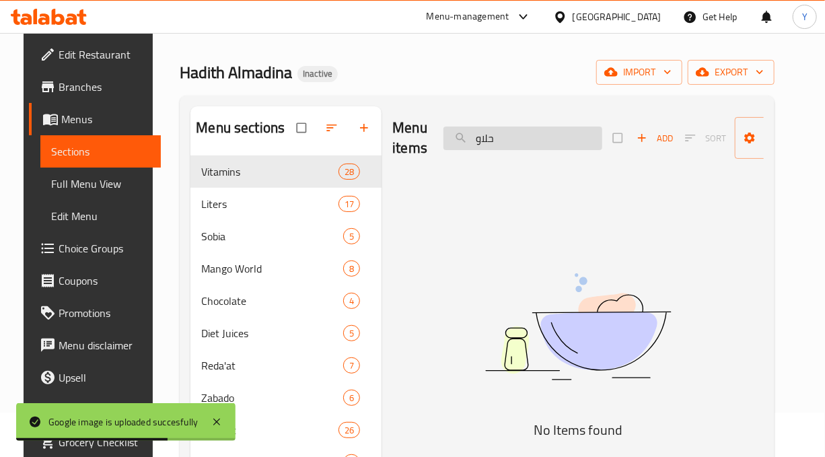
drag, startPoint x: 500, startPoint y: 139, endPoint x: 467, endPoint y: 133, distance: 34.2
click at [467, 133] on input "حلاو" at bounding box center [523, 139] width 159 height 24
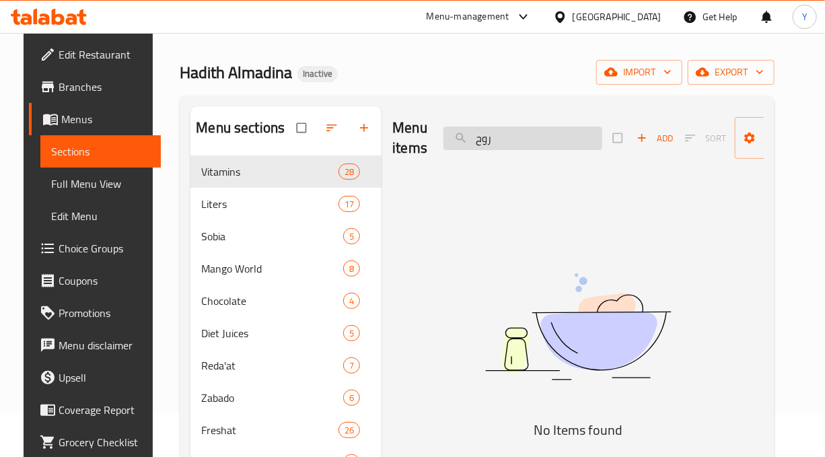
drag, startPoint x: 455, startPoint y: 147, endPoint x: 443, endPoint y: 146, distance: 12.1
click at [444, 147] on input "روح" at bounding box center [523, 139] width 159 height 24
drag, startPoint x: 522, startPoint y: 140, endPoint x: 454, endPoint y: 131, distance: 67.9
click at [458, 140] on input "خروب" at bounding box center [523, 139] width 159 height 24
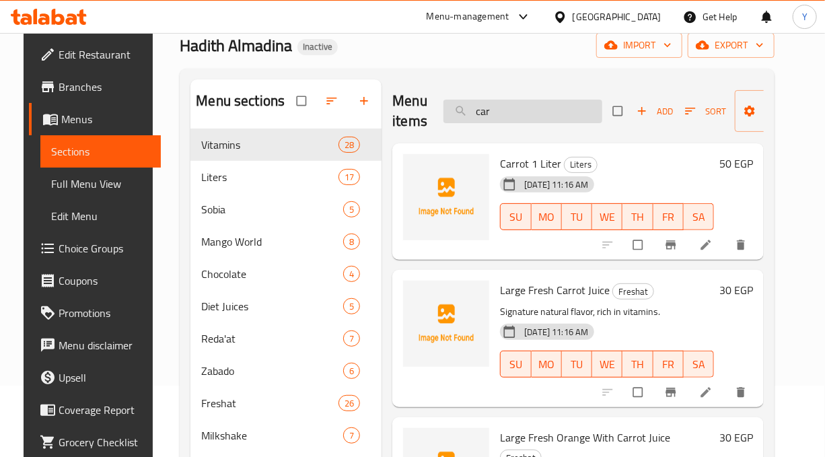
drag, startPoint x: 557, startPoint y: 94, endPoint x: 524, endPoint y: 104, distance: 34.5
click at [526, 102] on div "Menu items car Add Sort Manage items" at bounding box center [578, 111] width 372 height 64
drag, startPoint x: 492, startPoint y: 115, endPoint x: 429, endPoint y: 114, distance: 62.6
click at [429, 114] on div "Menu items car Add Sort Manage items" at bounding box center [578, 111] width 372 height 64
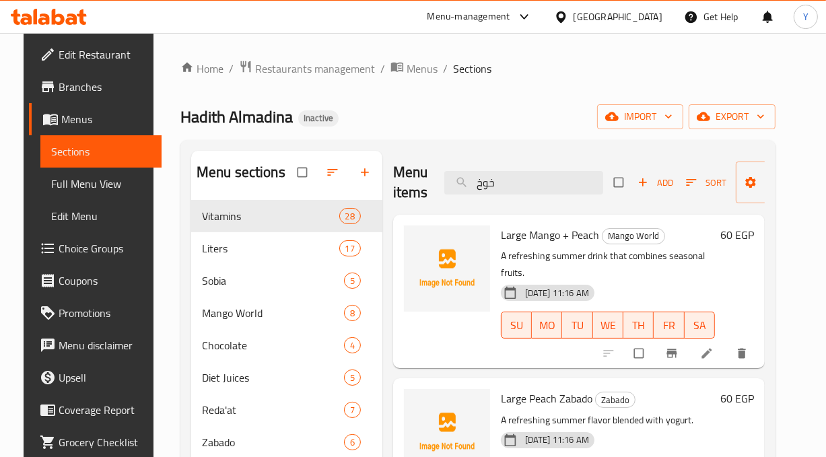
drag, startPoint x: 495, startPoint y: 181, endPoint x: 407, endPoint y: 162, distance: 90.8
click at [407, 164] on div "Menu items خوخ Add Sort Manage items" at bounding box center [579, 183] width 372 height 64
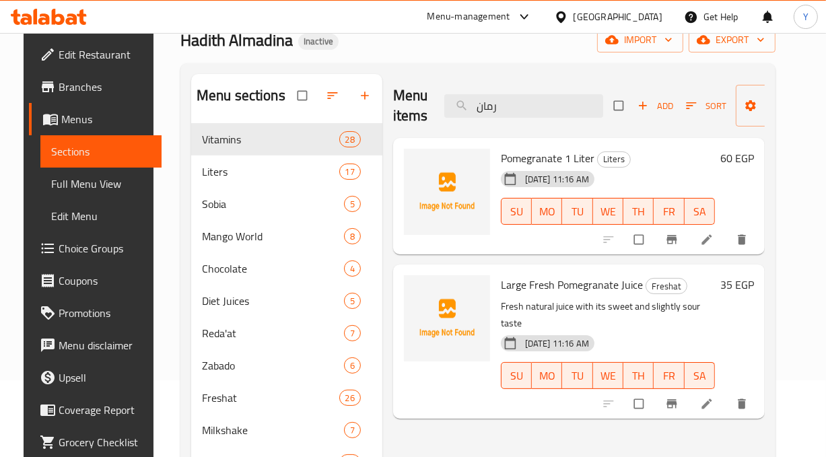
scroll to position [10, 0]
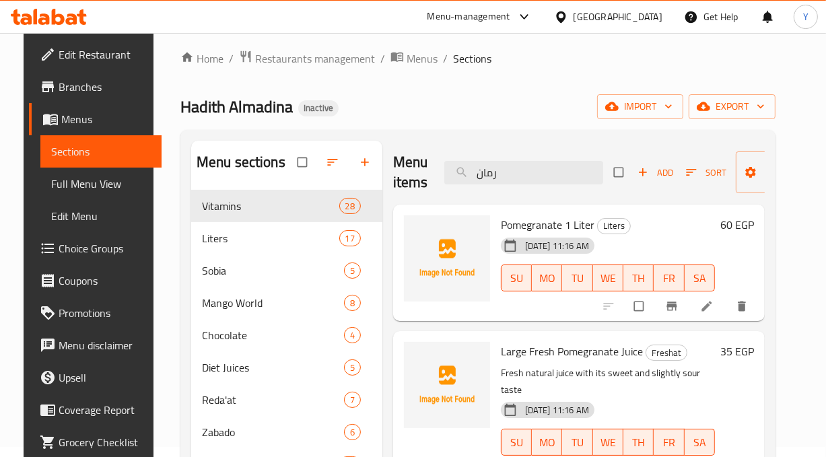
drag, startPoint x: 509, startPoint y: 166, endPoint x: 450, endPoint y: 156, distance: 60.2
click at [450, 156] on div "Menu items رمان Add Sort Manage items" at bounding box center [579, 173] width 372 height 64
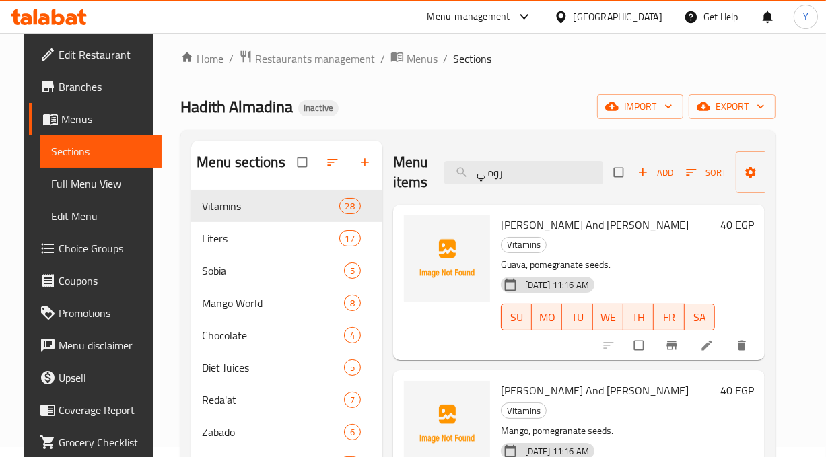
drag, startPoint x: 523, startPoint y: 163, endPoint x: 423, endPoint y: 174, distance: 100.3
click at [424, 179] on div "Menu items رومي Add Sort Manage items" at bounding box center [579, 173] width 372 height 64
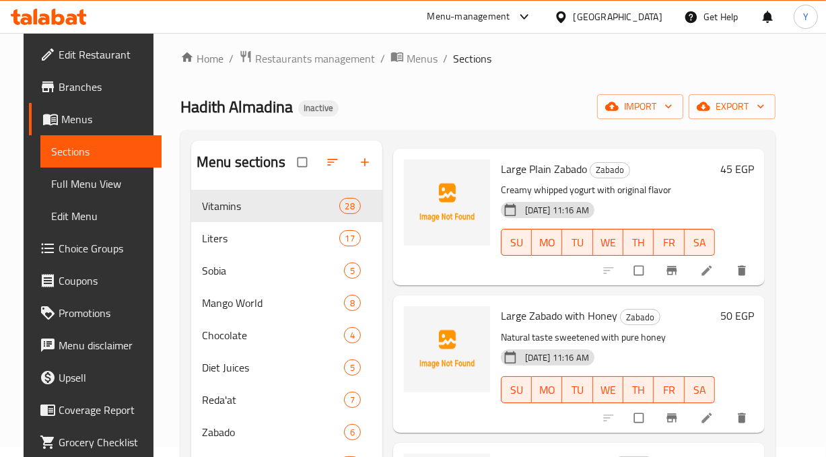
scroll to position [59, 0]
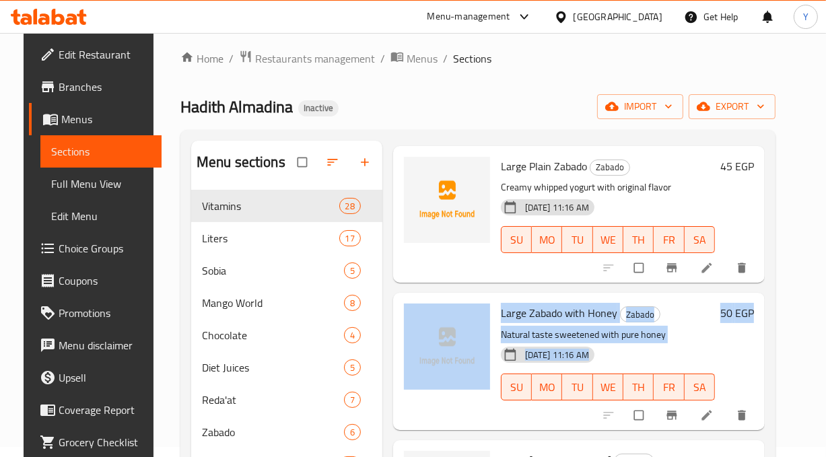
drag, startPoint x: 820, startPoint y: 217, endPoint x: 830, endPoint y: 319, distance: 102.2
click at [825, 322] on html "​ Menu-management Egypt Get Help Y Edit Restaurant Branches Menus Sections Full…" at bounding box center [413, 218] width 826 height 457
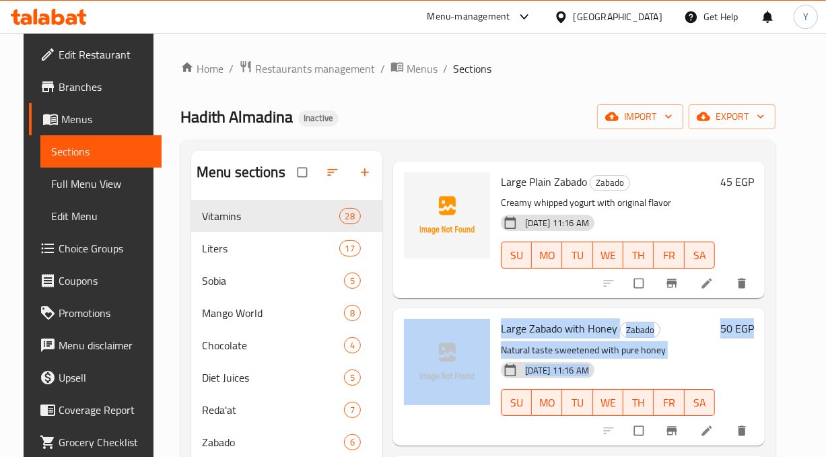
scroll to position [0, 0]
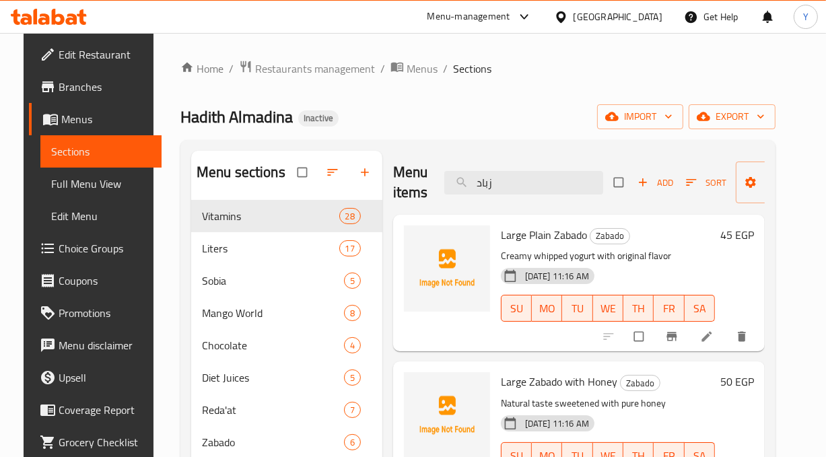
click at [539, 114] on div "Hadith Almadina Inactive import export" at bounding box center [477, 116] width 595 height 25
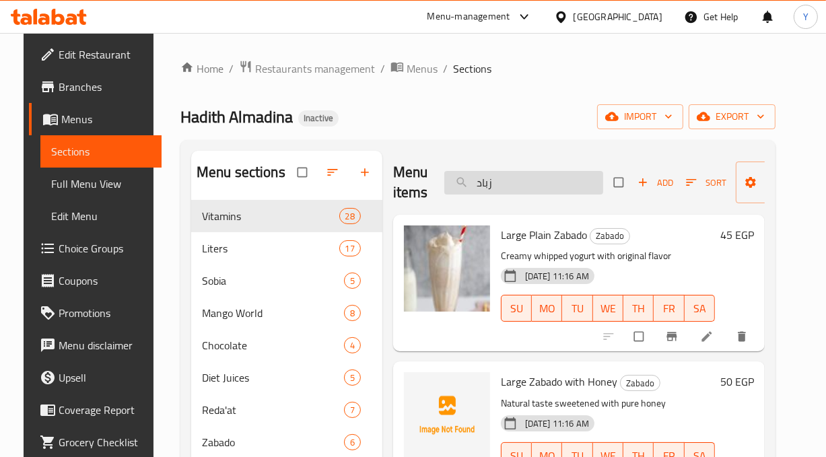
click at [517, 188] on input "زباد" at bounding box center [523, 183] width 159 height 24
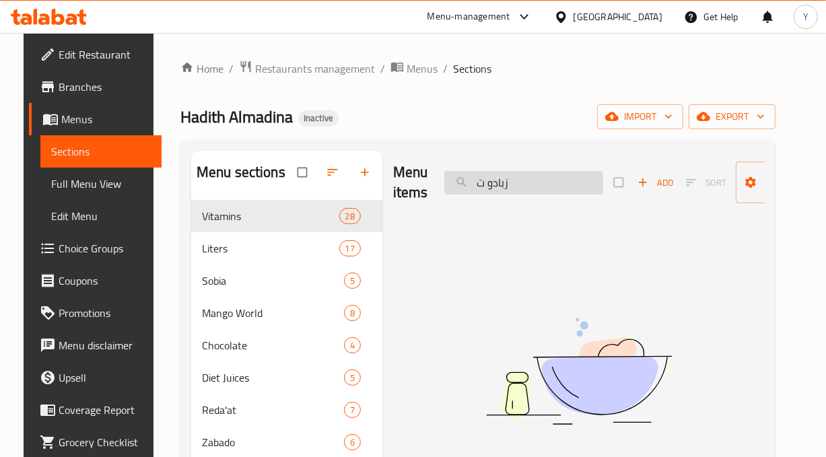
drag, startPoint x: 517, startPoint y: 188, endPoint x: 464, endPoint y: 180, distance: 53.9
click at [434, 180] on div "Menu items زبادو ت Add Sort Manage items" at bounding box center [579, 183] width 372 height 64
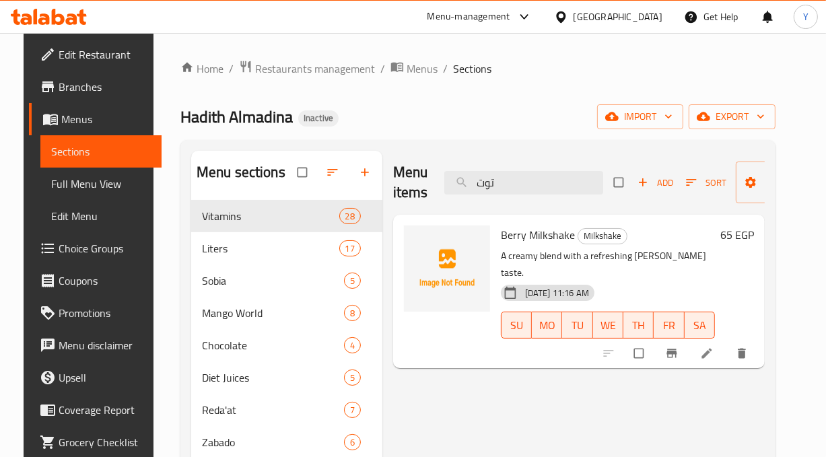
drag, startPoint x: 492, startPoint y: 182, endPoint x: 434, endPoint y: 184, distance: 57.9
click at [435, 184] on div "Menu items توت Add Sort Manage items" at bounding box center [579, 183] width 372 height 64
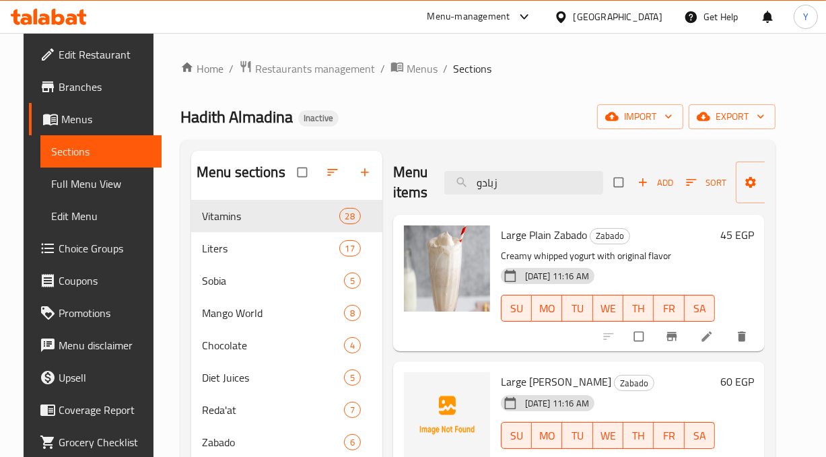
drag, startPoint x: 530, startPoint y: 196, endPoint x: 405, endPoint y: 197, distance: 125.2
click at [405, 197] on div "Menu items زبادو Add Sort Manage items" at bounding box center [579, 183] width 372 height 64
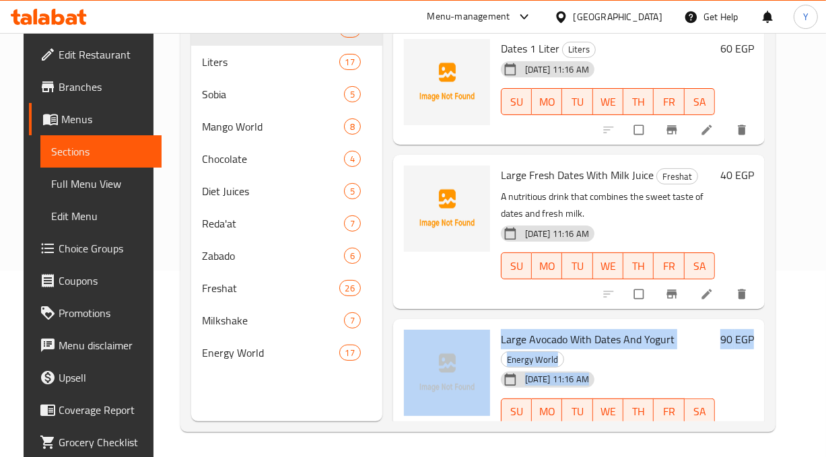
scroll to position [0, 48]
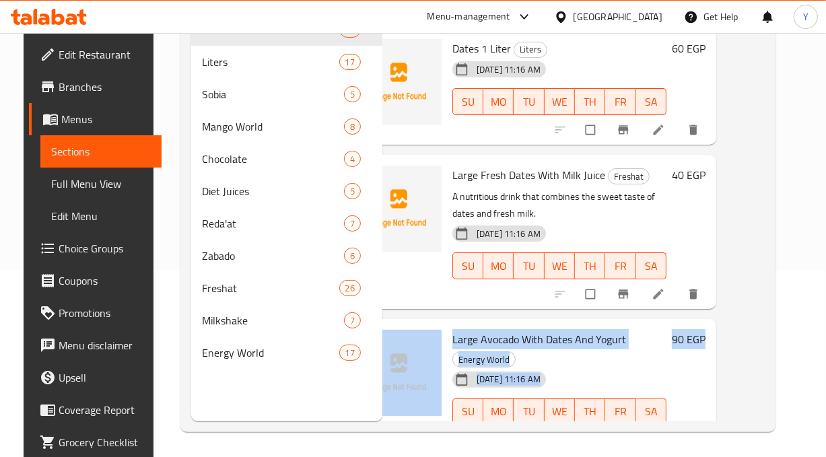
drag, startPoint x: 775, startPoint y: 230, endPoint x: 781, endPoint y: 316, distance: 86.4
click at [765, 322] on div "Menu items بلح Add Sort Manage items Dates 1 Liter Liters 30-08-2025 11:16 AM S…" at bounding box center [573, 192] width 382 height 457
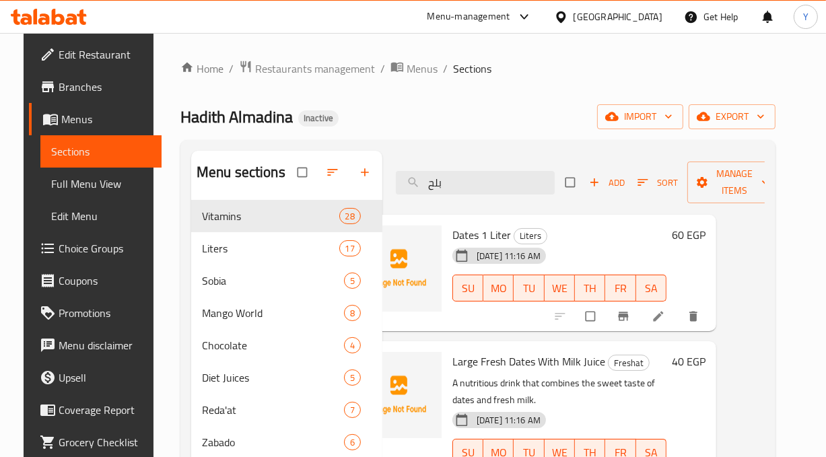
scroll to position [0, 0]
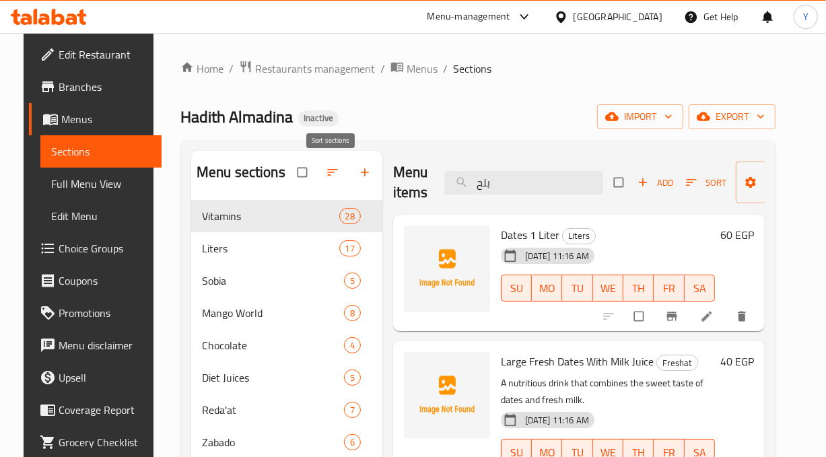
drag, startPoint x: 497, startPoint y: 173, endPoint x: 322, endPoint y: 182, distance: 175.9
click at [322, 182] on div "Menu sections Vitamins 28 Liters 17 Sobia 5 Mango World 8 Chocolate 4 Diet Juic…" at bounding box center [478, 379] width 574 height 457
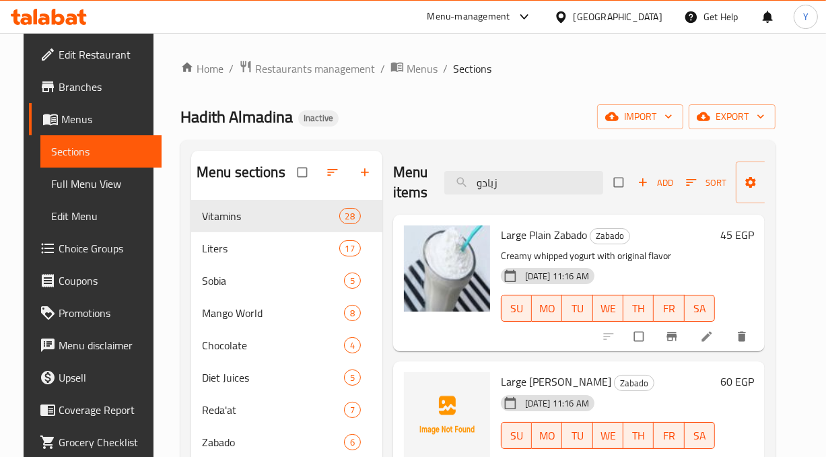
click at [553, 170] on div "Menu items زبادو Add Sort Manage items" at bounding box center [579, 183] width 372 height 64
click at [555, 172] on input "زبادو" at bounding box center [523, 183] width 159 height 24
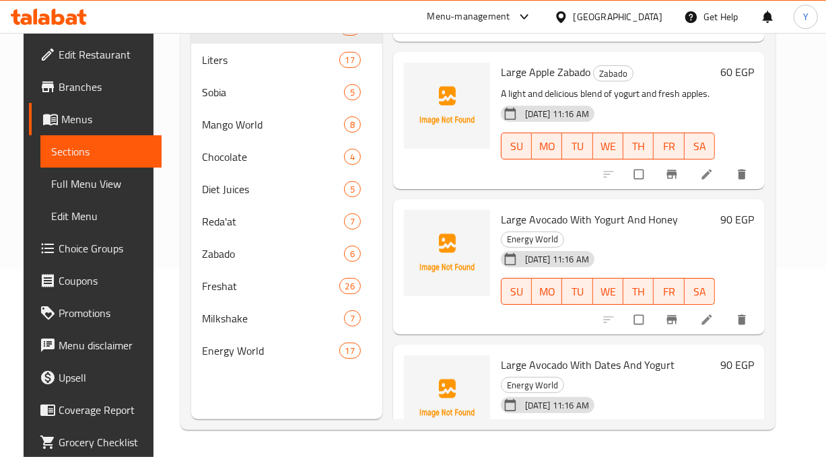
scroll to position [761, 0]
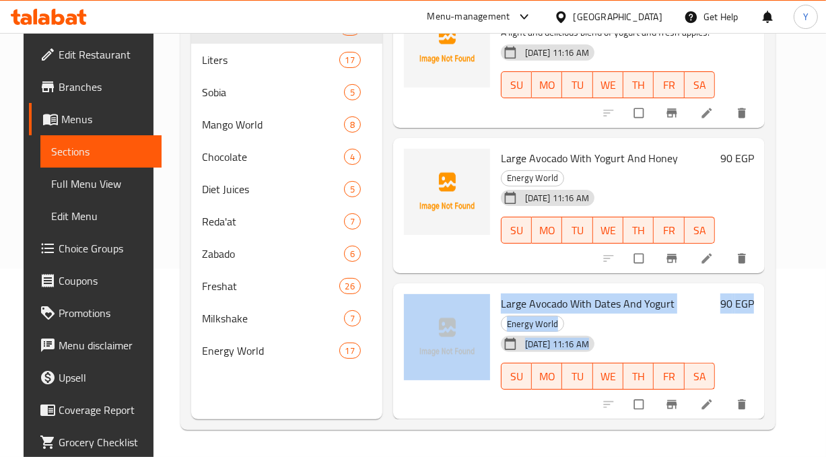
drag, startPoint x: 790, startPoint y: 275, endPoint x: 800, endPoint y: 188, distance: 87.4
click at [800, 188] on div "Home / Restaurants management / Menus / Sections Hadith Almadina Inactive impor…" at bounding box center [477, 150] width 649 height 613
click at [800, 219] on div "Home / Restaurants management / Menus / Sections Hadith Almadina Inactive impor…" at bounding box center [477, 150] width 649 height 613
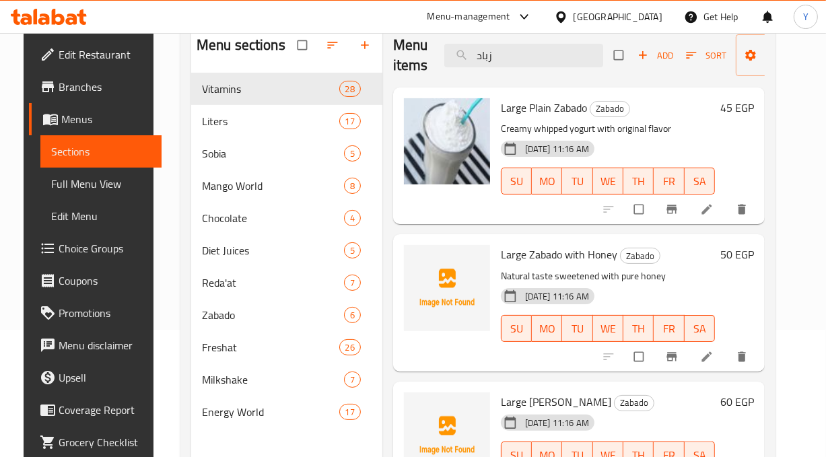
scroll to position [0, 0]
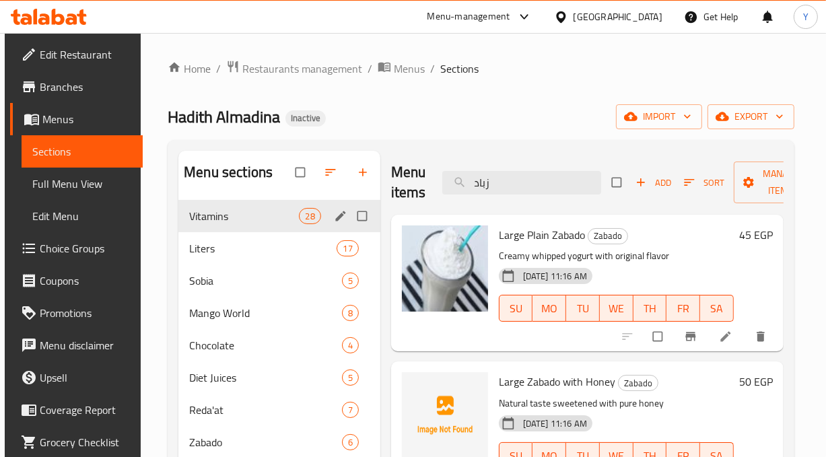
drag, startPoint x: 377, startPoint y: 198, endPoint x: 285, endPoint y: 201, distance: 91.6
click at [285, 201] on div "Menu sections Vitamins 28 Liters 17 Sobia 5 Mango World 8 Chocolate 4 Diet Juic…" at bounding box center [480, 379] width 605 height 457
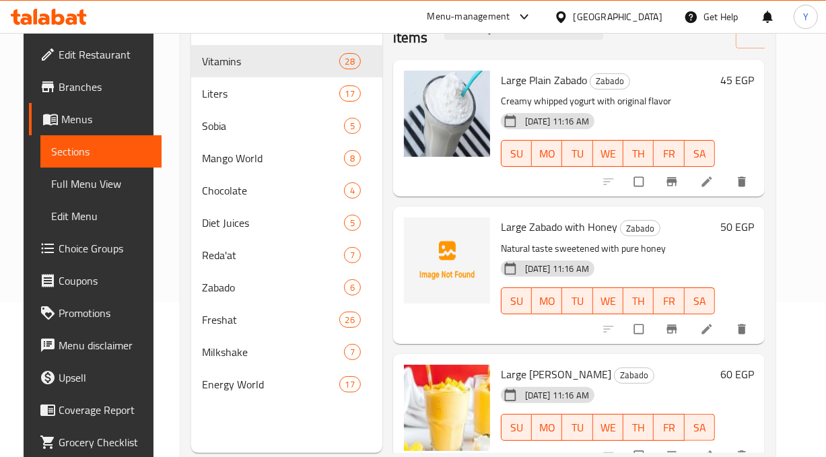
drag, startPoint x: 823, startPoint y: 177, endPoint x: 819, endPoint y: 130, distance: 47.4
click at [802, 130] on div "Home / Restaurants management / Menus / Sections Hadith Almadina Inactive impor…" at bounding box center [477, 184] width 649 height 613
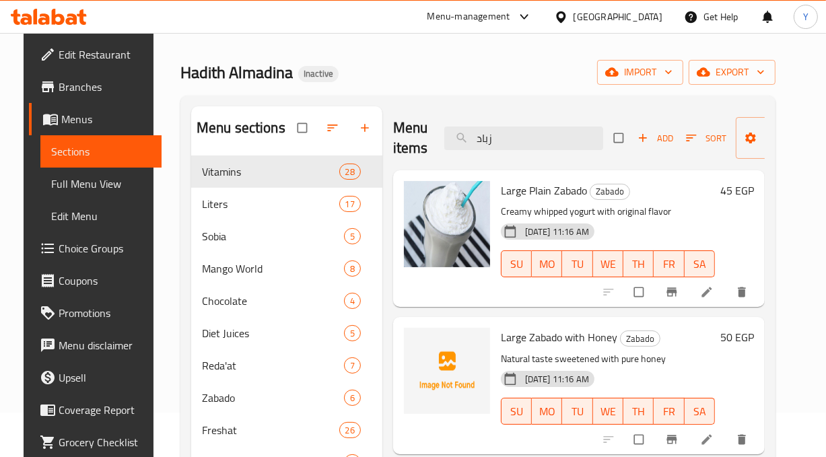
scroll to position [44, 0]
drag, startPoint x: 538, startPoint y: 135, endPoint x: 428, endPoint y: 129, distance: 109.9
click at [429, 129] on div "Menu items زباد Add Sort Manage items" at bounding box center [579, 139] width 372 height 64
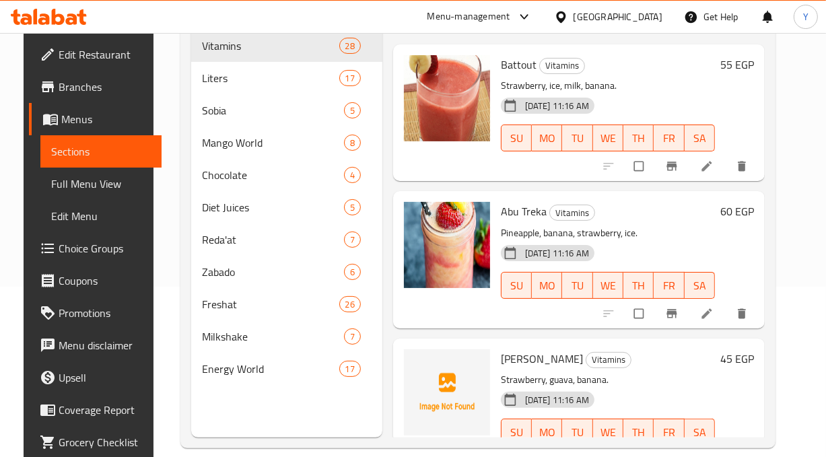
scroll to position [0, 0]
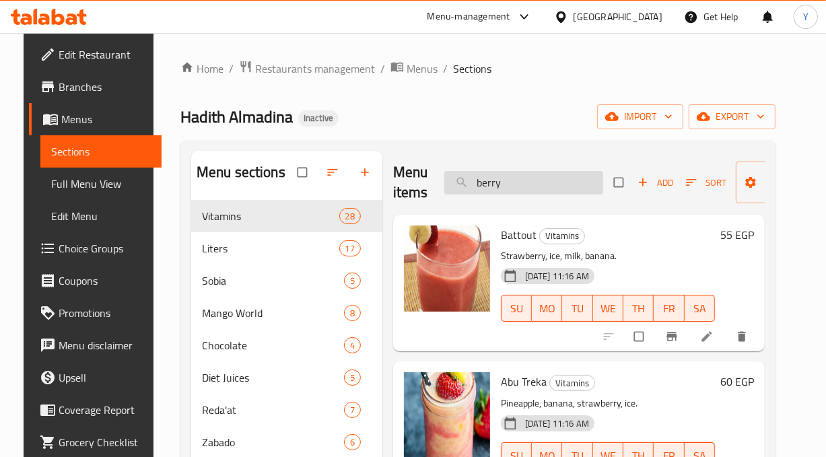
drag, startPoint x: 500, startPoint y: 187, endPoint x: 444, endPoint y: 177, distance: 57.4
click at [444, 177] on input "berry" at bounding box center [523, 183] width 159 height 24
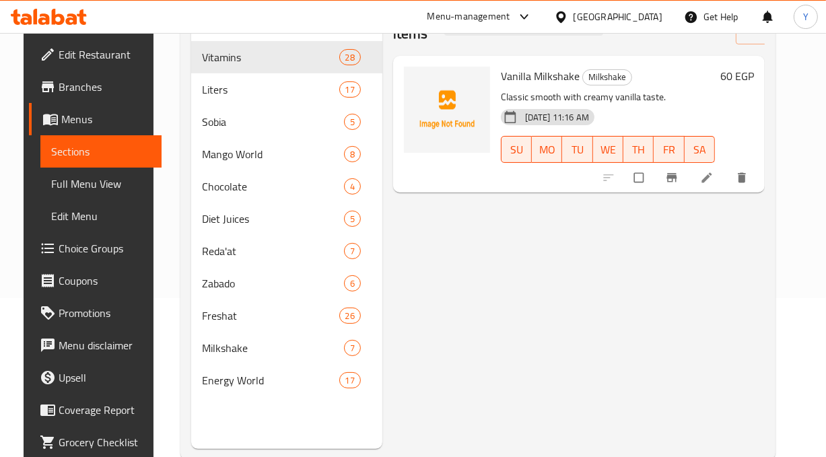
scroll to position [160, 0]
drag, startPoint x: 825, startPoint y: 277, endPoint x: 806, endPoint y: 96, distance: 182.1
click at [802, 96] on div "Home / Restaurants management / Menus / Sections Hadith Almadina Inactive impor…" at bounding box center [477, 179] width 649 height 613
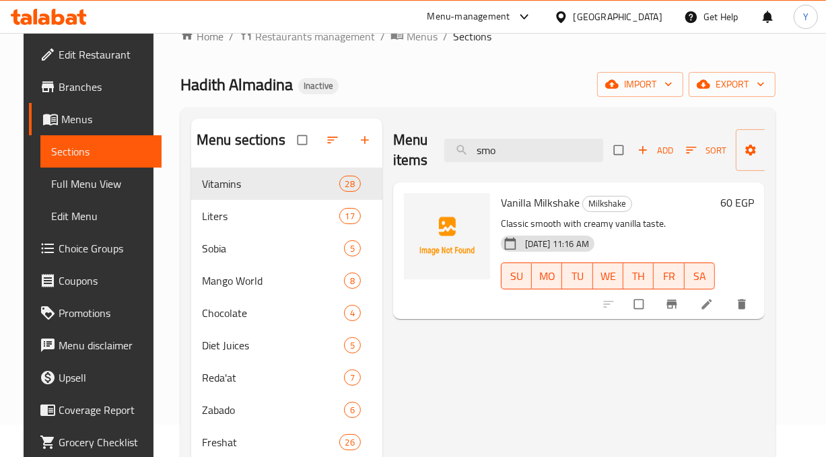
scroll to position [30, 0]
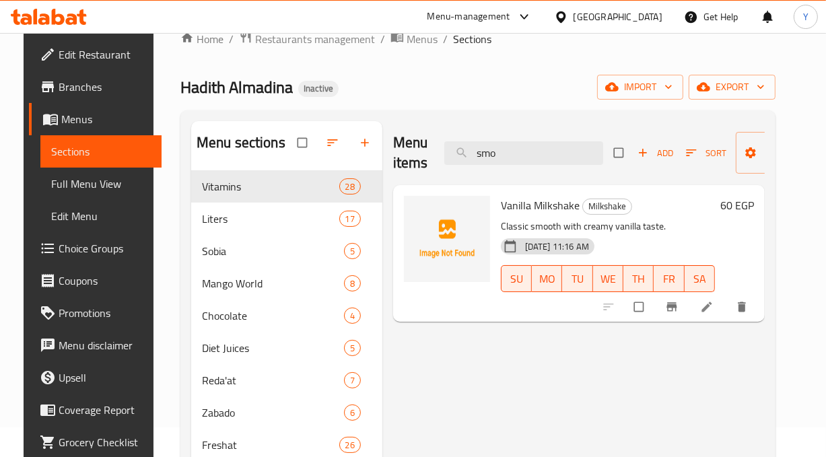
drag, startPoint x: 506, startPoint y: 157, endPoint x: 422, endPoint y: 164, distance: 84.4
click at [422, 164] on div "Menu items smo Add Sort Manage items" at bounding box center [579, 153] width 372 height 64
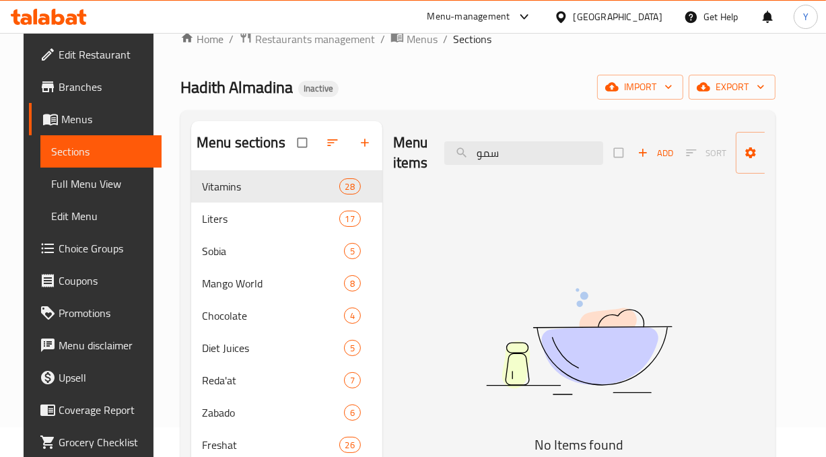
drag, startPoint x: 520, startPoint y: 148, endPoint x: 440, endPoint y: 160, distance: 81.7
click at [440, 160] on div "Menu items سمو Add Sort Manage items" at bounding box center [579, 153] width 372 height 64
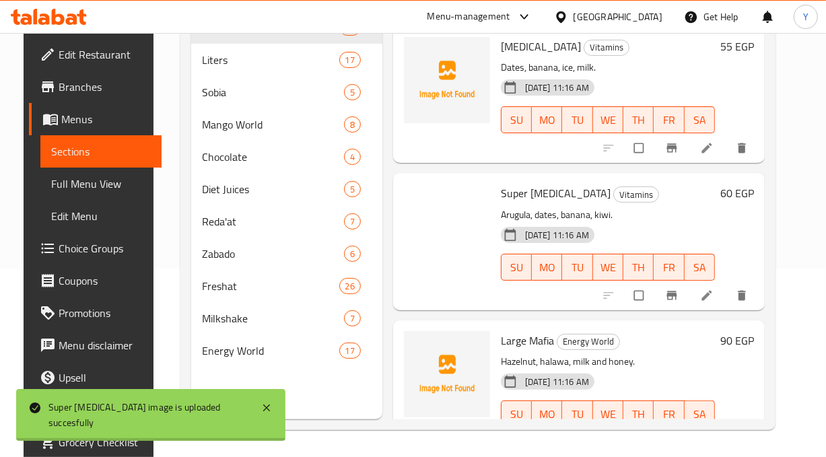
scroll to position [13, 0]
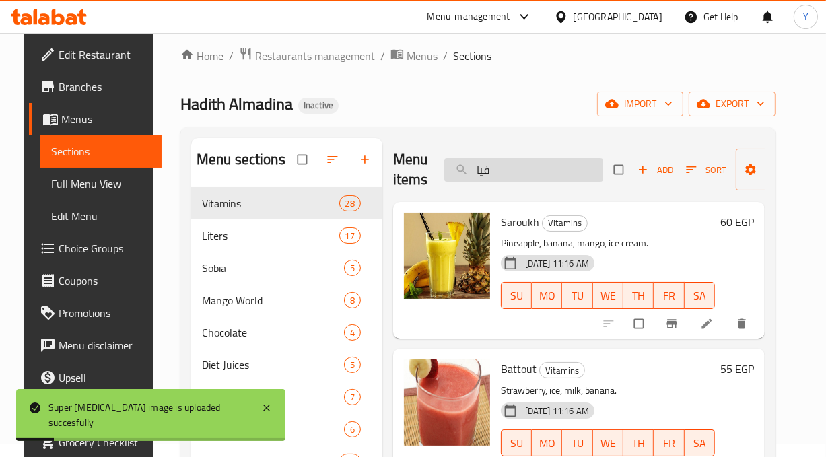
drag, startPoint x: 460, startPoint y: 167, endPoint x: 443, endPoint y: 170, distance: 17.8
click at [444, 171] on input "فيا" at bounding box center [523, 170] width 159 height 24
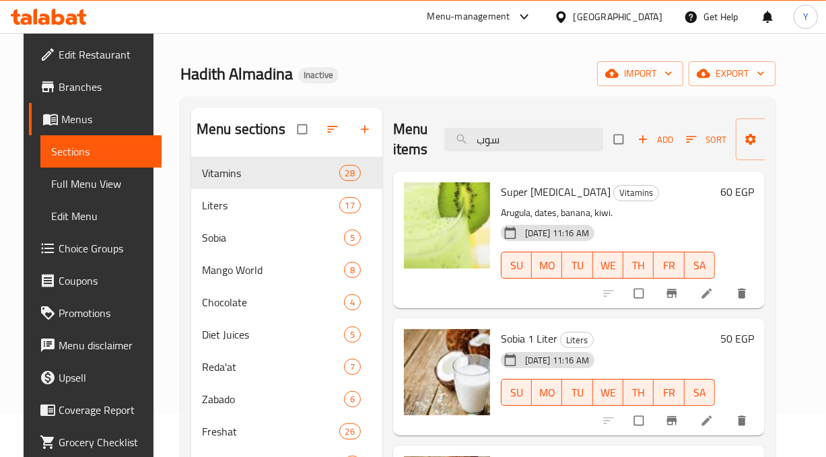
scroll to position [0, 0]
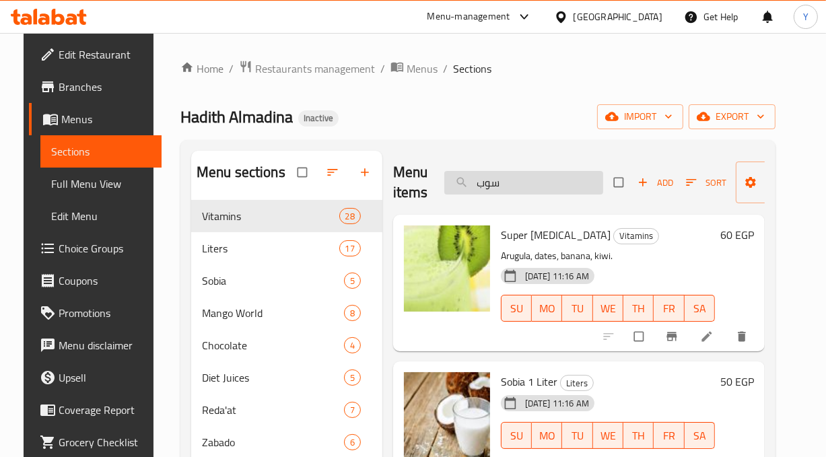
drag, startPoint x: 514, startPoint y: 188, endPoint x: 445, endPoint y: 180, distance: 69.1
click at [445, 181] on input "سوب" at bounding box center [523, 183] width 159 height 24
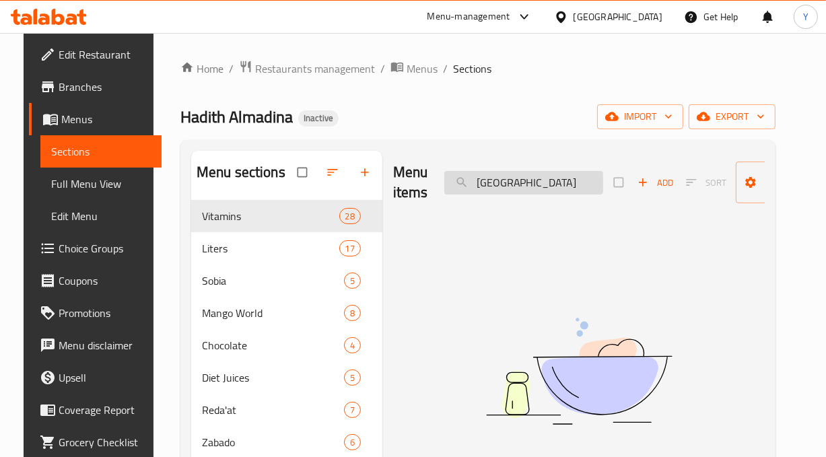
click at [526, 180] on input "شام" at bounding box center [523, 183] width 159 height 24
drag, startPoint x: 539, startPoint y: 184, endPoint x: 405, endPoint y: 179, distance: 134.7
click at [405, 179] on div "Menu items شامبو Add Sort Manage items" at bounding box center [579, 183] width 372 height 64
drag, startPoint x: 522, startPoint y: 191, endPoint x: 406, endPoint y: 191, distance: 115.8
click at [410, 191] on div "Menu items lin Add Sort Manage items" at bounding box center [579, 183] width 372 height 64
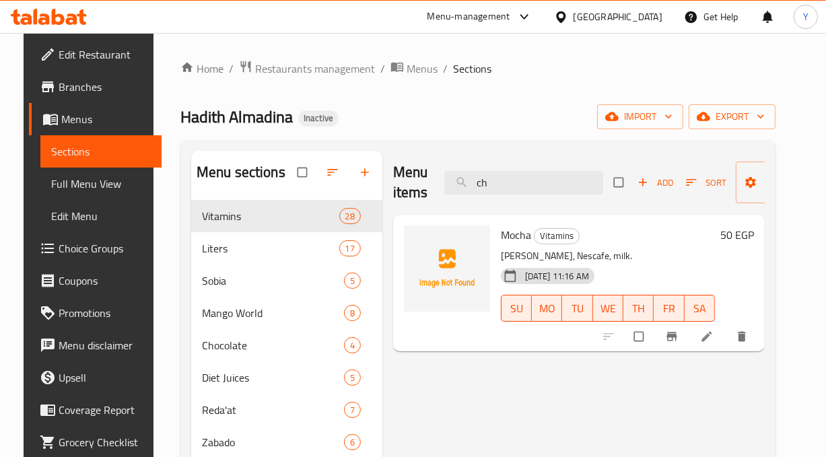
type input "c"
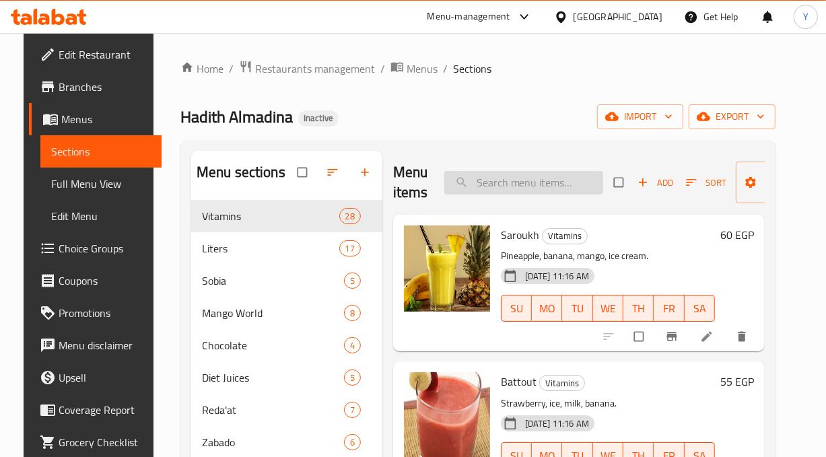
click at [516, 186] on input "search" at bounding box center [523, 183] width 159 height 24
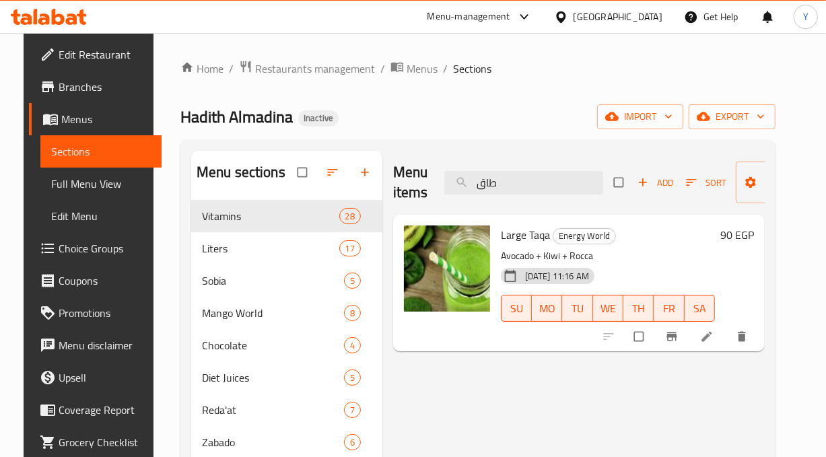
drag, startPoint x: 333, startPoint y: 183, endPoint x: 315, endPoint y: 182, distance: 17.5
click at [315, 182] on div "Menu sections Vitamins 28 Liters 17 Sobia 5 Mango World 8 Chocolate 4 Diet Juic…" at bounding box center [478, 379] width 574 height 457
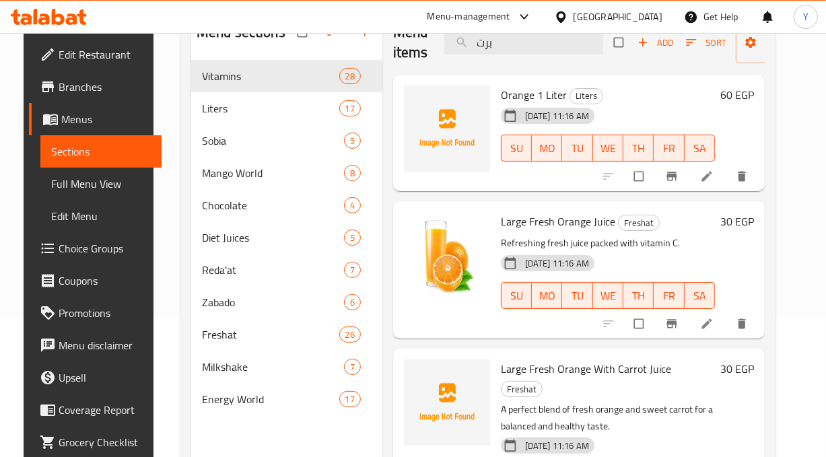
click at [751, 238] on div "30 EGP" at bounding box center [734, 269] width 39 height 115
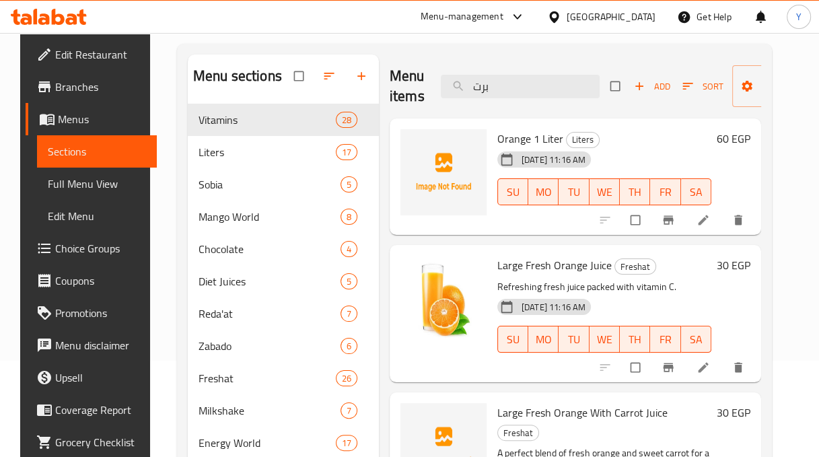
scroll to position [40, 0]
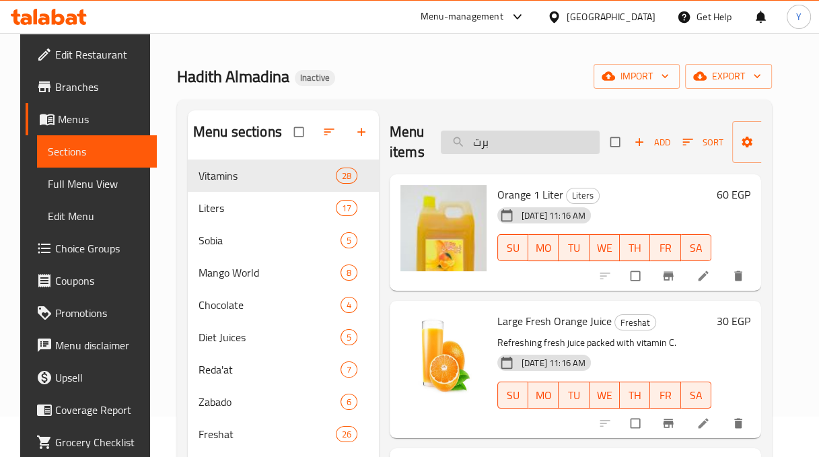
drag, startPoint x: 489, startPoint y: 141, endPoint x: 456, endPoint y: 135, distance: 33.5
click at [456, 135] on input "برت" at bounding box center [520, 143] width 159 height 24
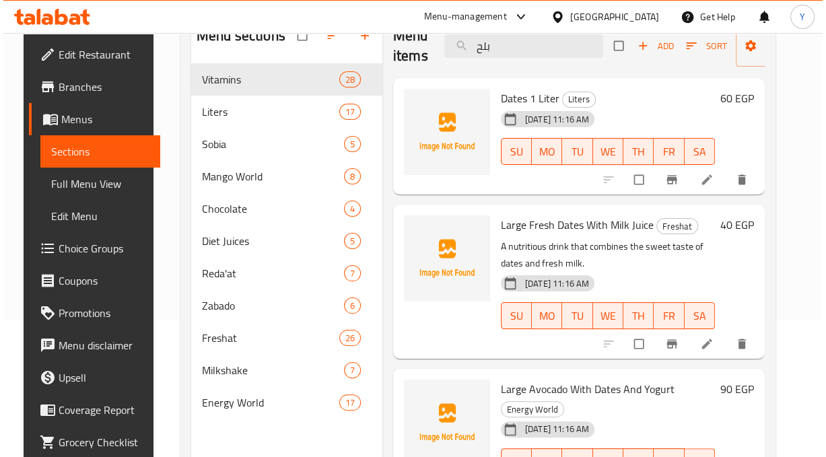
scroll to position [22, 0]
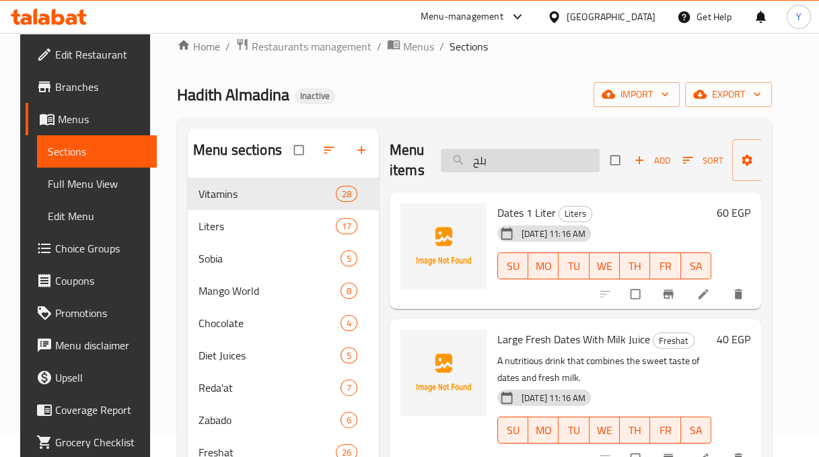
drag, startPoint x: 487, startPoint y: 166, endPoint x: 452, endPoint y: 161, distance: 34.8
click at [452, 161] on input "بلح" at bounding box center [520, 161] width 159 height 24
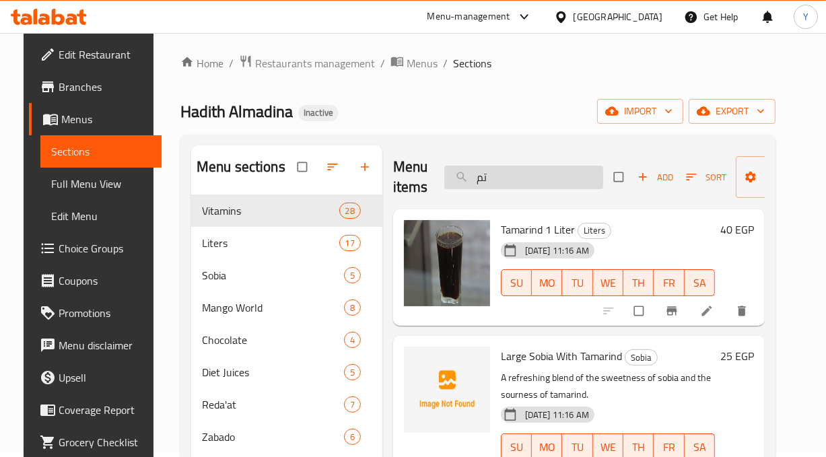
scroll to position [3, 0]
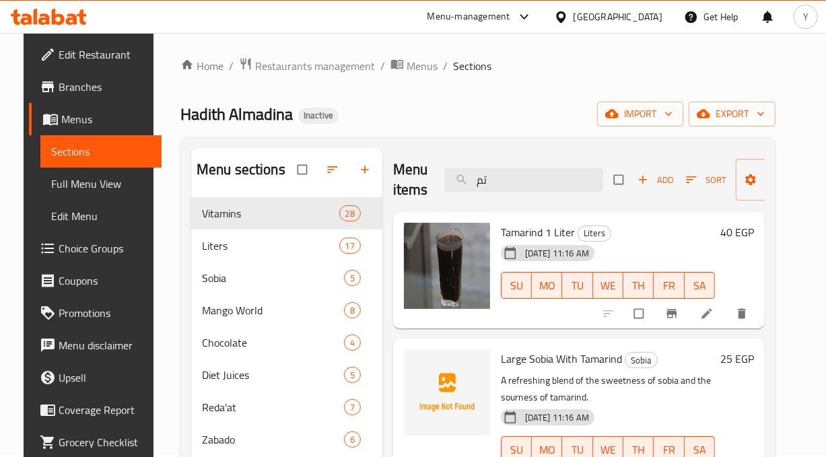
drag, startPoint x: 390, startPoint y: 188, endPoint x: 364, endPoint y: 189, distance: 27.0
click at [364, 189] on div "Menu sections Vitamins 28 Liters 17 Sobia 5 Mango World 8 Chocolate 4 Diet Juic…" at bounding box center [478, 376] width 574 height 457
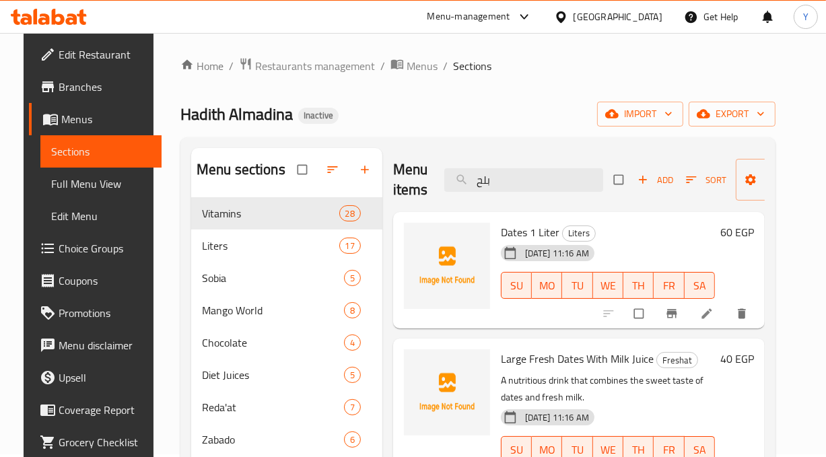
drag, startPoint x: 510, startPoint y: 177, endPoint x: 439, endPoint y: 169, distance: 71.8
click at [439, 169] on div "Menu items بلح Add Sort Manage items" at bounding box center [579, 180] width 372 height 64
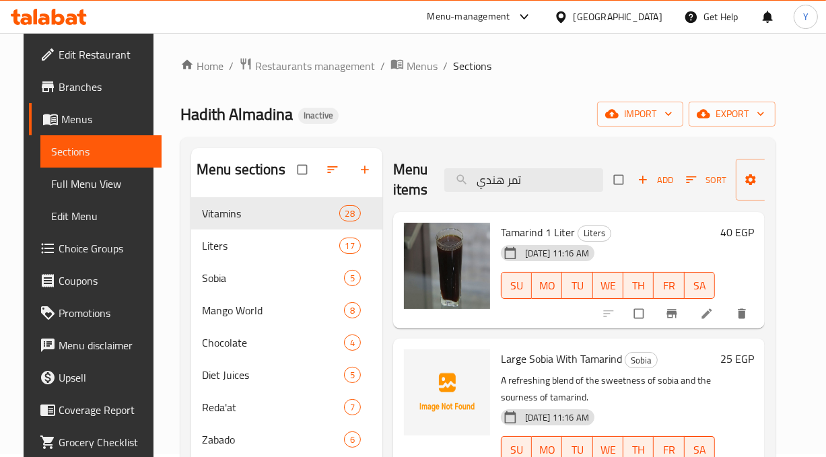
type input "تمر هندي"
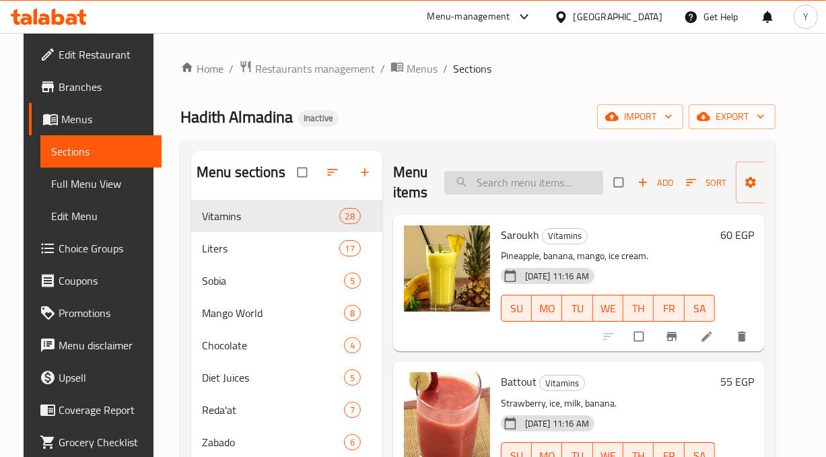
click at [518, 174] on input "search" at bounding box center [523, 183] width 159 height 24
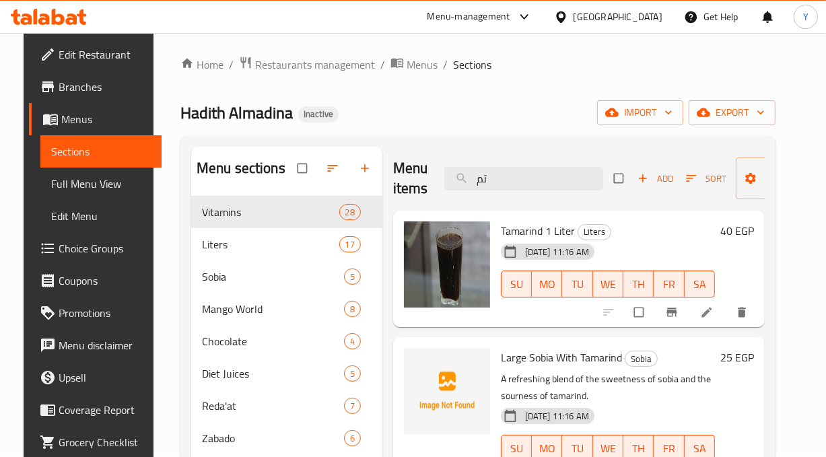
drag, startPoint x: 522, startPoint y: 180, endPoint x: 411, endPoint y: 174, distance: 111.2
click at [411, 175] on div "Menu items تم Add Sort Manage items" at bounding box center [579, 179] width 372 height 64
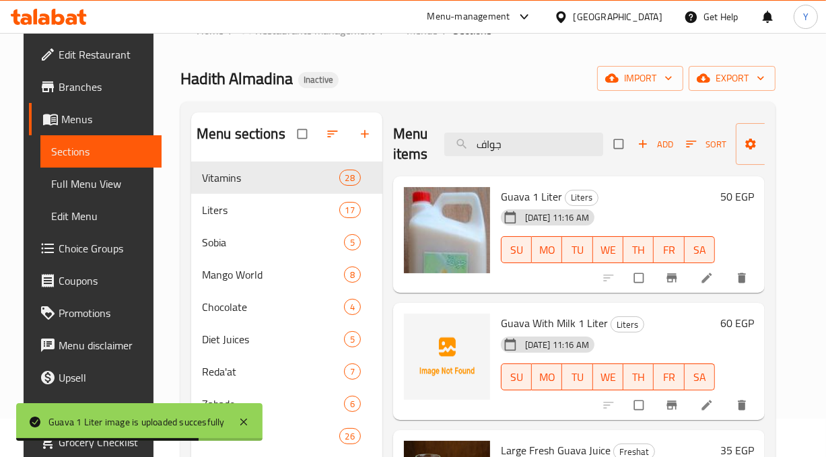
scroll to position [38, 0]
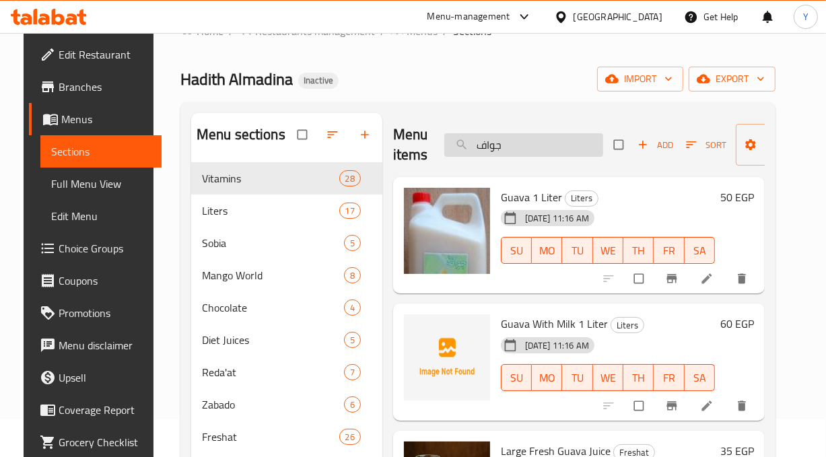
drag, startPoint x: 495, startPoint y: 149, endPoint x: 455, endPoint y: 145, distance: 40.6
click at [455, 145] on input "جواف" at bounding box center [523, 145] width 159 height 24
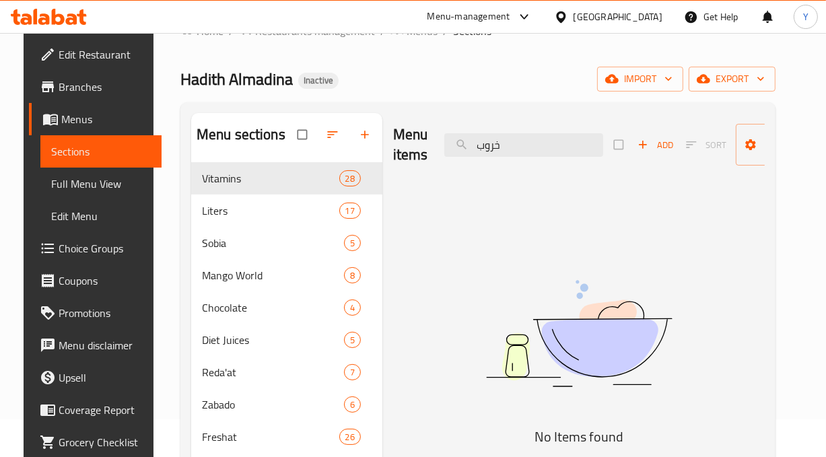
drag, startPoint x: 535, startPoint y: 140, endPoint x: 431, endPoint y: 144, distance: 104.4
click at [431, 144] on div "Menu items خروب Add Sort Manage items" at bounding box center [579, 145] width 372 height 64
drag, startPoint x: 502, startPoint y: 149, endPoint x: 455, endPoint y: 146, distance: 47.2
click at [455, 146] on input "دوم" at bounding box center [523, 145] width 159 height 24
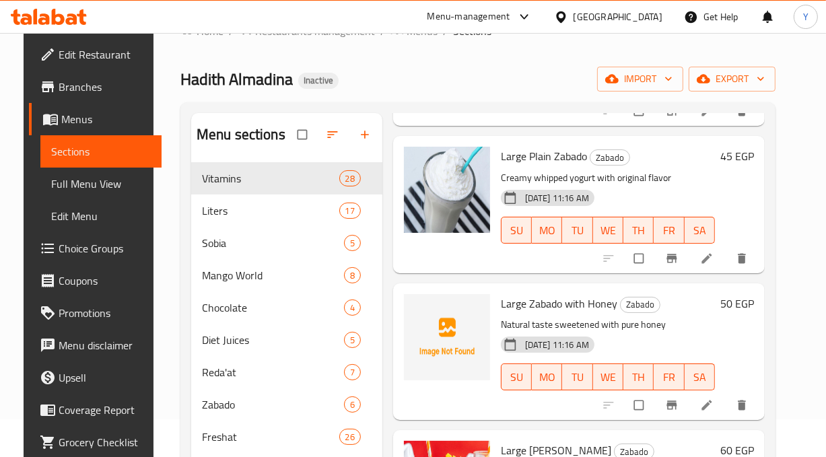
scroll to position [0, 0]
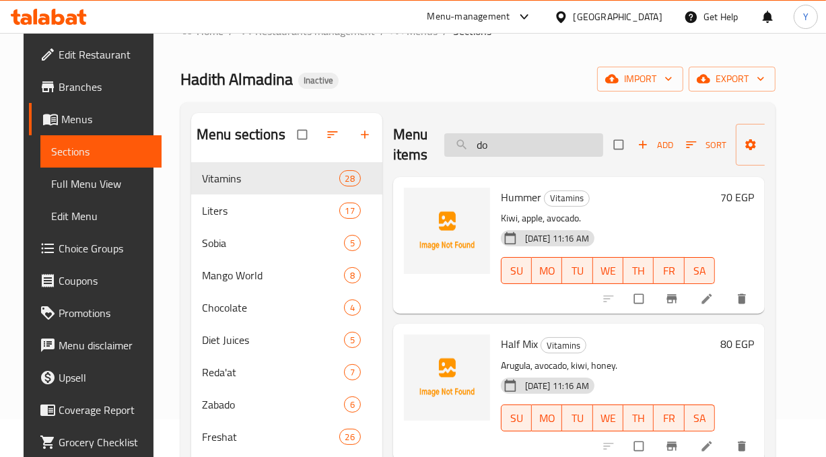
drag, startPoint x: 491, startPoint y: 149, endPoint x: 458, endPoint y: 145, distance: 34.0
click at [458, 145] on input "do" at bounding box center [523, 145] width 159 height 24
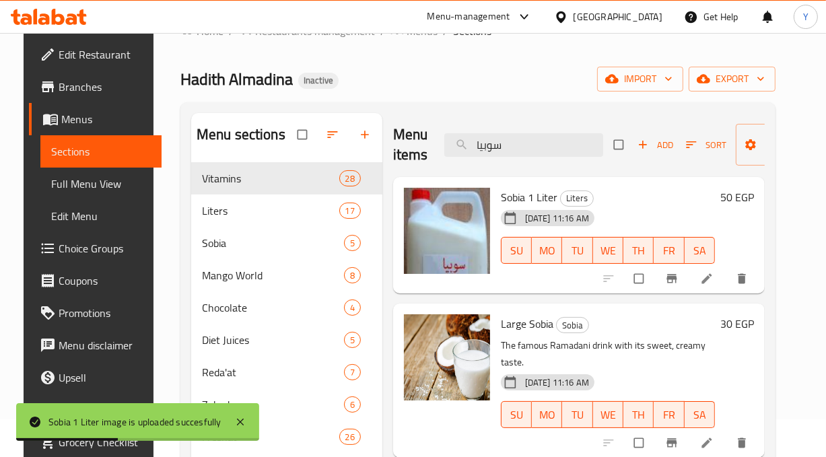
drag, startPoint x: 450, startPoint y: 147, endPoint x: 431, endPoint y: 147, distance: 18.8
click at [431, 147] on div "Menu items سوبيا Add Sort Manage items" at bounding box center [579, 145] width 372 height 64
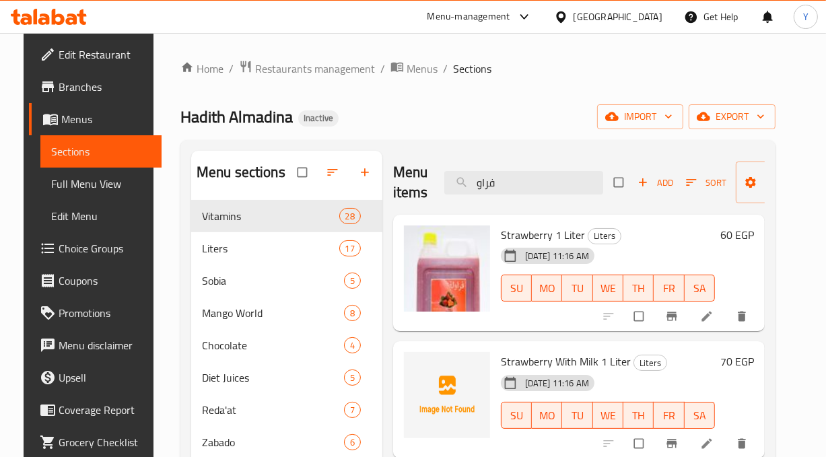
drag, startPoint x: 540, startPoint y: 185, endPoint x: 421, endPoint y: 194, distance: 119.5
click at [421, 193] on div "Menu items فراو Add Sort Manage items" at bounding box center [579, 183] width 372 height 64
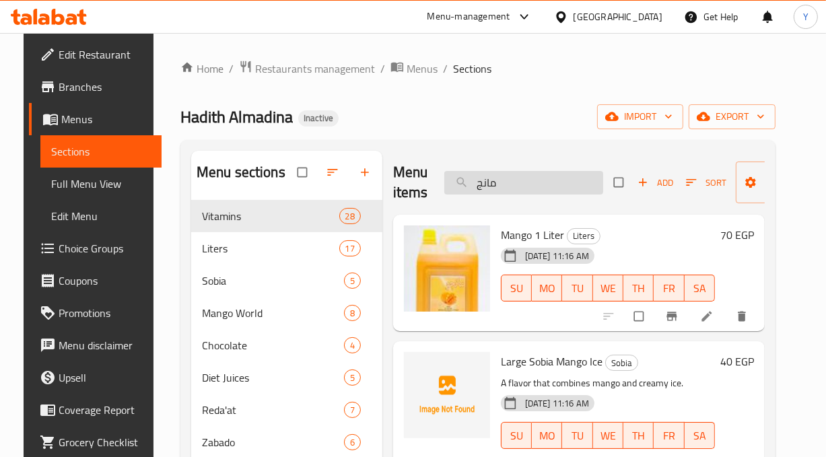
drag, startPoint x: 458, startPoint y: 181, endPoint x: 450, endPoint y: 180, distance: 8.2
click at [450, 180] on input "مانج" at bounding box center [523, 183] width 159 height 24
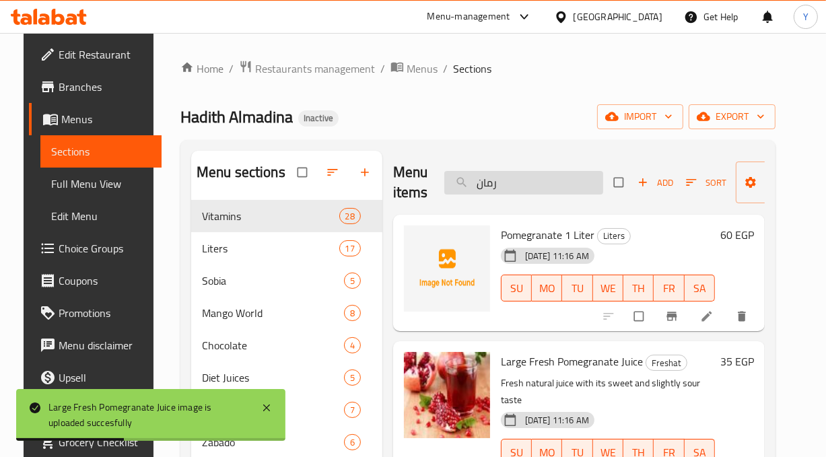
drag, startPoint x: 509, startPoint y: 178, endPoint x: 441, endPoint y: 180, distance: 68.0
click at [444, 180] on input "رمان" at bounding box center [523, 183] width 159 height 24
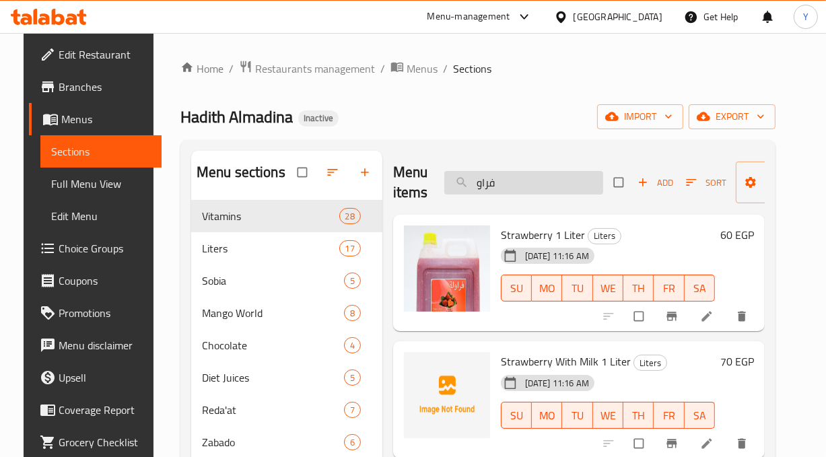
drag, startPoint x: 476, startPoint y: 183, endPoint x: 493, endPoint y: 185, distance: 17.0
click at [490, 185] on input "فراو" at bounding box center [523, 183] width 159 height 24
click at [504, 182] on input "فراو" at bounding box center [523, 183] width 159 height 24
click at [506, 185] on input "فراو" at bounding box center [523, 183] width 159 height 24
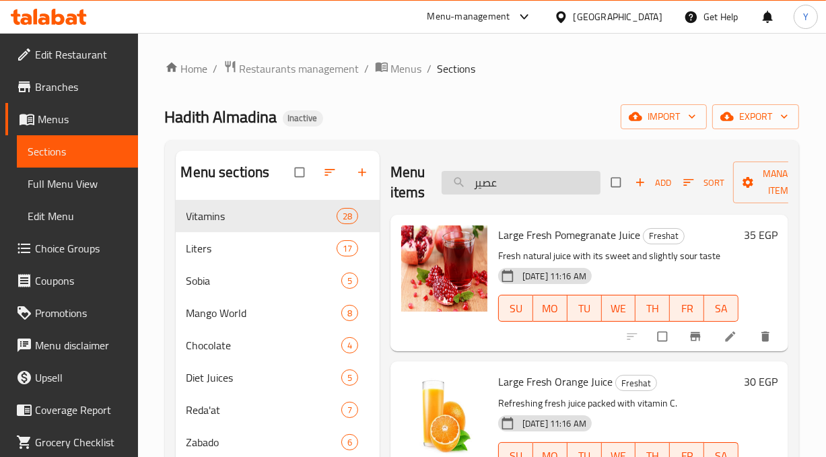
click at [543, 171] on input "عصير" at bounding box center [521, 183] width 159 height 24
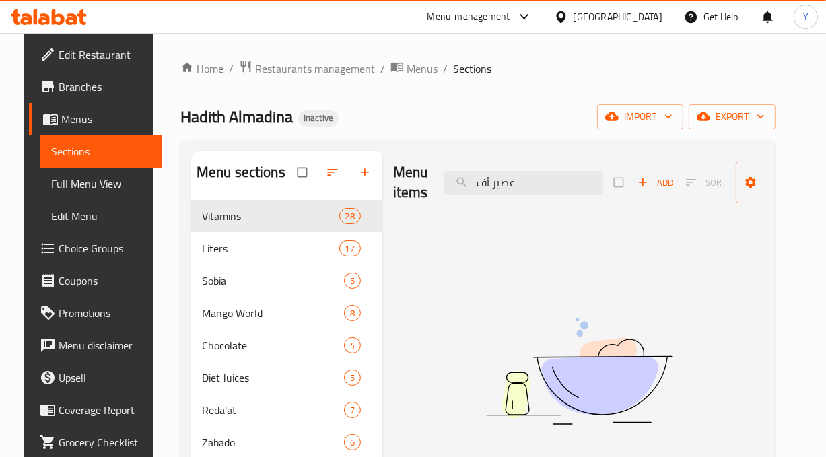
drag, startPoint x: 518, startPoint y: 182, endPoint x: 415, endPoint y: 177, distance: 103.1
click at [415, 177] on div "Menu items عصير أف Add Sort Manage items" at bounding box center [579, 183] width 372 height 64
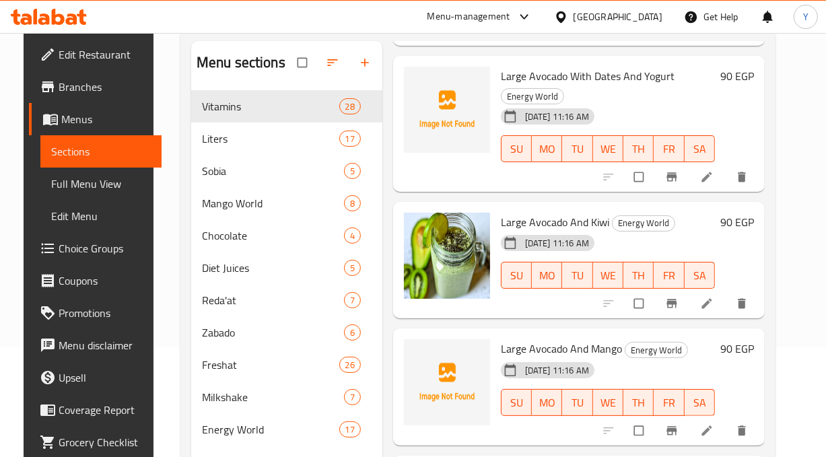
scroll to position [660, 0]
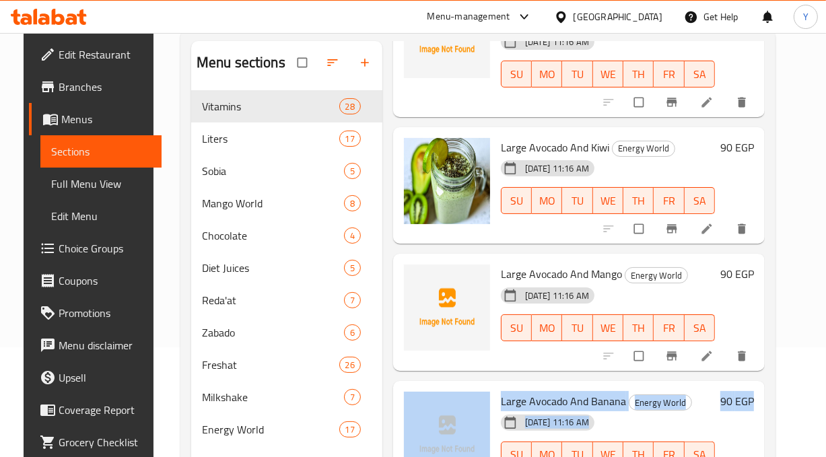
drag, startPoint x: 823, startPoint y: 339, endPoint x: 833, endPoint y: 378, distance: 40.8
click at [826, 347] on html "​ Menu-management Egypt Get Help Y Edit Restaurant Branches Menus Sections Full…" at bounding box center [413, 118] width 826 height 457
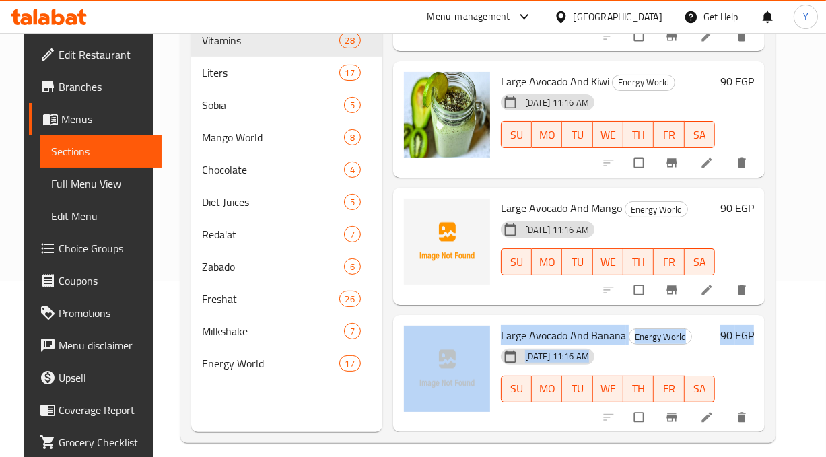
scroll to position [188, 0]
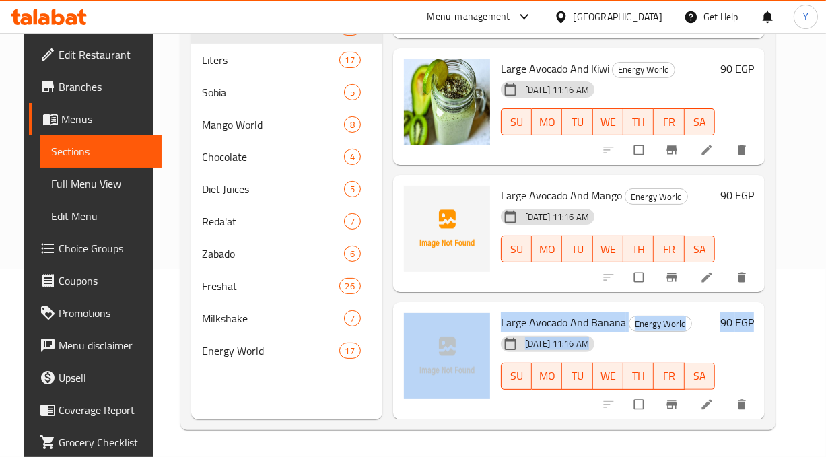
click at [802, 397] on div "Home / Restaurants management / Menus / Sections Hadith Almadina Inactive impor…" at bounding box center [477, 150] width 649 height 613
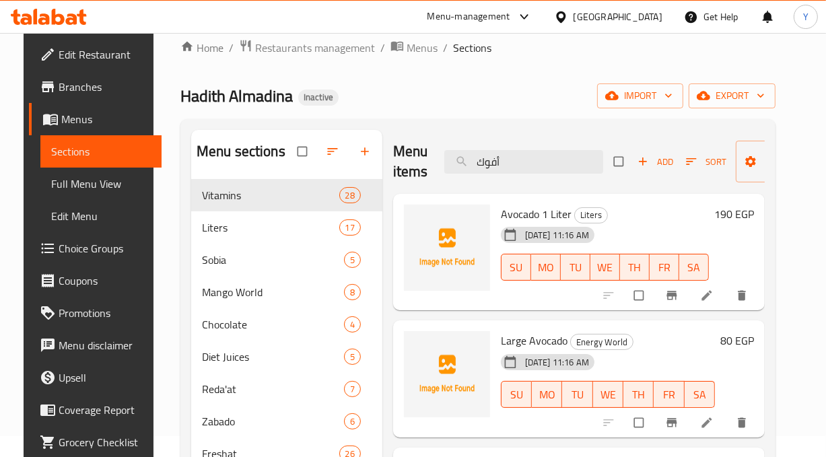
scroll to position [20, 0]
drag, startPoint x: 552, startPoint y: 158, endPoint x: 408, endPoint y: 160, distance: 144.1
click at [408, 160] on div "Menu items أفوك Add Sort Manage items" at bounding box center [579, 163] width 372 height 64
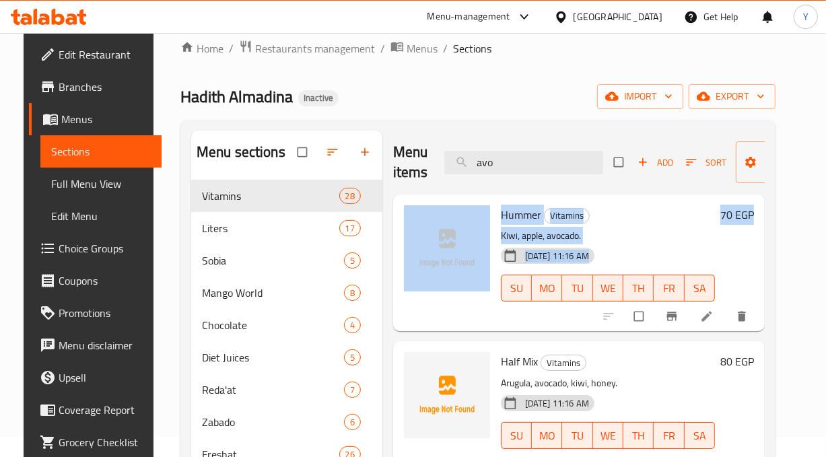
drag, startPoint x: 823, startPoint y: 185, endPoint x: 827, endPoint y: 256, distance: 70.8
click at [826, 256] on html "​ Menu-management Egypt Get Help Y Edit Restaurant Branches Menus Sections Full…" at bounding box center [413, 208] width 826 height 457
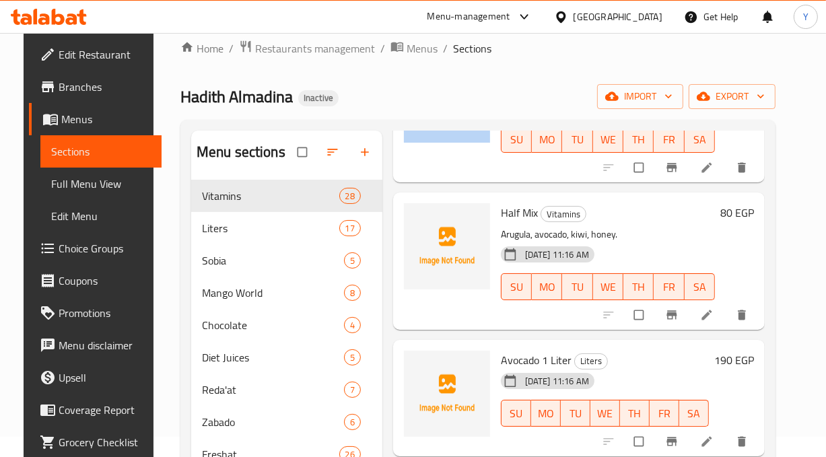
scroll to position [0, 0]
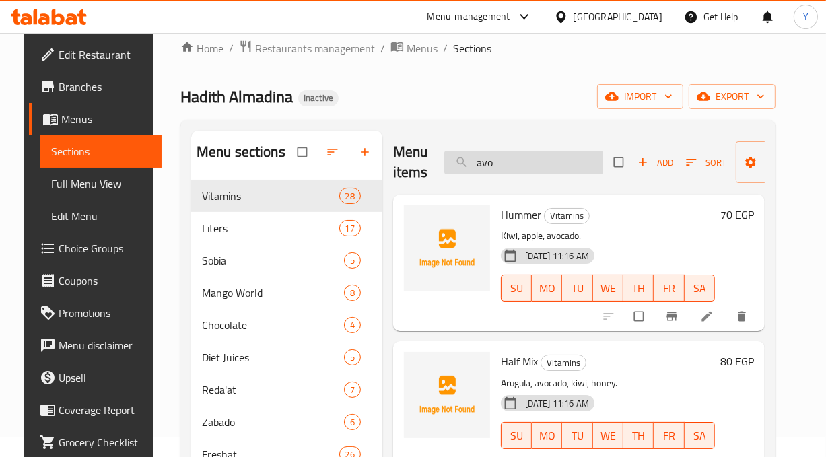
click at [551, 166] on input "avo" at bounding box center [523, 163] width 159 height 24
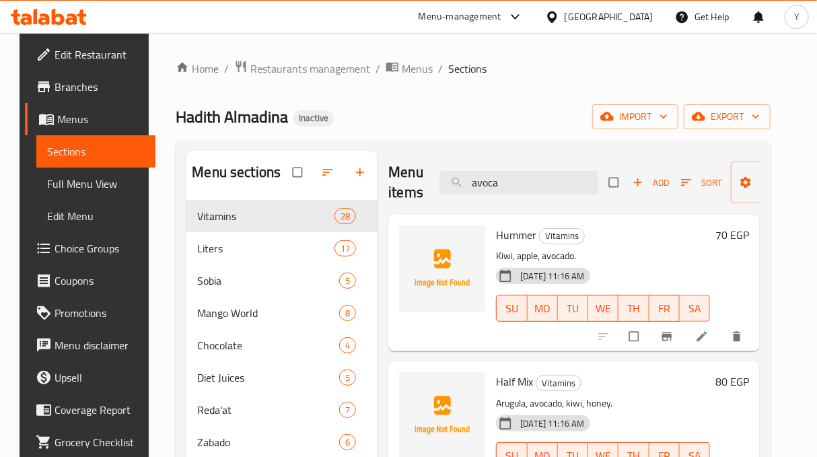
drag, startPoint x: 499, startPoint y: 171, endPoint x: 456, endPoint y: 167, distance: 43.3
click at [456, 167] on div "Menu items avoca Add Sort Manage items" at bounding box center [574, 183] width 372 height 64
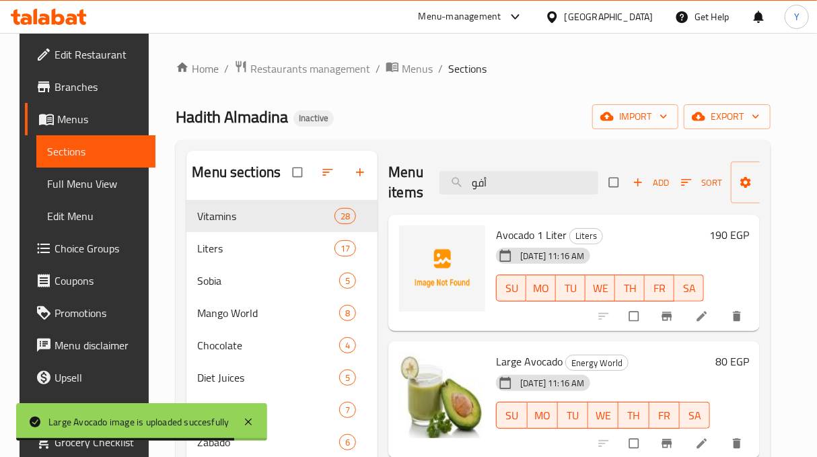
drag, startPoint x: 501, startPoint y: 188, endPoint x: 397, endPoint y: 185, distance: 104.4
click at [397, 185] on div "Menu items أفو Add Sort Manage items" at bounding box center [574, 183] width 372 height 64
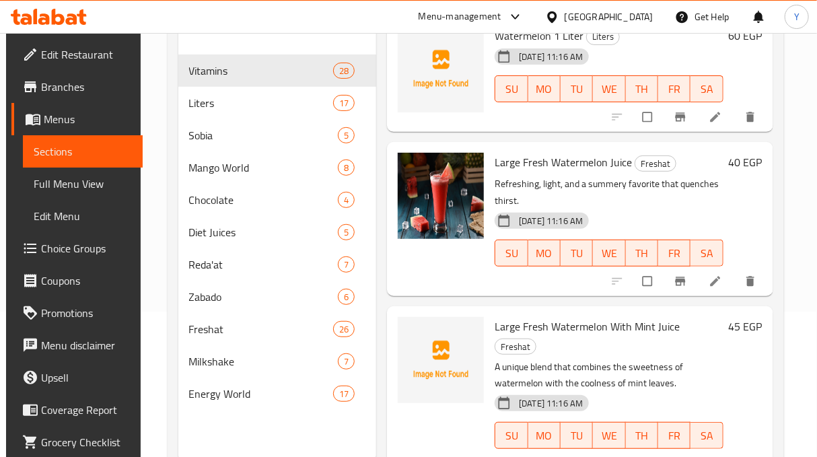
scroll to position [61, 0]
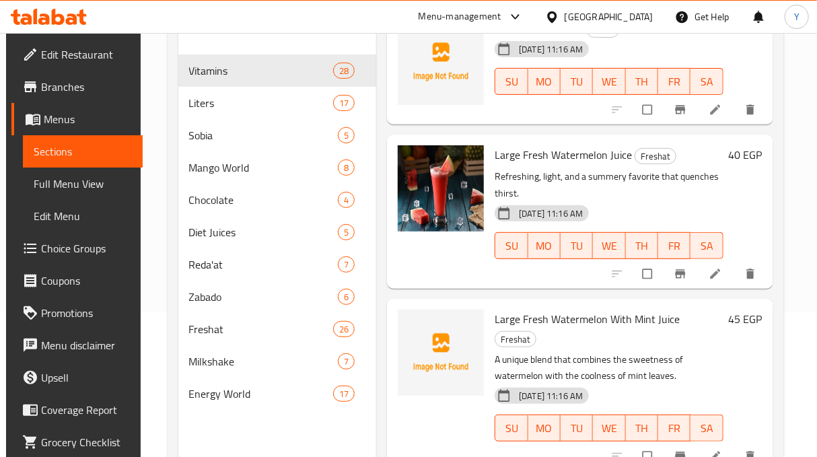
drag, startPoint x: 813, startPoint y: 199, endPoint x: 821, endPoint y: 174, distance: 26.2
click at [817, 174] on html "​ Menu-management Egypt Get Help Y Edit Restaurant Branches Menus Sections Full…" at bounding box center [408, 83] width 817 height 457
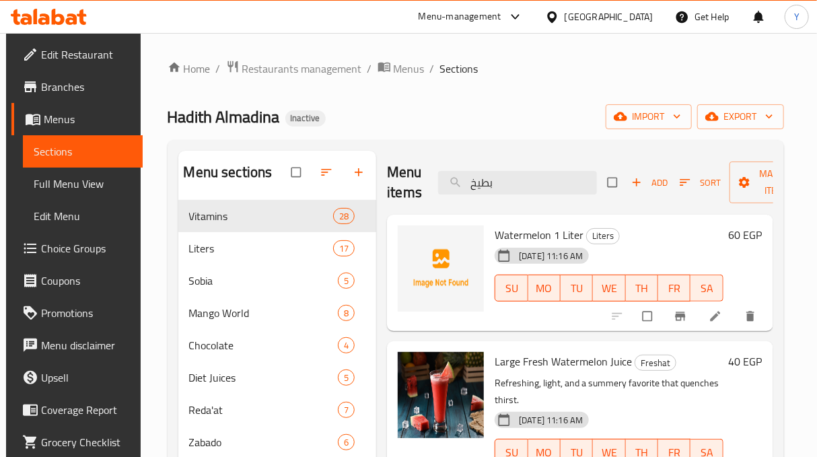
scroll to position [0, 0]
drag, startPoint x: 508, startPoint y: 191, endPoint x: 442, endPoint y: 201, distance: 66.7
click at [442, 201] on div "Menu items بطيخ Add Sort Manage items" at bounding box center [580, 183] width 386 height 64
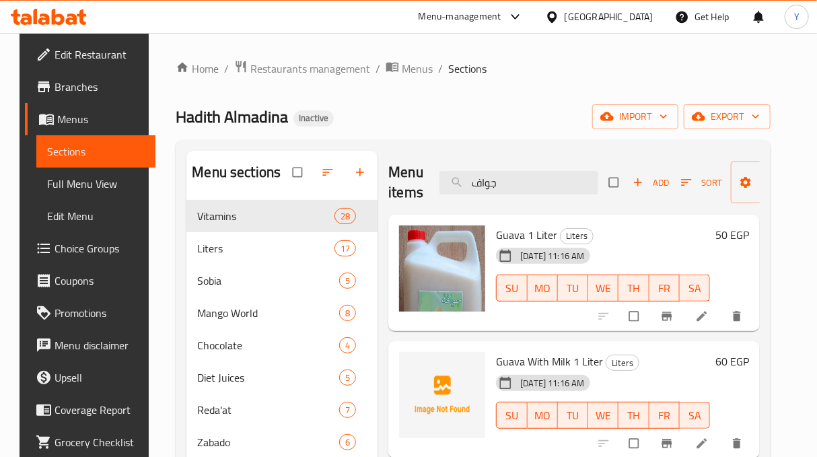
drag, startPoint x: 547, startPoint y: 182, endPoint x: 400, endPoint y: 188, distance: 146.9
click at [400, 188] on div "Menu items جواف Add Sort Manage items" at bounding box center [574, 183] width 372 height 64
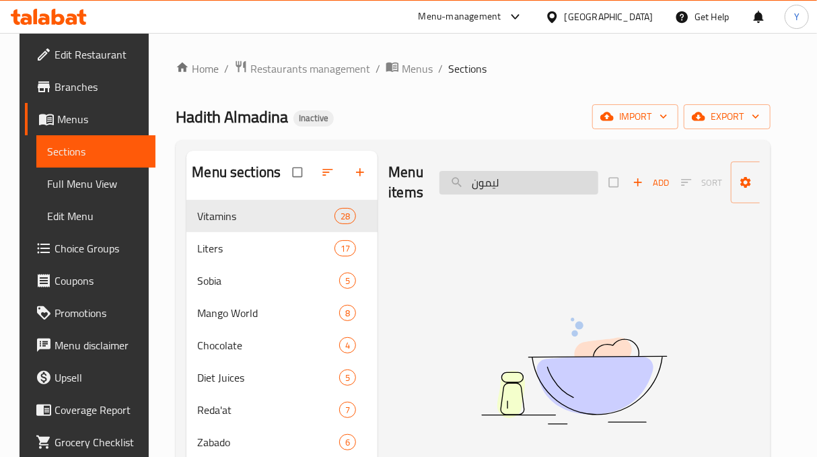
drag, startPoint x: 509, startPoint y: 182, endPoint x: 452, endPoint y: 188, distance: 57.5
click at [452, 188] on input "ليمون" at bounding box center [519, 183] width 159 height 24
type input "ب"
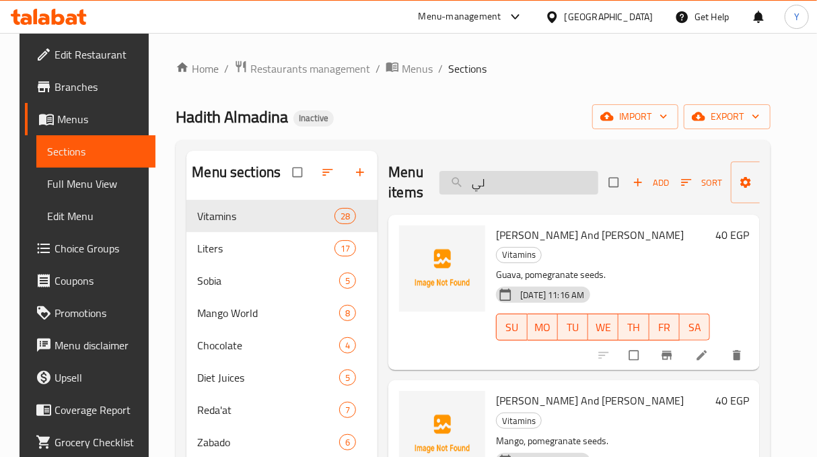
type input "ل"
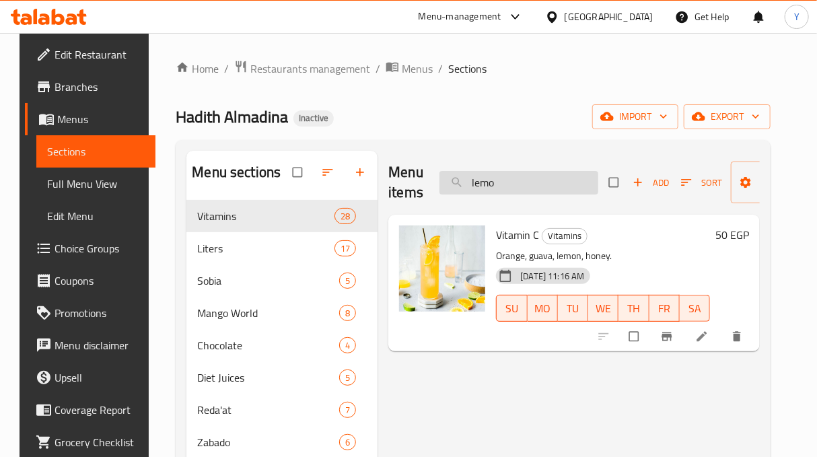
drag, startPoint x: 501, startPoint y: 174, endPoint x: 447, endPoint y: 178, distance: 54.0
click at [447, 178] on input "lemo" at bounding box center [519, 183] width 159 height 24
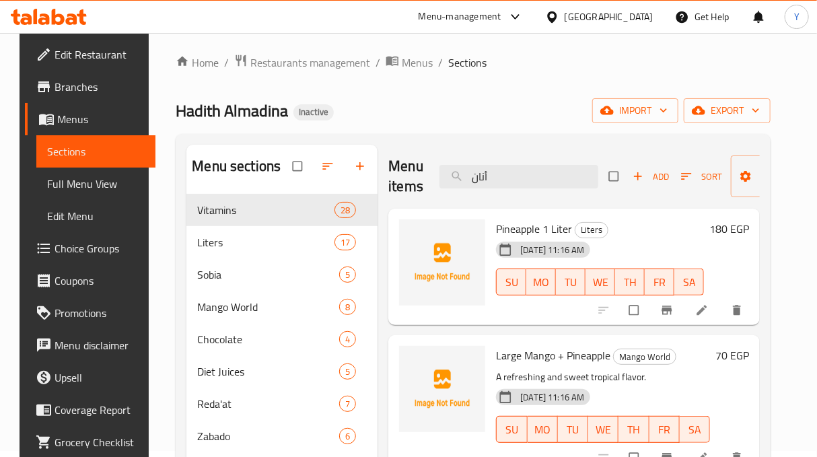
drag, startPoint x: 508, startPoint y: 153, endPoint x: 428, endPoint y: 150, distance: 79.5
click at [428, 150] on div "Menu items أنان Add Sort Manage items" at bounding box center [574, 177] width 372 height 64
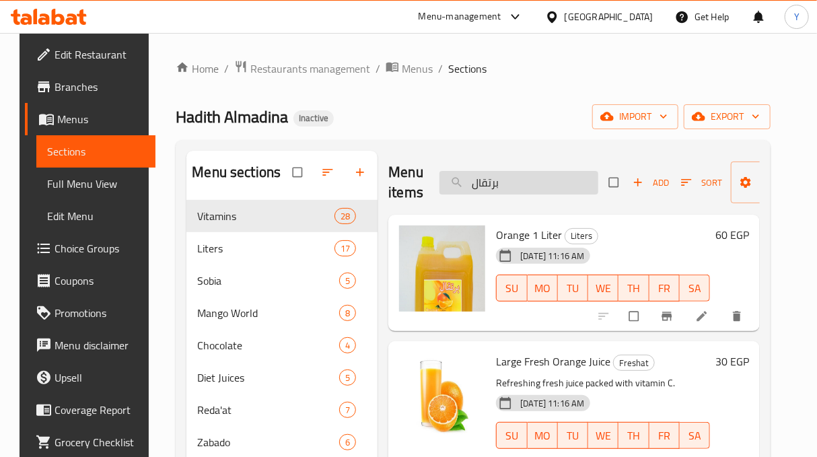
drag, startPoint x: 510, startPoint y: 192, endPoint x: 442, endPoint y: 182, distance: 69.4
click at [442, 182] on input "برتقال" at bounding box center [519, 183] width 159 height 24
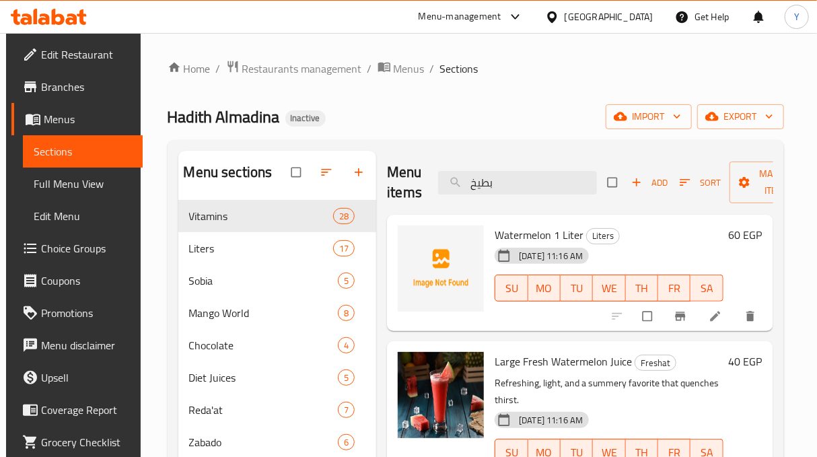
drag, startPoint x: 817, startPoint y: 238, endPoint x: 829, endPoint y: 306, distance: 69.1
click at [817, 306] on html "​ Menu-management Egypt Get Help Y Edit Restaurant Branches Menus Sections Full…" at bounding box center [408, 228] width 817 height 457
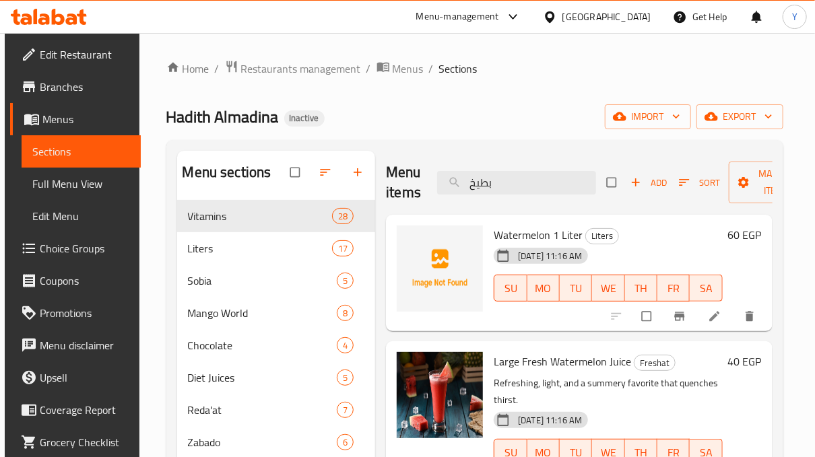
drag, startPoint x: 541, startPoint y: 193, endPoint x: 361, endPoint y: 180, distance: 180.2
click at [361, 180] on div "Menu sections Vitamins 28 Liters 17 Sobia 5 Mango World 8 Chocolate 4 Diet Juic…" at bounding box center [474, 379] width 595 height 457
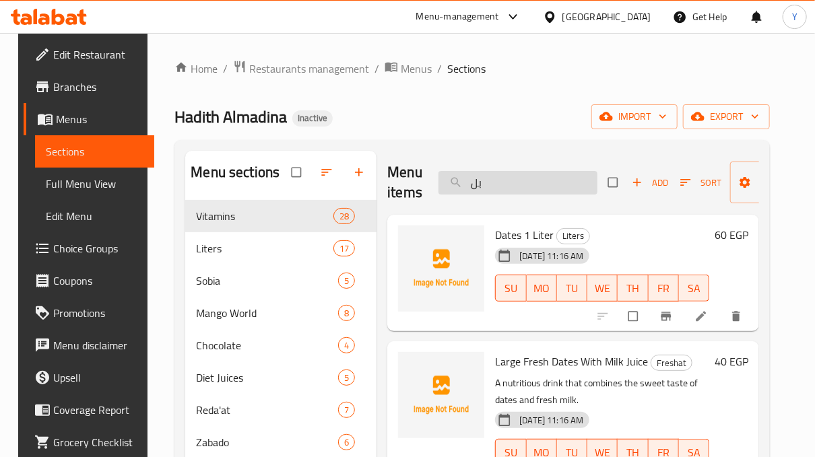
drag, startPoint x: 495, startPoint y: 185, endPoint x: 444, endPoint y: 183, distance: 51.2
click at [444, 183] on input "بل" at bounding box center [517, 183] width 159 height 24
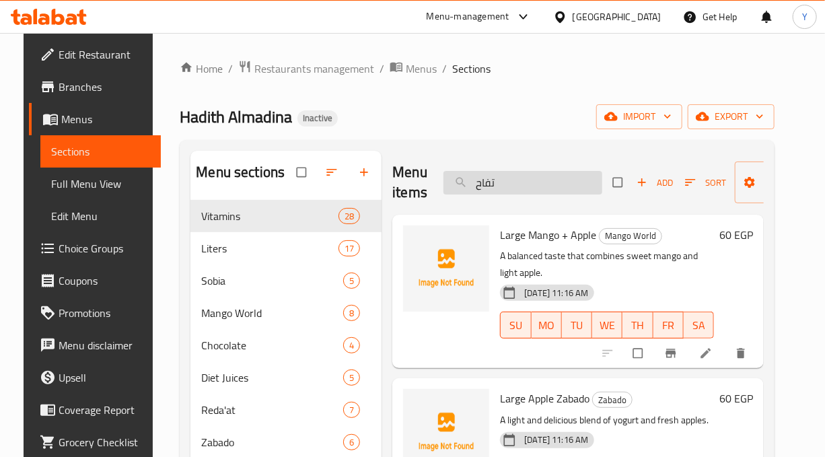
drag, startPoint x: 574, startPoint y: 172, endPoint x: 463, endPoint y: 183, distance: 110.9
click at [463, 183] on input "تفاح" at bounding box center [523, 183] width 159 height 24
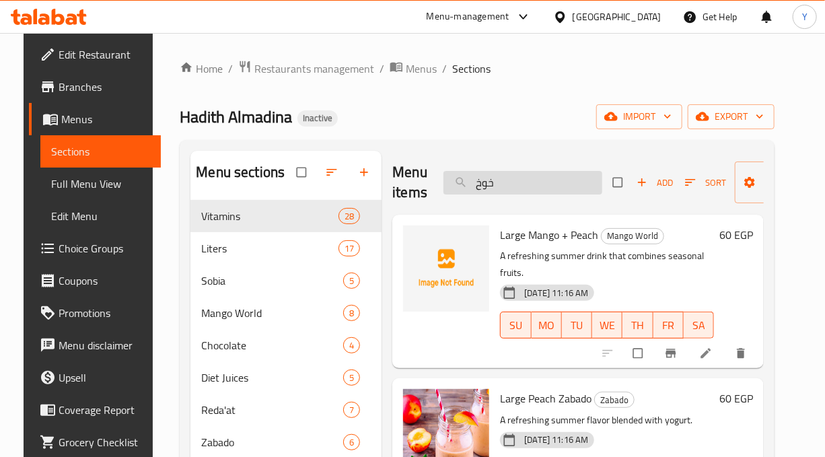
click at [547, 172] on input "خوخ" at bounding box center [523, 183] width 159 height 24
drag, startPoint x: 547, startPoint y: 172, endPoint x: 444, endPoint y: 166, distance: 102.5
click at [444, 166] on div "Menu items خوخ Add Sort Manage items" at bounding box center [578, 183] width 372 height 64
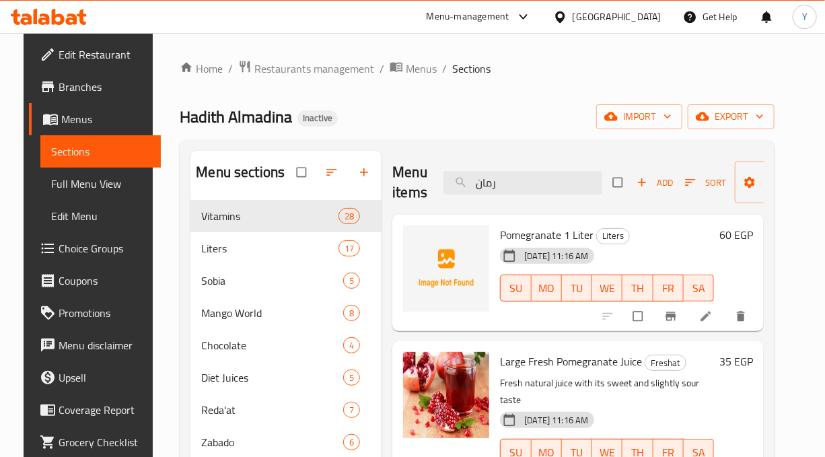
drag, startPoint x: 487, startPoint y: 189, endPoint x: 429, endPoint y: 188, distance: 57.2
click at [429, 188] on div "Menu items رمان Add Sort Manage items" at bounding box center [578, 183] width 372 height 64
type input "س"
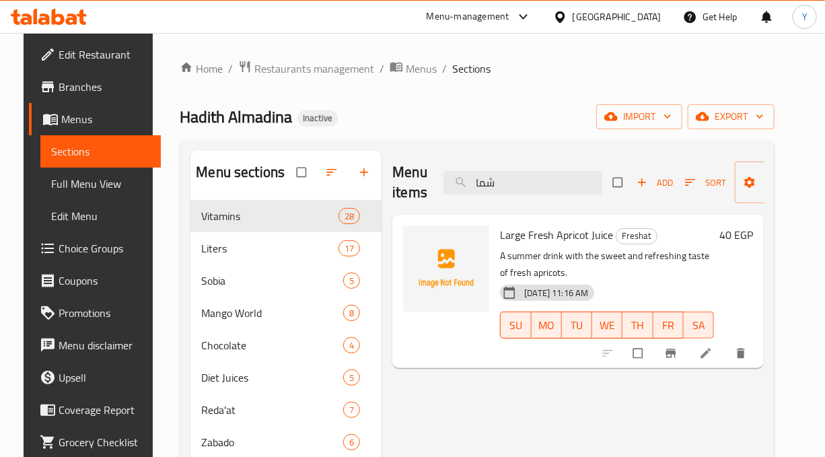
type input "شمام"
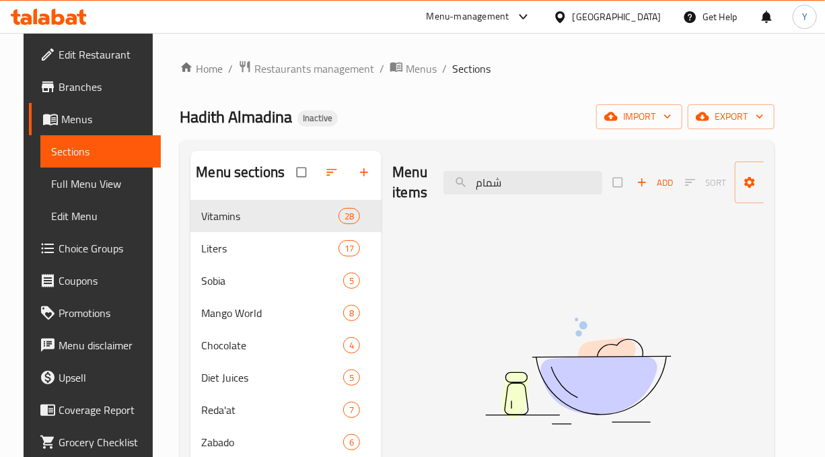
drag, startPoint x: 508, startPoint y: 184, endPoint x: 419, endPoint y: 180, distance: 89.0
click at [419, 180] on div "Menu items شمام Add Sort Manage items" at bounding box center [578, 183] width 372 height 64
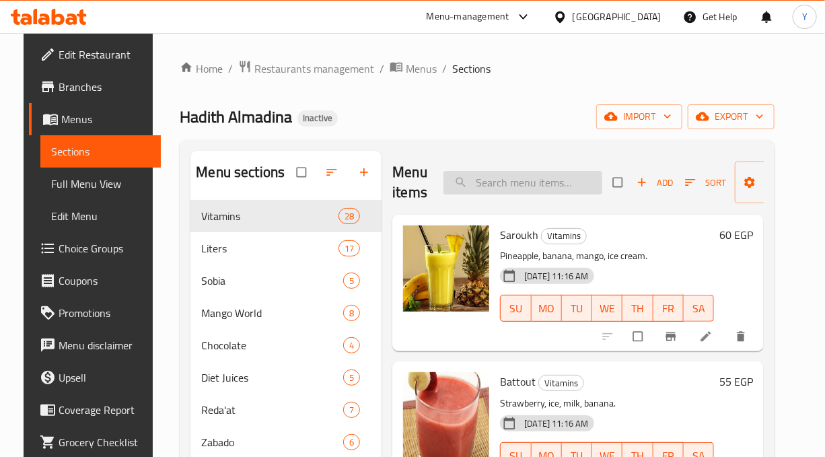
click at [501, 172] on input "search" at bounding box center [523, 183] width 159 height 24
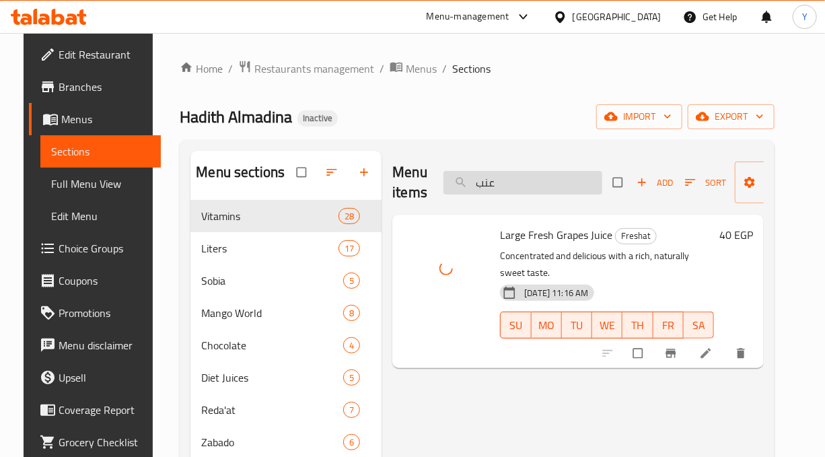
drag, startPoint x: 504, startPoint y: 189, endPoint x: 454, endPoint y: 185, distance: 49.3
click at [454, 185] on input "عنب" at bounding box center [523, 183] width 159 height 24
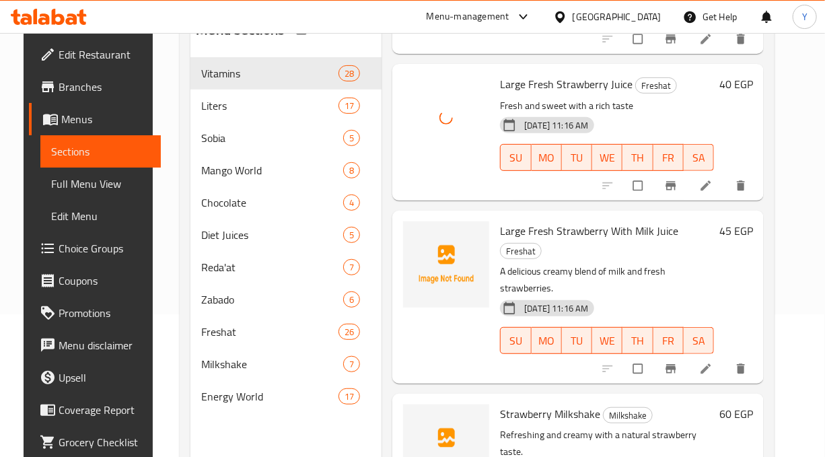
scroll to position [596, 0]
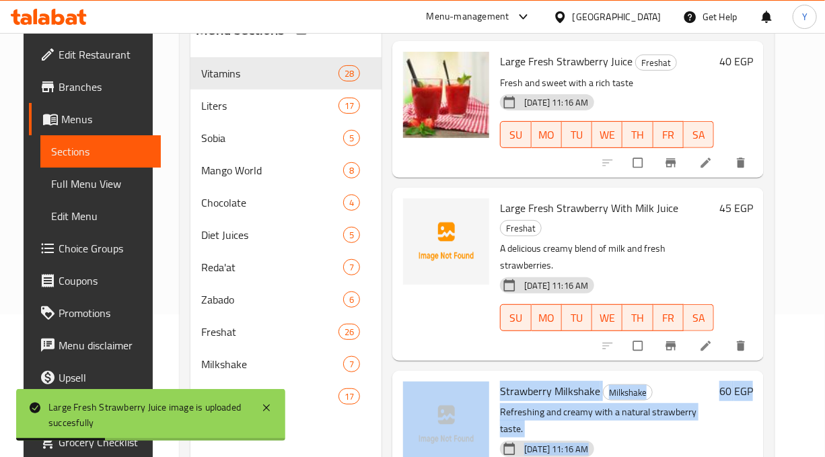
drag, startPoint x: 823, startPoint y: 371, endPoint x: 825, endPoint y: 294, distance: 77.5
click at [825, 294] on html "Large Fresh Strawberry Juice image is uploaded succesfully ​ Menu-management Eg…" at bounding box center [412, 85] width 825 height 457
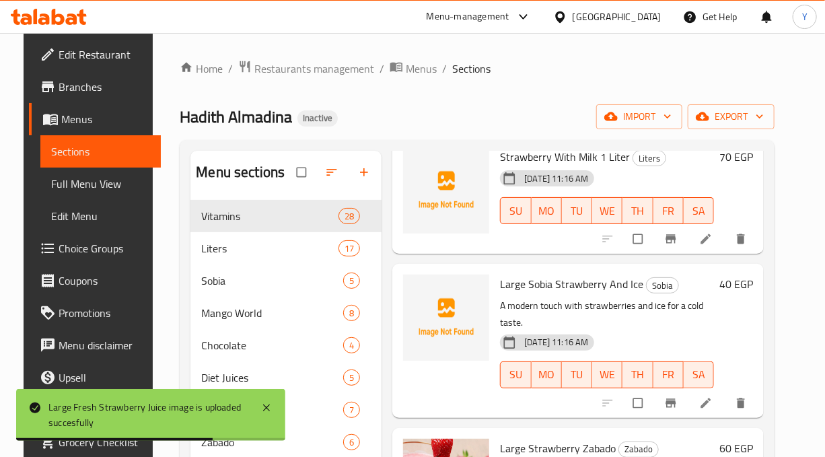
scroll to position [0, 0]
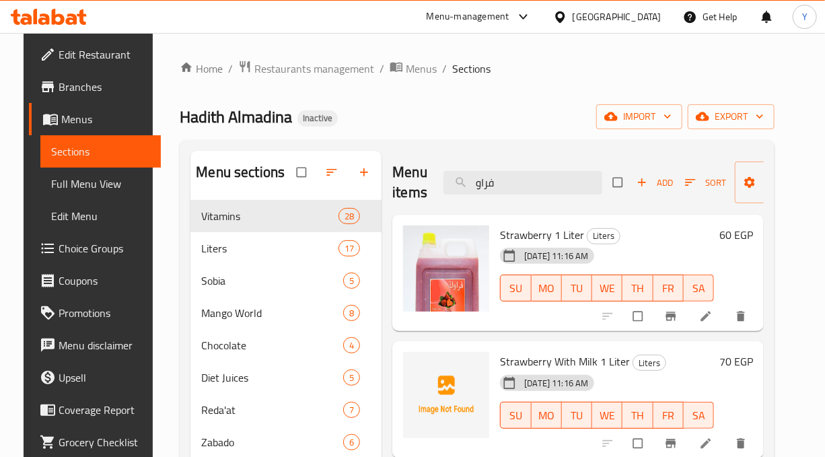
drag, startPoint x: 512, startPoint y: 186, endPoint x: 430, endPoint y: 184, distance: 82.2
click at [431, 184] on div "Menu items فراو Add Sort Manage items" at bounding box center [578, 183] width 372 height 64
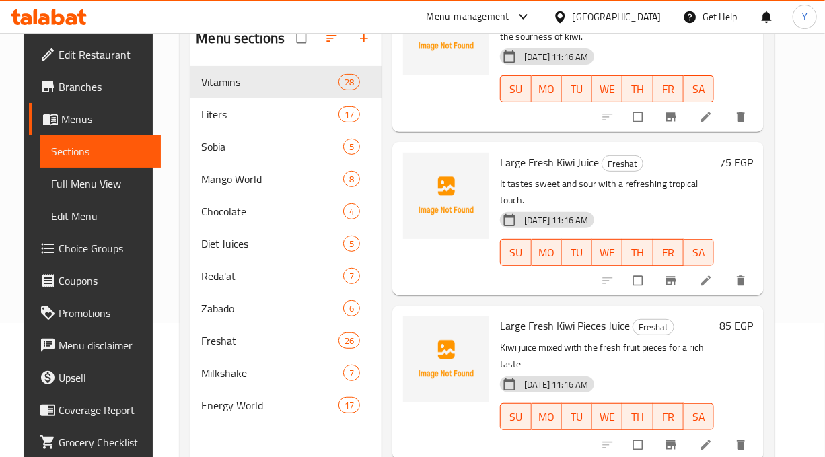
scroll to position [239, 0]
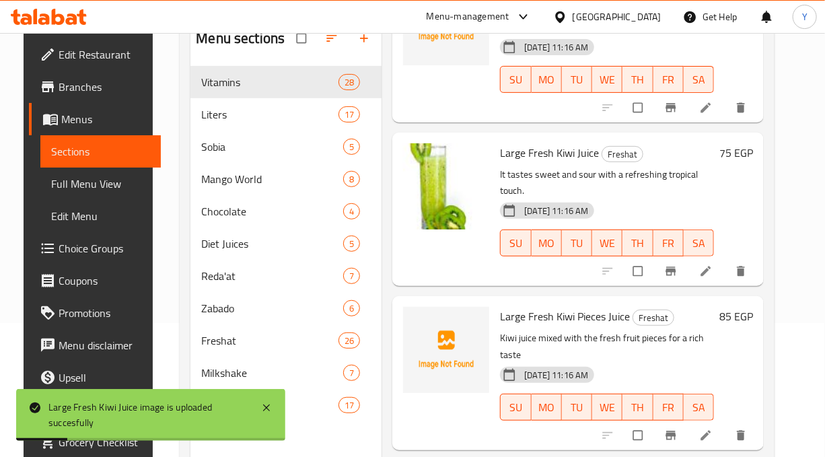
drag, startPoint x: 776, startPoint y: 215, endPoint x: 776, endPoint y: 136, distance: 78.8
click at [764, 130] on div "Menu items كيو Add Sort Manage items Kiwi 1 Liter Liters 30-08-2025 11:16 AM SU…" at bounding box center [573, 245] width 382 height 457
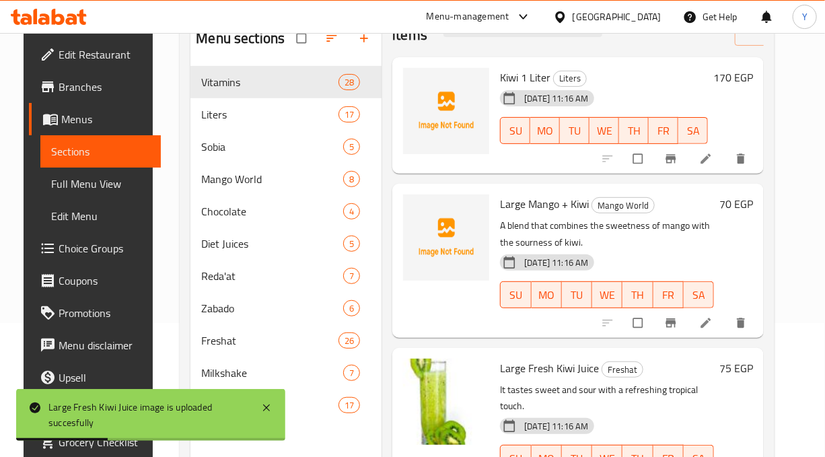
scroll to position [0, 0]
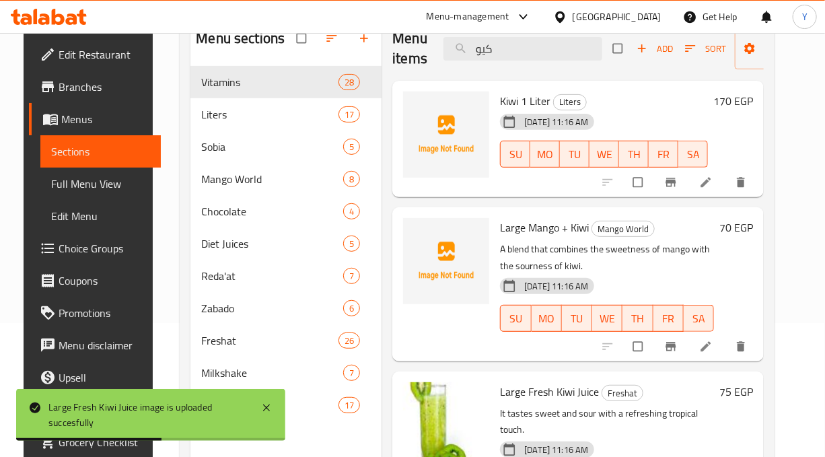
drag, startPoint x: 549, startPoint y: 46, endPoint x: 324, endPoint y: 70, distance: 226.1
click at [324, 70] on div "Menu sections Vitamins 28 Liters 17 Sobia 5 Mango World 8 Chocolate 4 Diet Juic…" at bounding box center [478, 245] width 574 height 457
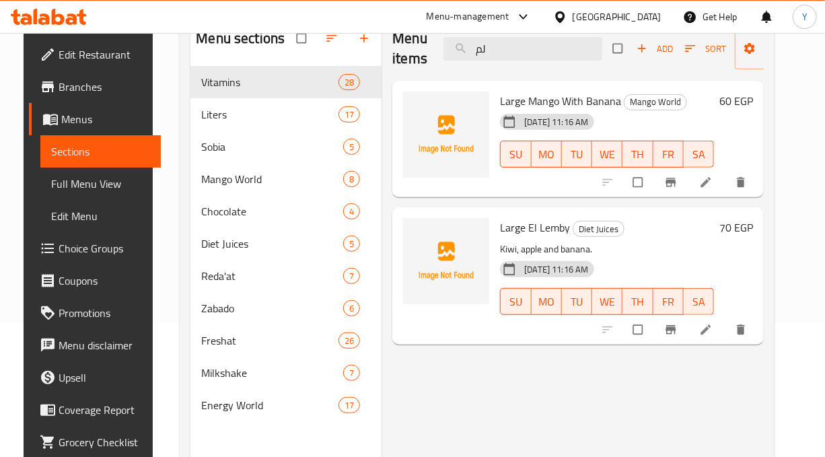
type input "ل"
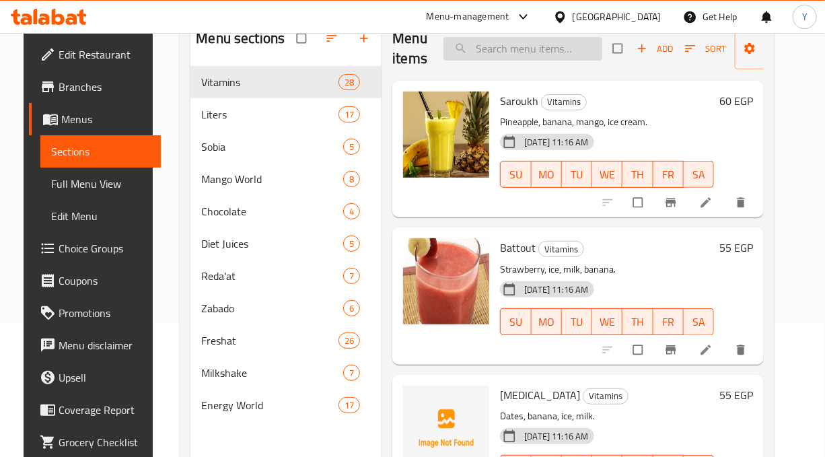
click at [478, 42] on input "search" at bounding box center [523, 49] width 159 height 24
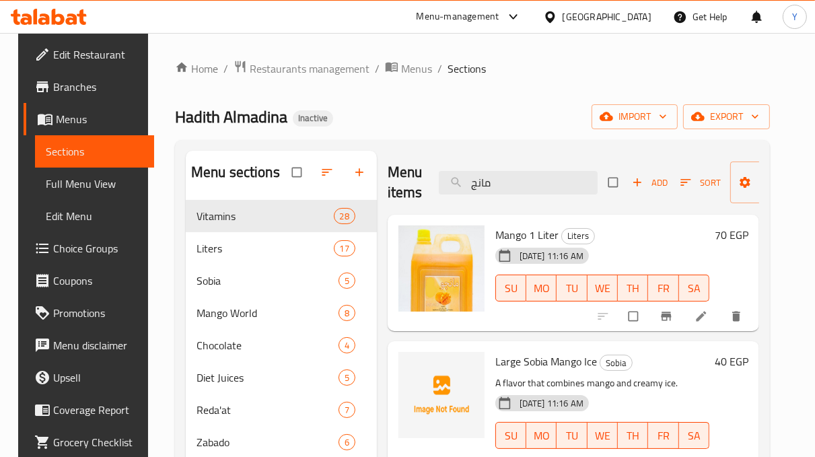
drag, startPoint x: 516, startPoint y: 186, endPoint x: 403, endPoint y: 185, distance: 113.8
click at [403, 185] on div "Menu items مانج Add Sort Manage items" at bounding box center [574, 183] width 372 height 64
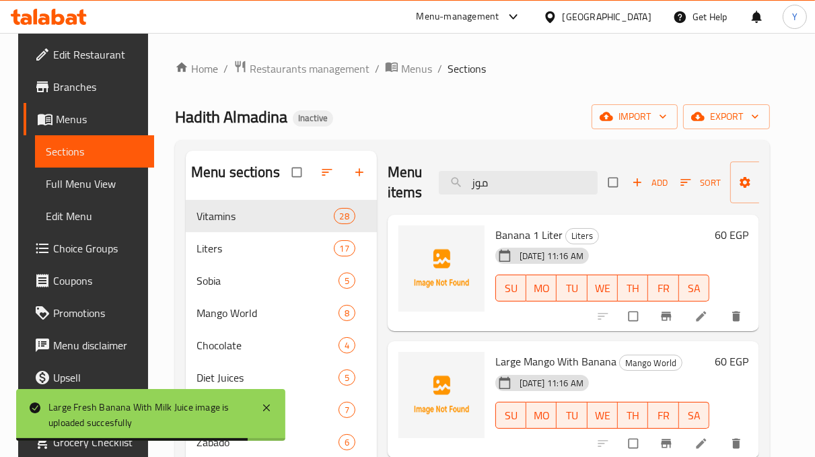
drag, startPoint x: 520, startPoint y: 178, endPoint x: 420, endPoint y: 187, distance: 100.1
click at [420, 187] on div "Menu items موز Add Sort Manage items" at bounding box center [574, 183] width 372 height 64
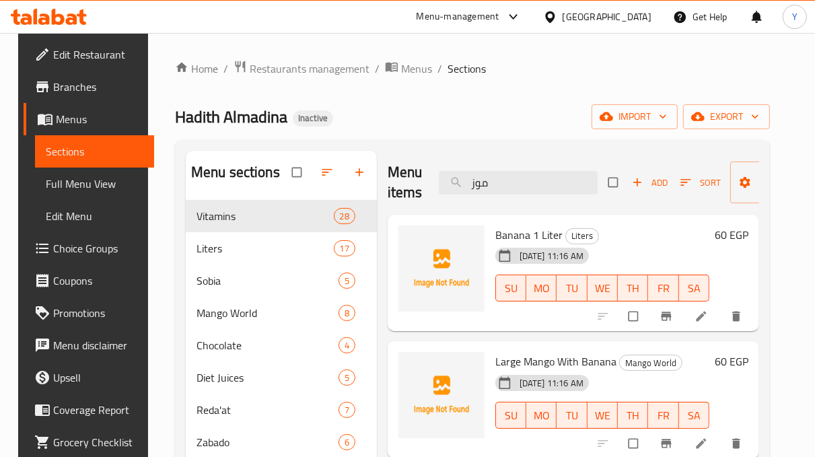
drag, startPoint x: 816, startPoint y: 265, endPoint x: 817, endPoint y: 302, distance: 36.4
click at [815, 302] on html "​ Menu-management Egypt Get Help Y Edit Restaurant Branches Menus Sections Full…" at bounding box center [407, 228] width 815 height 457
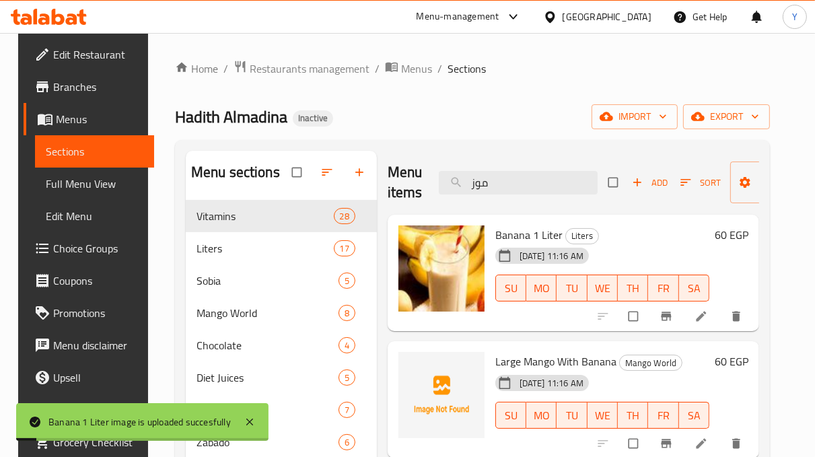
click at [417, 186] on div "Menu items موز Add Sort Manage items" at bounding box center [574, 183] width 372 height 64
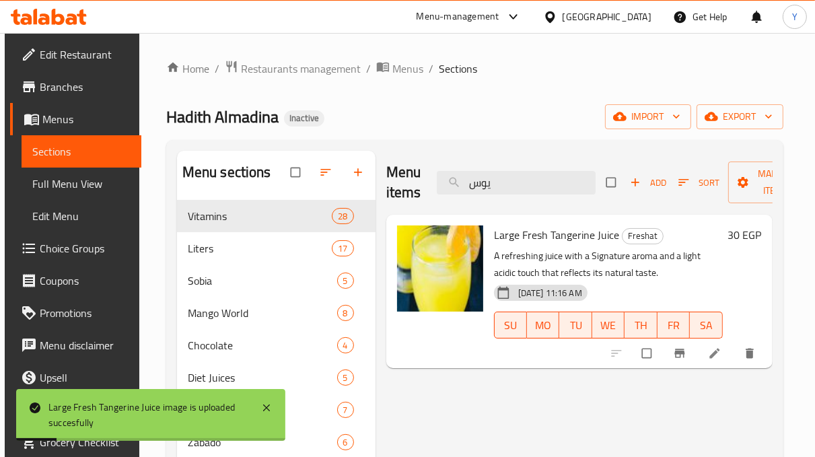
drag, startPoint x: 514, startPoint y: 180, endPoint x: 402, endPoint y: 185, distance: 112.5
click at [402, 185] on div "Menu items يوس Add Sort Manage items" at bounding box center [579, 183] width 386 height 64
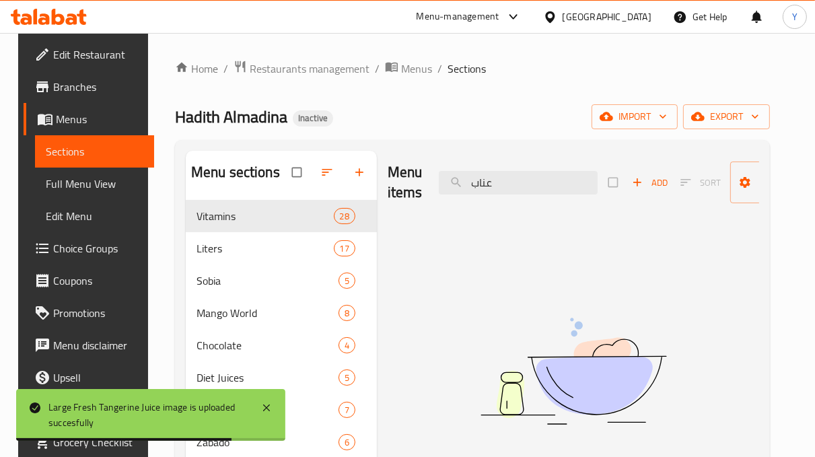
drag, startPoint x: 429, startPoint y: 202, endPoint x: 372, endPoint y: 209, distance: 57.0
click at [382, 209] on div "Menu items عناب Add Sort Manage items No Items found" at bounding box center [568, 379] width 382 height 457
type input "عناب"
drag, startPoint x: 3, startPoint y: 257, endPoint x: 40, endPoint y: 250, distance: 37.8
click at [21, 258] on div "Choice Groups" at bounding box center [87, 248] width 133 height 32
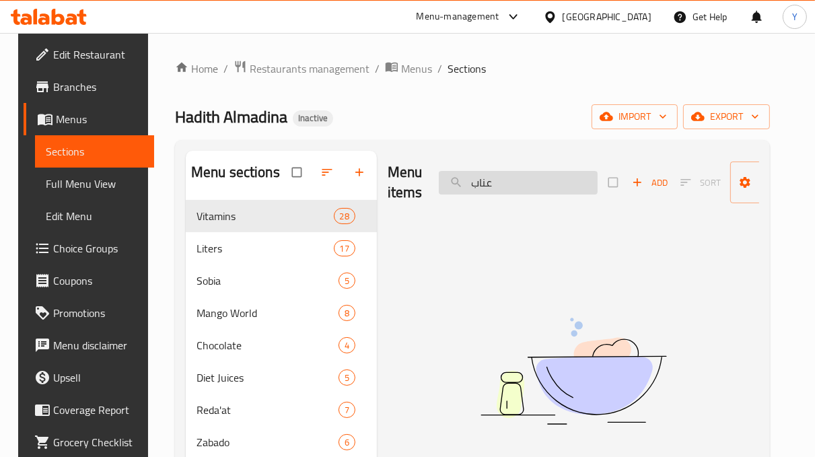
click at [497, 185] on input "عناب" at bounding box center [518, 183] width 159 height 24
click at [498, 185] on input "عناب" at bounding box center [518, 183] width 159 height 24
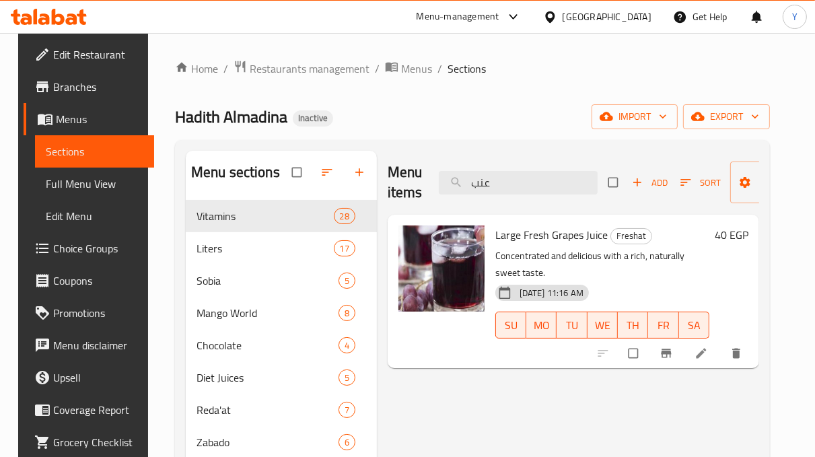
drag, startPoint x: 510, startPoint y: 185, endPoint x: 427, endPoint y: 181, distance: 82.9
click at [427, 181] on div "Menu items عنب Add Sort Manage items" at bounding box center [574, 183] width 372 height 64
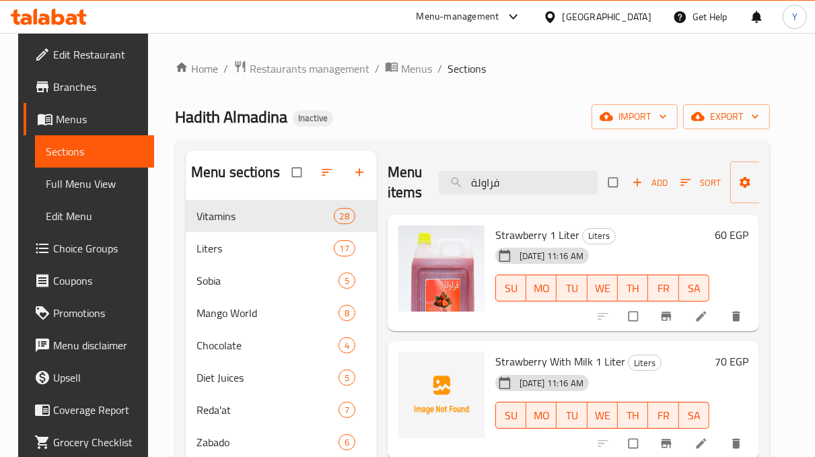
drag, startPoint x: 502, startPoint y: 190, endPoint x: 167, endPoint y: 208, distance: 335.7
click at [175, 208] on div "Menu sections Vitamins 28 Liters 17 Sobia 5 Mango World 8 Chocolate 4 Diet Juic…" at bounding box center [472, 379] width 595 height 479
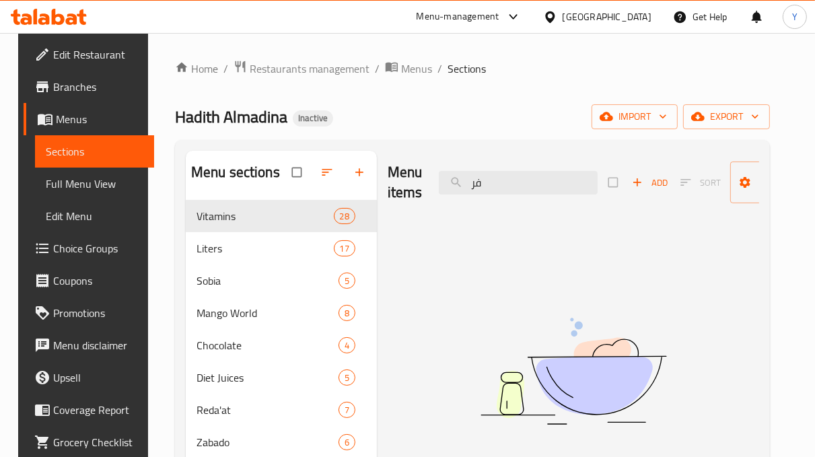
type input "ف"
drag, startPoint x: 492, startPoint y: 189, endPoint x: 436, endPoint y: 190, distance: 55.9
click at [439, 190] on input "sal" at bounding box center [518, 183] width 159 height 24
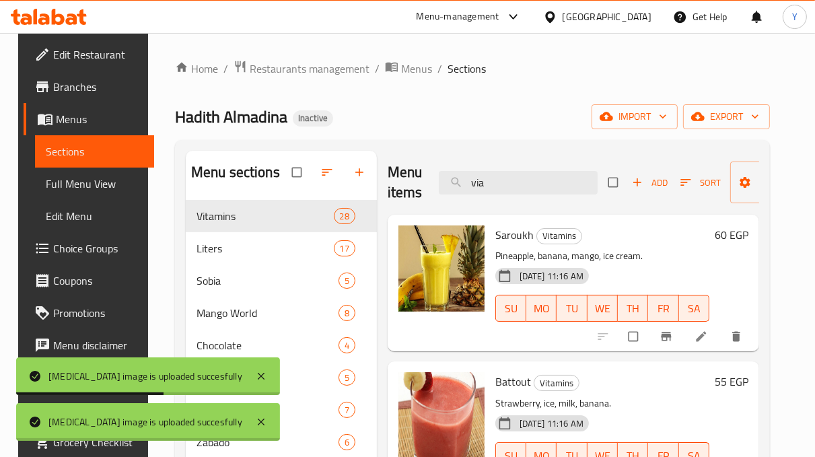
drag, startPoint x: 493, startPoint y: 179, endPoint x: 420, endPoint y: 182, distance: 72.8
click at [420, 182] on div "Menu items via Add Sort Manage items" at bounding box center [574, 183] width 372 height 64
type input "t"
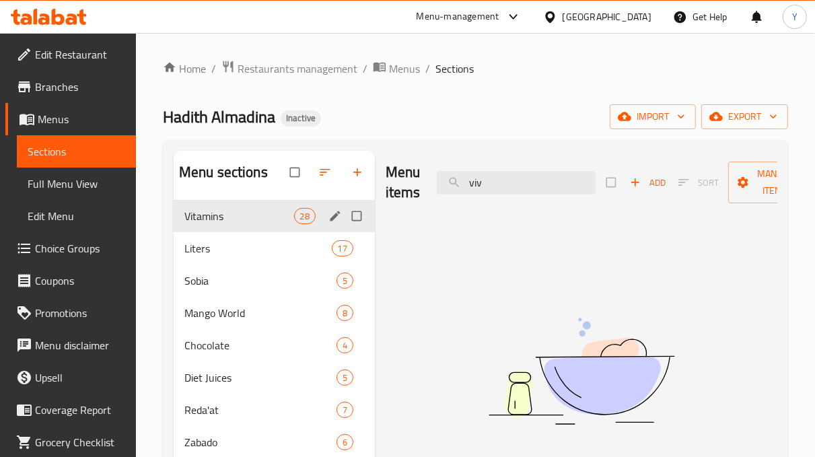
drag, startPoint x: 353, startPoint y: 197, endPoint x: 307, endPoint y: 200, distance: 45.9
click at [308, 200] on div "Menu sections Vitamins 28 Liters 17 Sobia 5 Mango World 8 Chocolate 4 Diet Juic…" at bounding box center [476, 379] width 604 height 457
type input "ب"
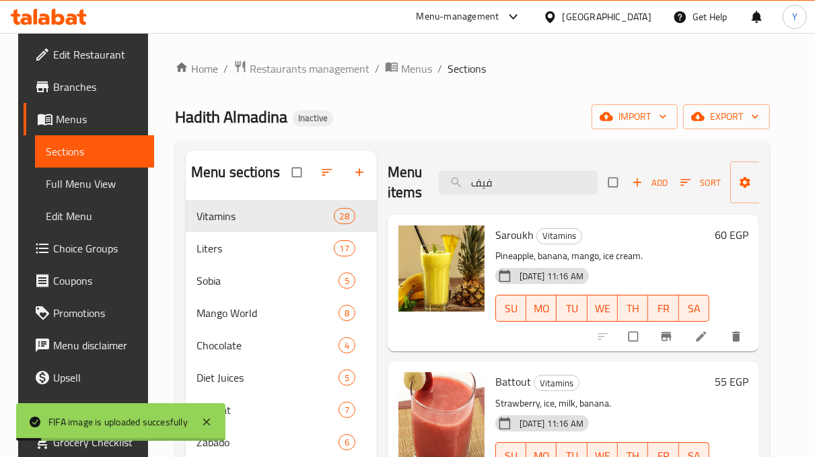
drag, startPoint x: 385, startPoint y: 183, endPoint x: 364, endPoint y: 183, distance: 21.5
click at [364, 183] on div "Menu sections Vitamins 28 Liters 17 Sobia 5 Mango World 8 Chocolate 4 Diet Juic…" at bounding box center [473, 379] width 574 height 457
type input "ف"
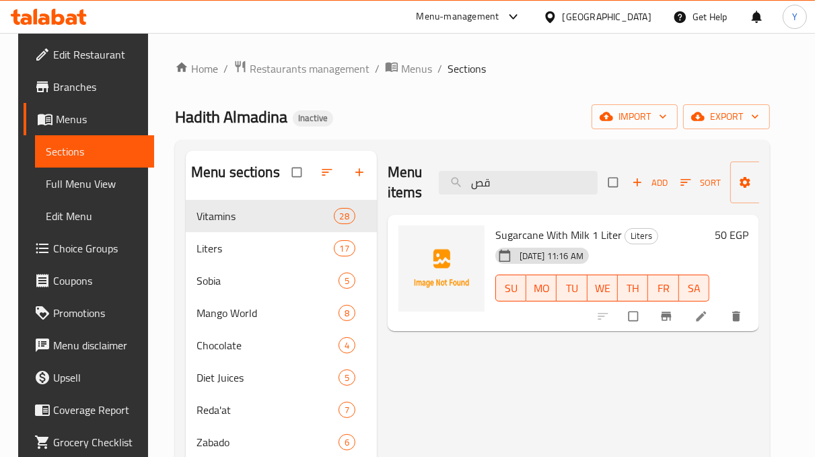
click at [425, 182] on div "Menu items قص Add Sort Manage items" at bounding box center [574, 183] width 372 height 64
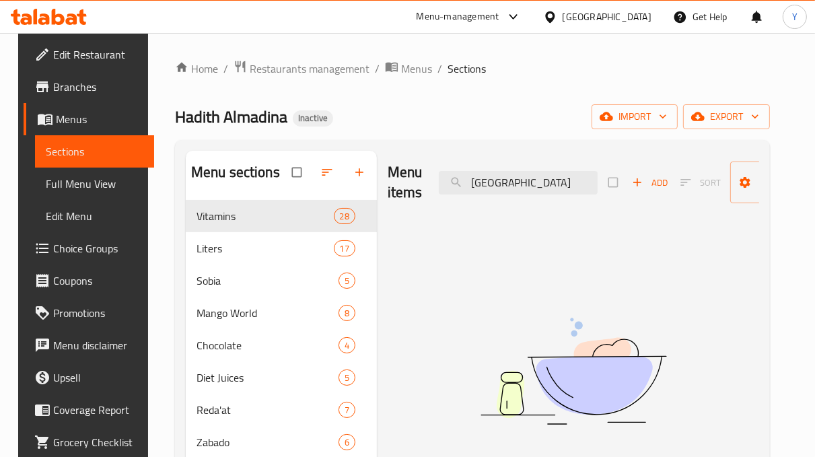
type input "ق"
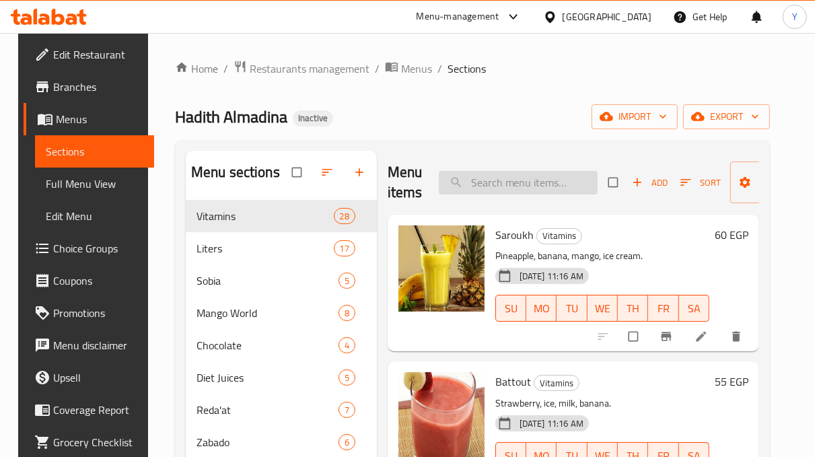
click at [510, 186] on input "search" at bounding box center [518, 183] width 159 height 24
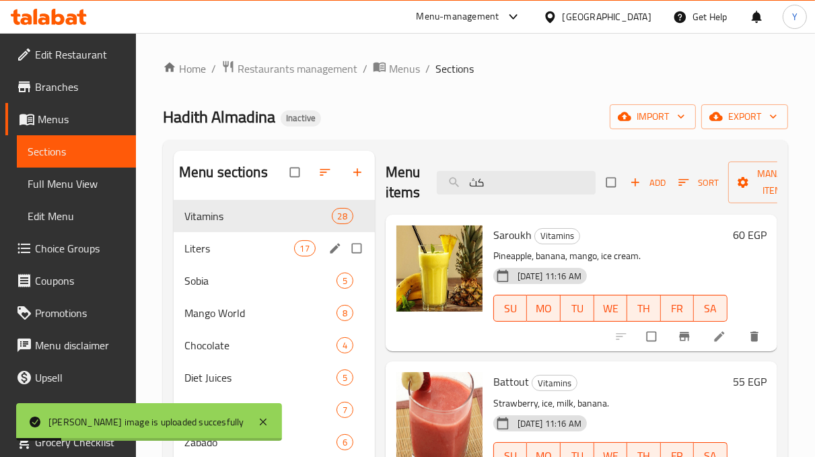
drag, startPoint x: 489, startPoint y: 182, endPoint x: 237, endPoint y: 242, distance: 258.8
click at [237, 242] on div "Menu sections Vitamins 28 Liters 17 Sobia 5 Mango World 8 Chocolate 4 Diet Juic…" at bounding box center [476, 379] width 604 height 457
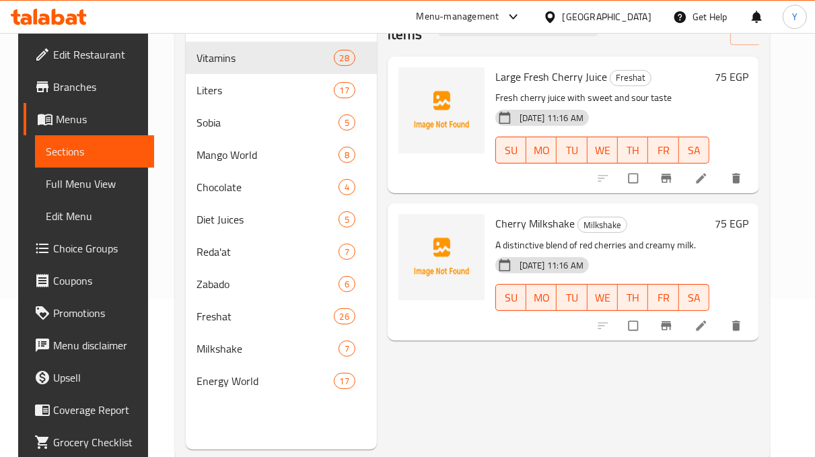
scroll to position [14, 0]
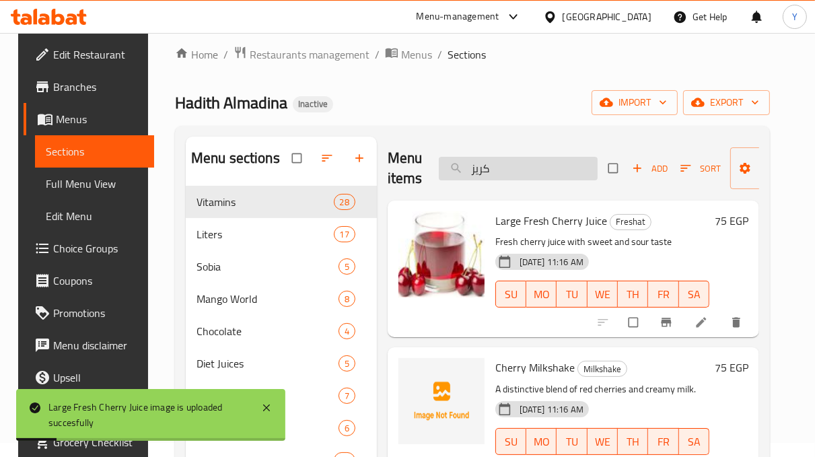
drag, startPoint x: 534, startPoint y: 153, endPoint x: 458, endPoint y: 168, distance: 77.4
click at [458, 168] on div "Menu items كريز Add Sort Manage items" at bounding box center [574, 169] width 372 height 64
drag, startPoint x: 509, startPoint y: 178, endPoint x: 403, endPoint y: 174, distance: 105.8
click at [428, 178] on div "Menu items كريز Add Sort Manage items" at bounding box center [574, 169] width 372 height 64
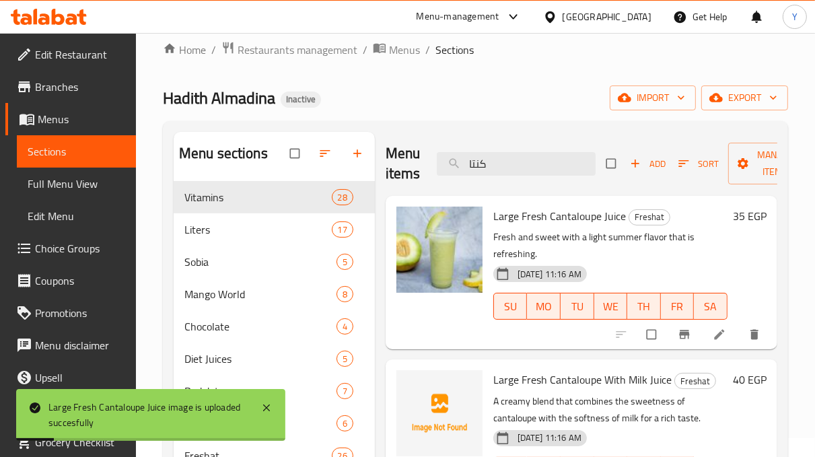
scroll to position [15, 0]
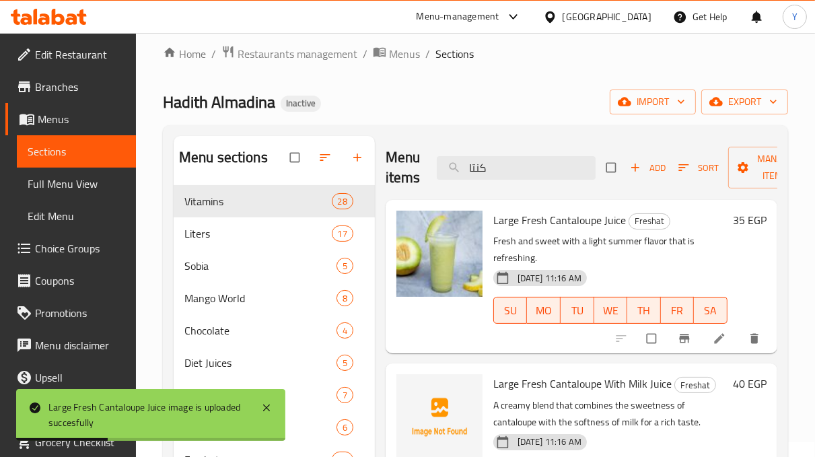
drag, startPoint x: 501, startPoint y: 169, endPoint x: 422, endPoint y: 171, distance: 78.8
click at [422, 171] on div "Menu items كنتا Add Sort Manage items" at bounding box center [582, 168] width 392 height 64
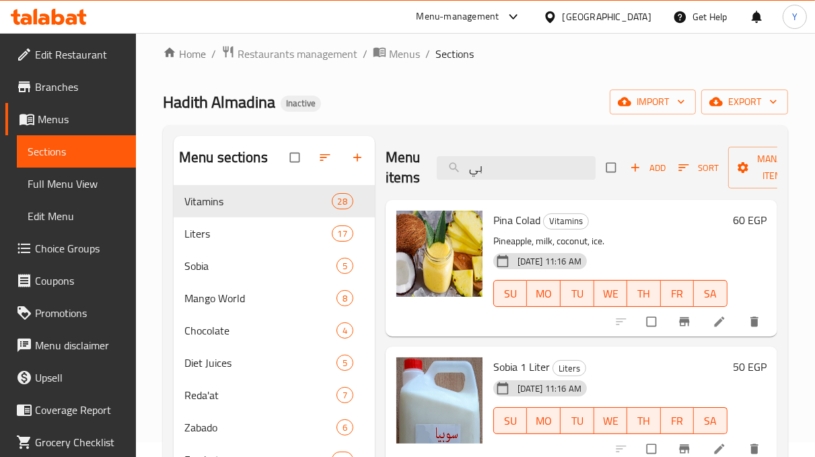
click at [428, 166] on div "Menu items بي Add Sort Manage items" at bounding box center [582, 168] width 392 height 64
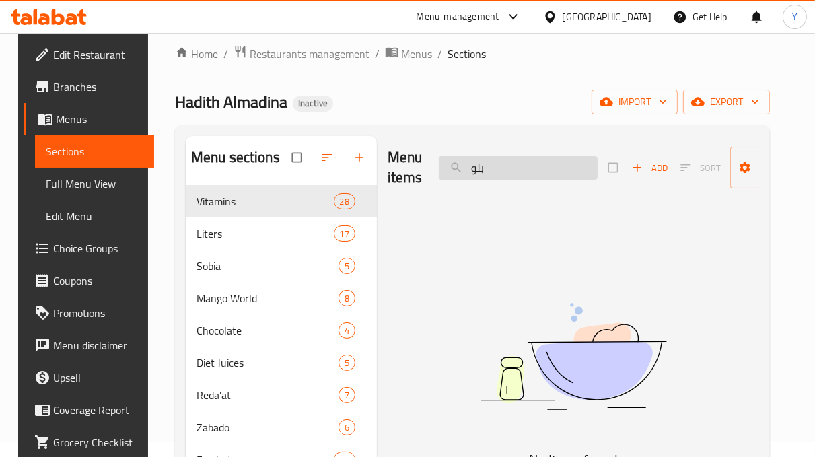
drag, startPoint x: 489, startPoint y: 167, endPoint x: 438, endPoint y: 165, distance: 51.9
click at [439, 165] on input "بلو" at bounding box center [518, 168] width 159 height 24
drag, startPoint x: 513, startPoint y: 175, endPoint x: 368, endPoint y: 177, distance: 145.4
click at [368, 177] on div "Menu sections Vitamins 28 Liters 17 Sobia 5 Mango World 8 Chocolate 4 Diet Juic…" at bounding box center [473, 364] width 574 height 457
type input "ط"
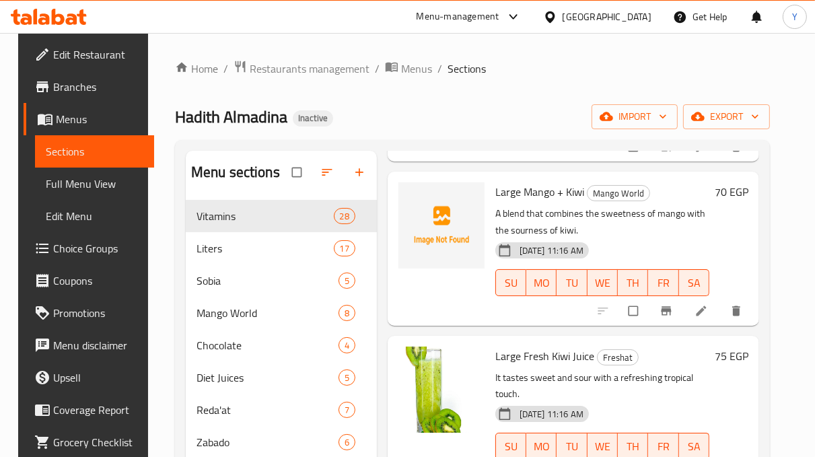
scroll to position [0, 0]
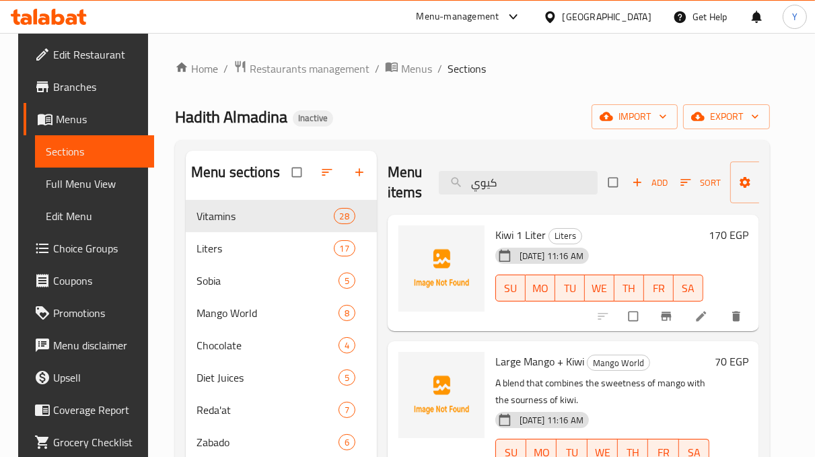
drag, startPoint x: 495, startPoint y: 184, endPoint x: 405, endPoint y: 192, distance: 90.6
click at [417, 193] on div "Menu items كيوي Add Sort Manage items" at bounding box center [574, 183] width 372 height 64
type input "م"
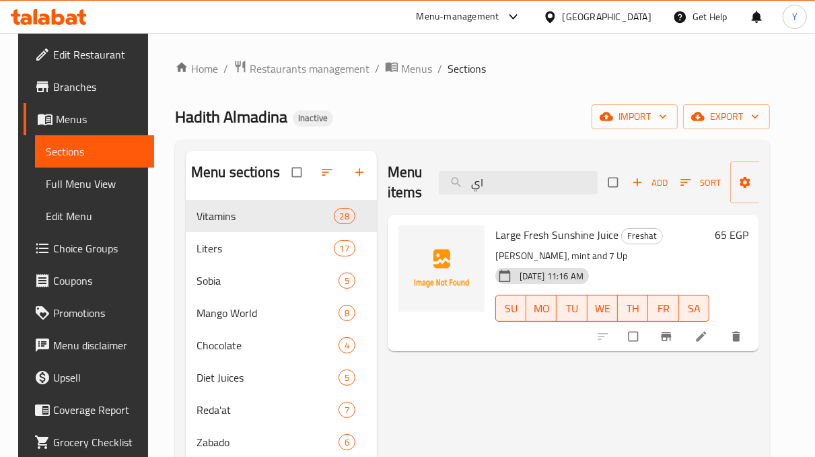
type input "ا"
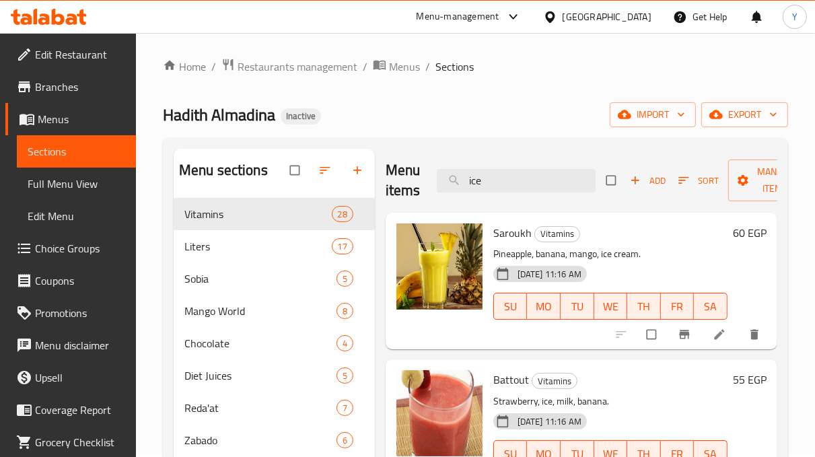
click at [411, 188] on div "Menu items ice Add Sort Manage items" at bounding box center [582, 181] width 392 height 64
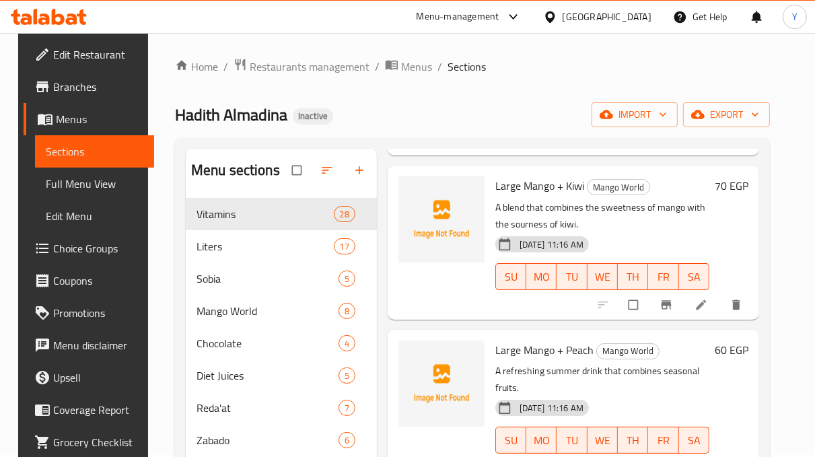
scroll to position [1058, 0]
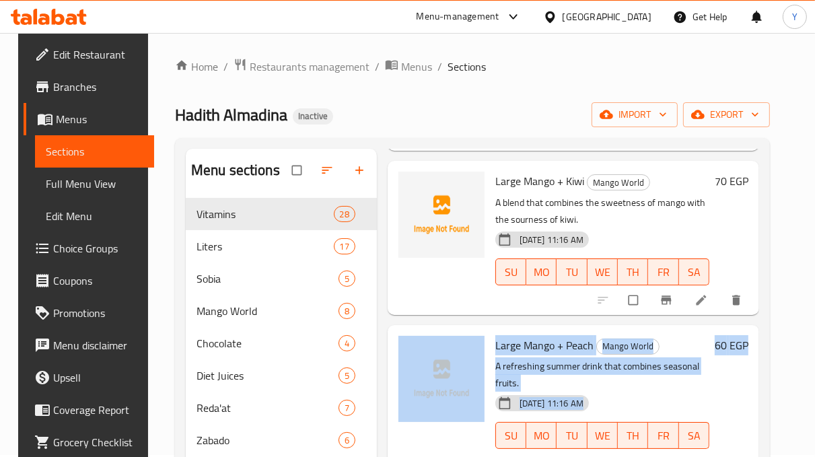
drag, startPoint x: 814, startPoint y: 285, endPoint x: 823, endPoint y: 361, distance: 76.0
click at [815, 366] on html "​ Menu-management [GEOGRAPHIC_DATA] Get Help Y Edit Restaurant Branches Menus S…" at bounding box center [407, 226] width 815 height 457
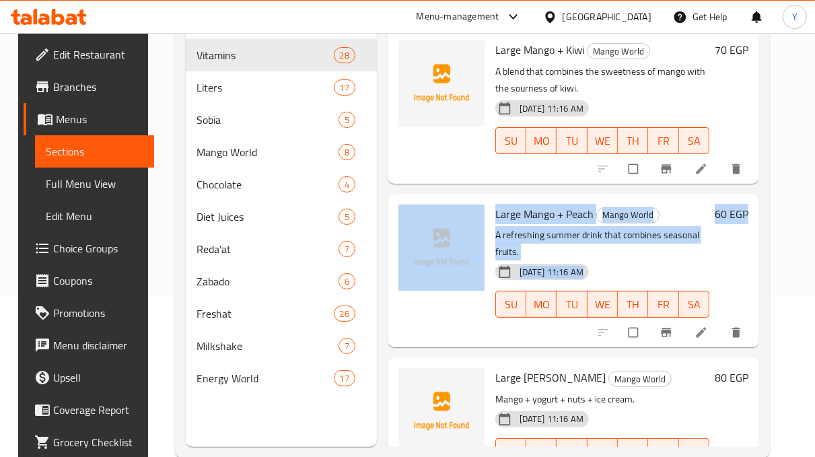
scroll to position [1025, 0]
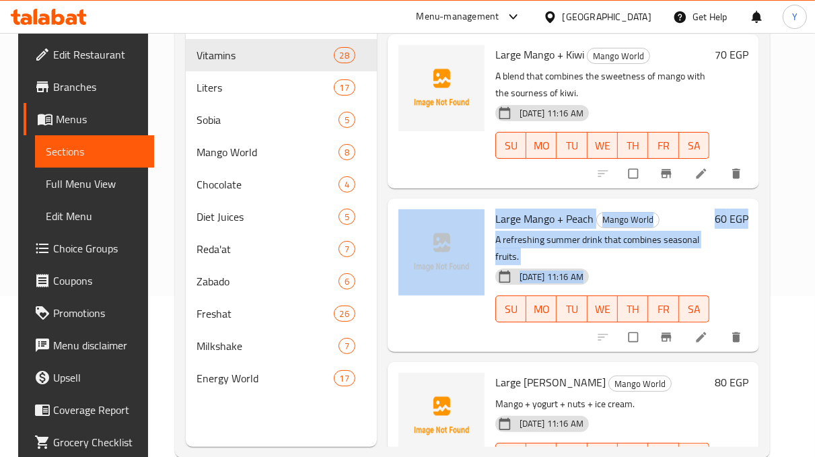
click at [710, 257] on p "A refreshing summer drink that combines seasonal fruits." at bounding box center [602, 249] width 214 height 34
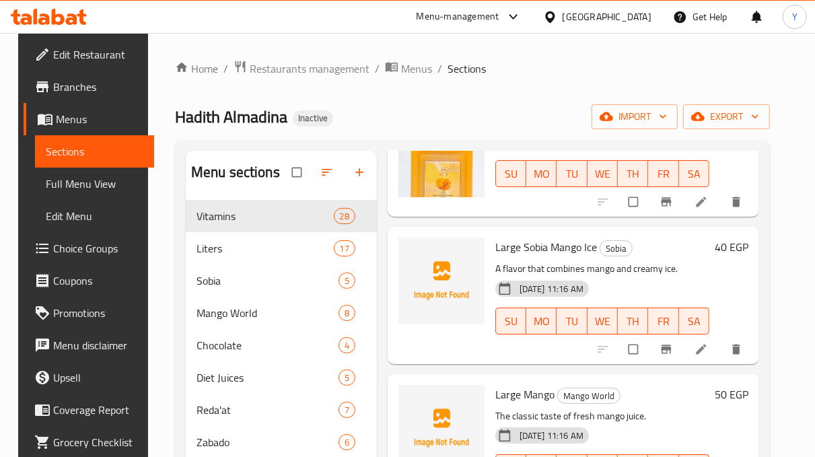
scroll to position [0, 0]
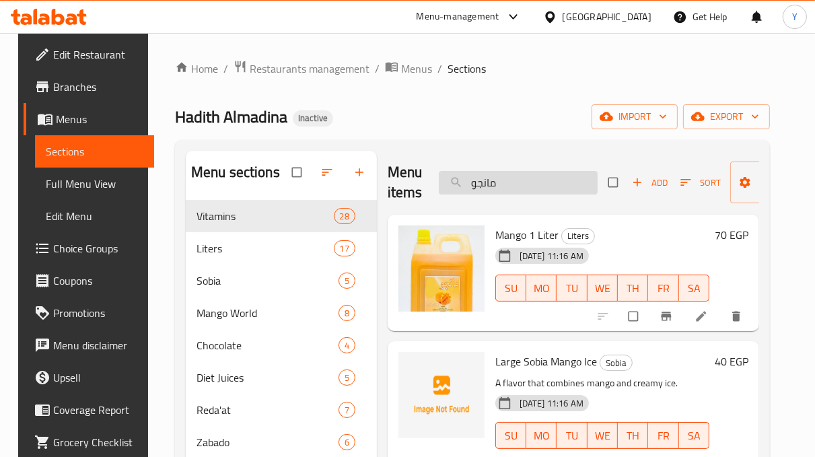
drag, startPoint x: 477, startPoint y: 191, endPoint x: 456, endPoint y: 186, distance: 21.3
click at [447, 188] on input "مانجو" at bounding box center [518, 183] width 159 height 24
click at [540, 184] on input "مانجو" at bounding box center [518, 183] width 159 height 24
click at [540, 185] on input "مانجو" at bounding box center [518, 183] width 159 height 24
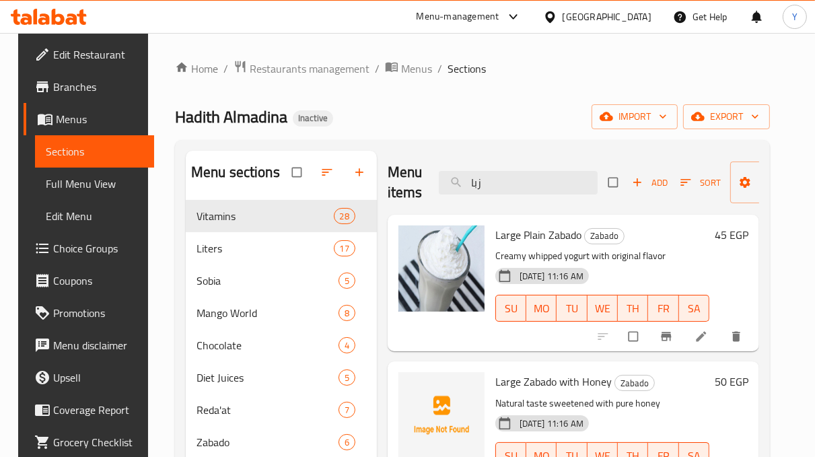
drag, startPoint x: 539, startPoint y: 172, endPoint x: 394, endPoint y: 177, distance: 145.5
click at [394, 177] on div "Menu items زبا Add Sort Manage items" at bounding box center [574, 183] width 372 height 64
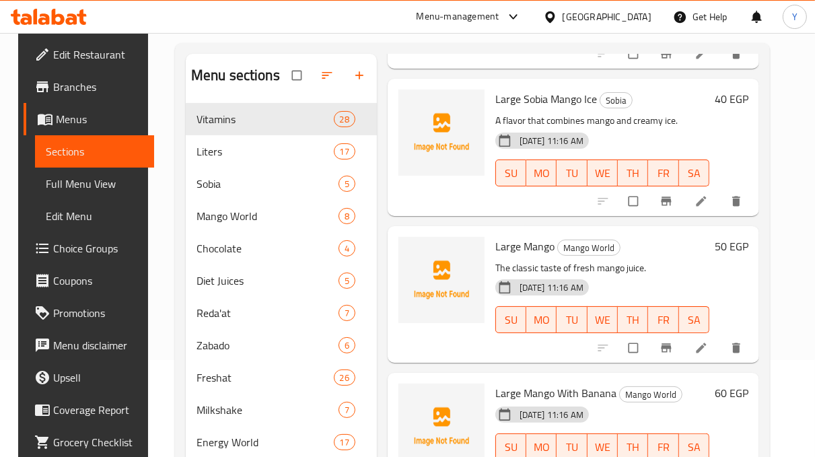
scroll to position [188, 0]
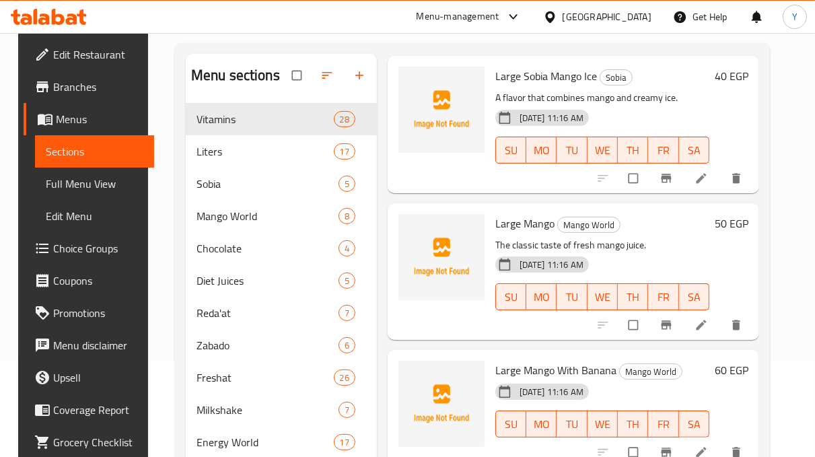
type input "مانجو"
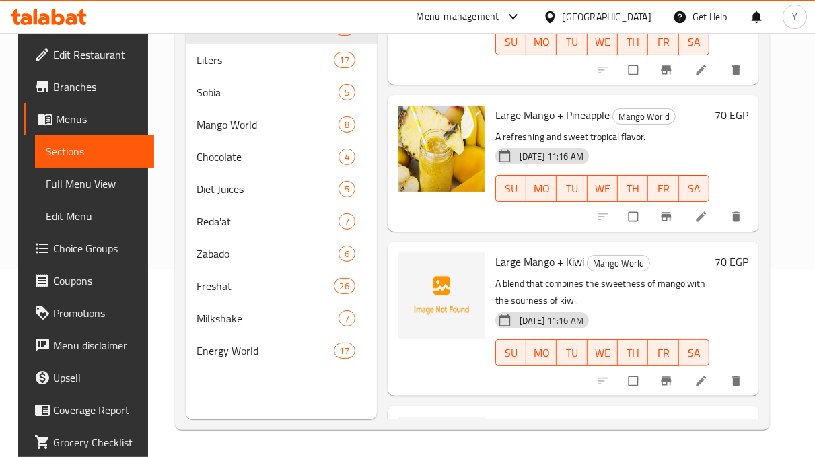
scroll to position [786, 0]
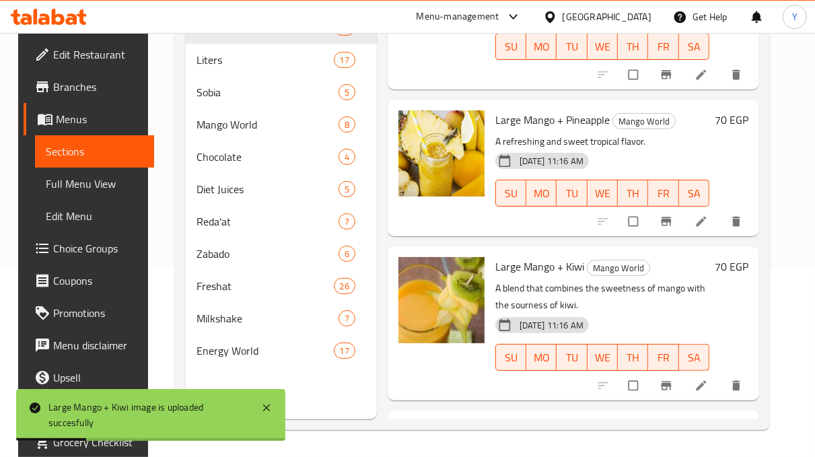
drag, startPoint x: 770, startPoint y: 209, endPoint x: 771, endPoint y: 223, distance: 13.5
click at [759, 223] on div "Menu items مانجو Add Sort Manage items Mango 1 Liter Liters [DATE] 11:16 AM SU …" at bounding box center [568, 190] width 382 height 457
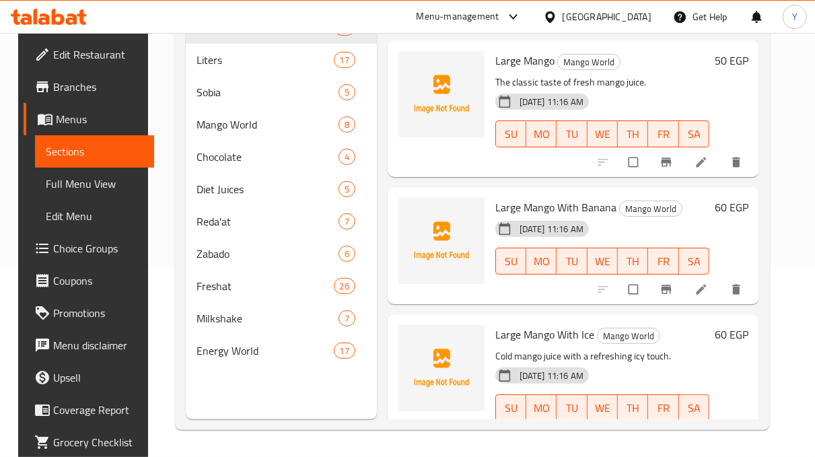
scroll to position [237, 0]
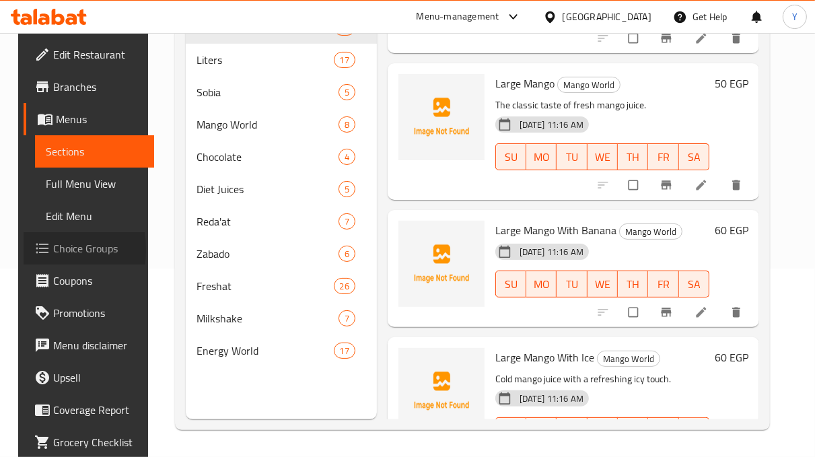
click at [24, 250] on link "Choice Groups" at bounding box center [89, 248] width 131 height 32
